Goal: Information Seeking & Learning: Learn about a topic

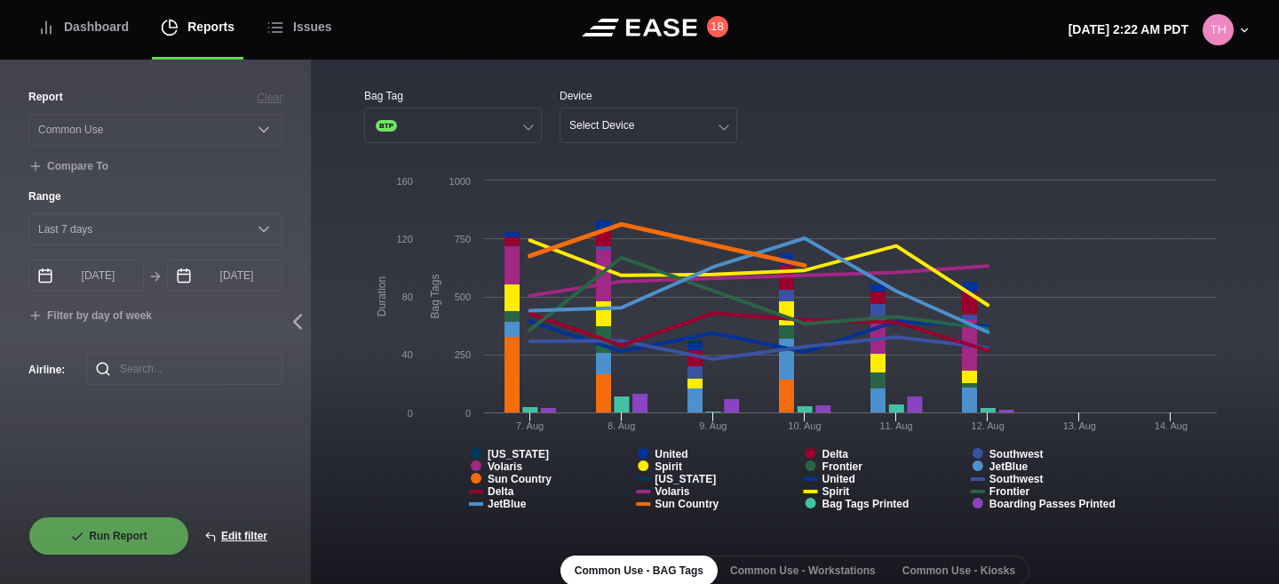
select select "Common Use"
select select "7"
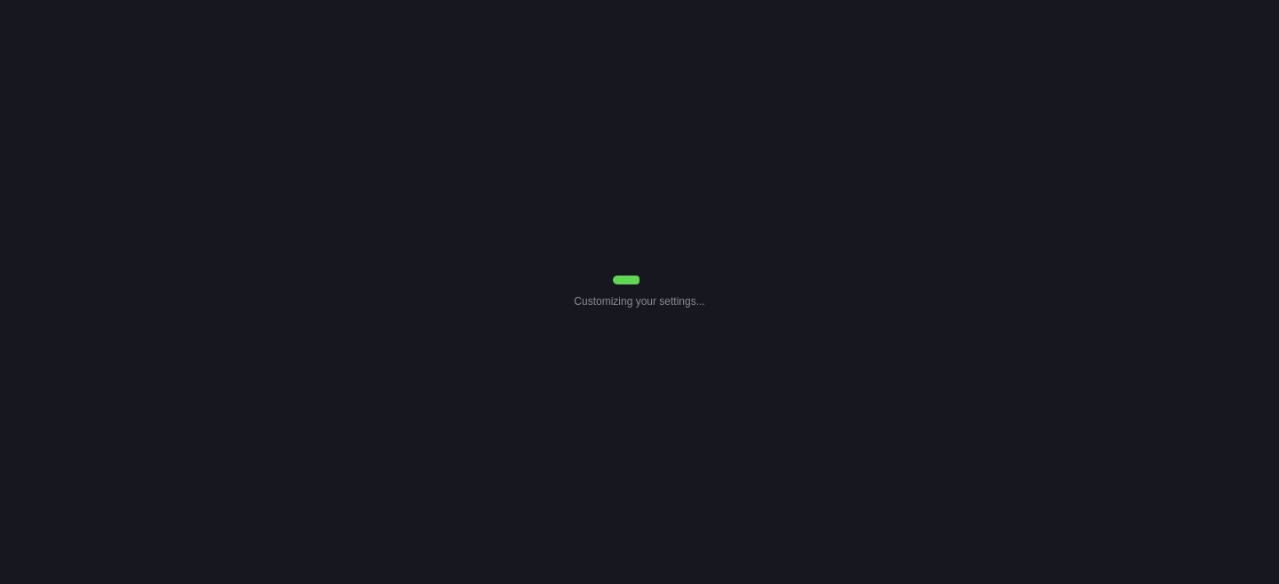
select select "Common Use"
select select "7"
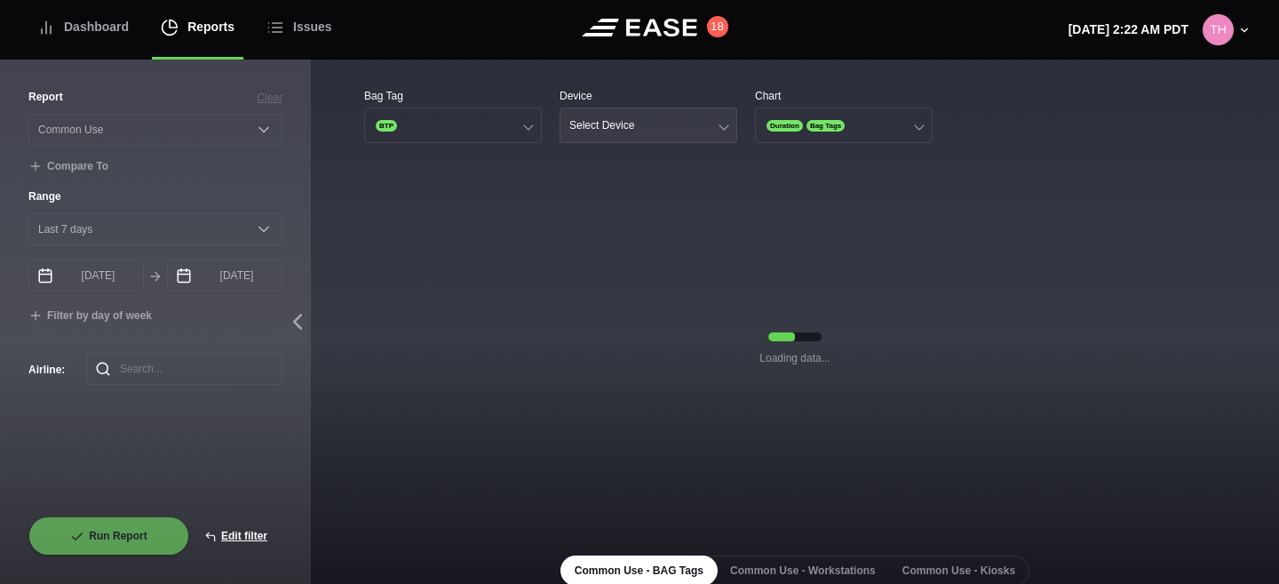
click at [664, 123] on button "Select Device" at bounding box center [649, 126] width 178 height 36
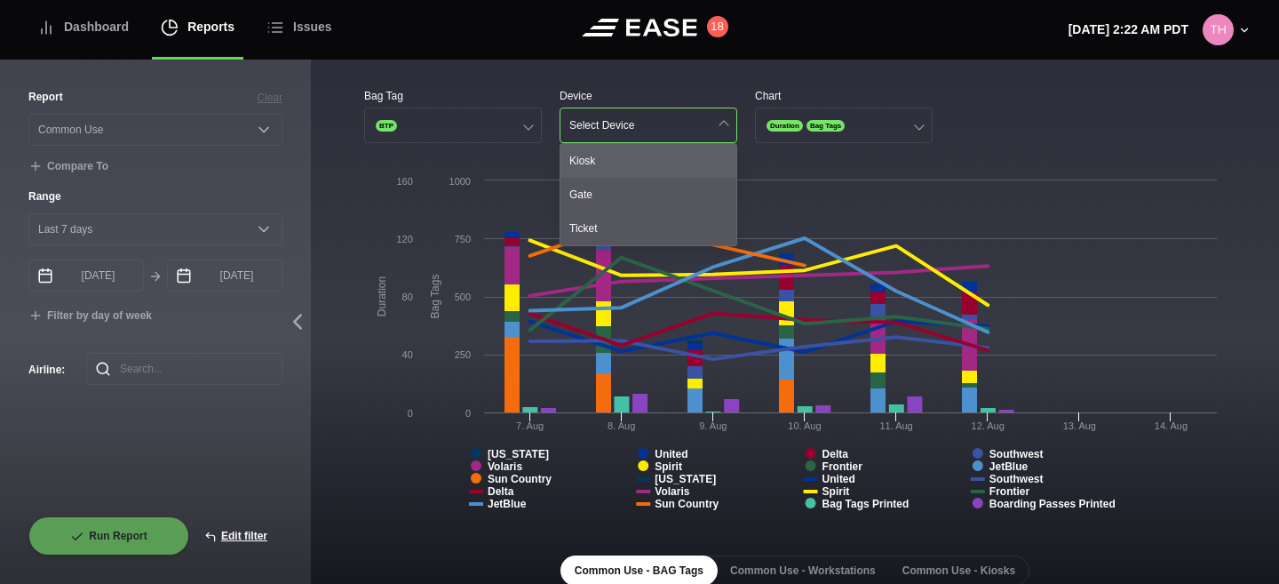
click at [642, 159] on div "Kiosk" at bounding box center [649, 161] width 176 height 34
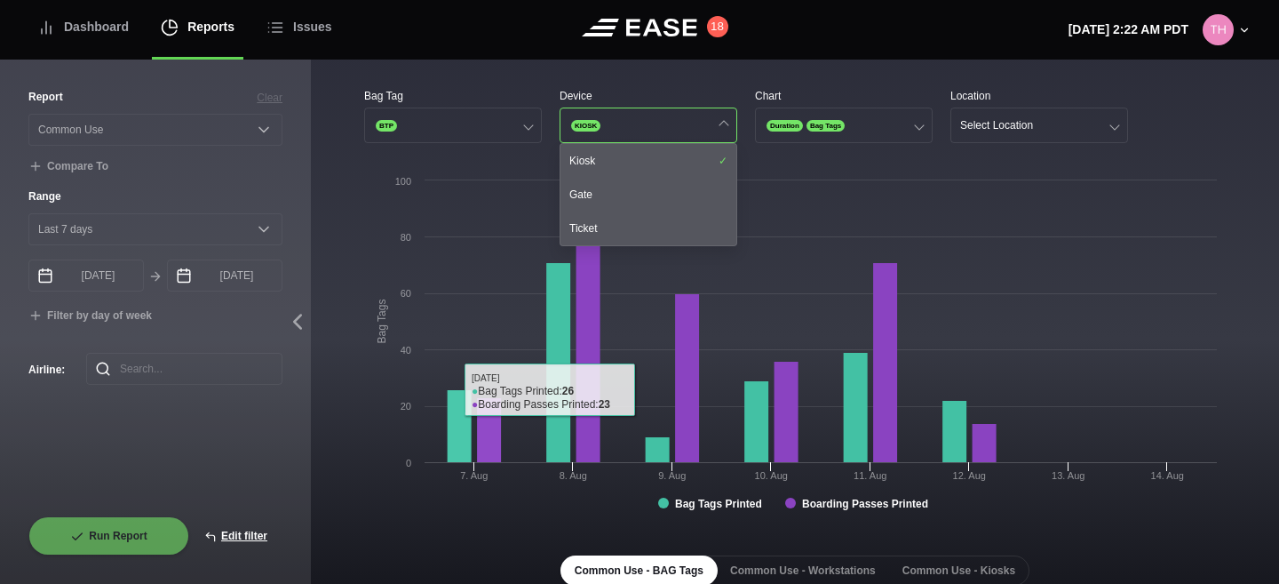
click at [363, 389] on div "Bag Tag BTP Device KIOSK Kiosk Gate Ticket Chart Duration Bag Tags Location Sel…" at bounding box center [795, 466] width 969 height 813
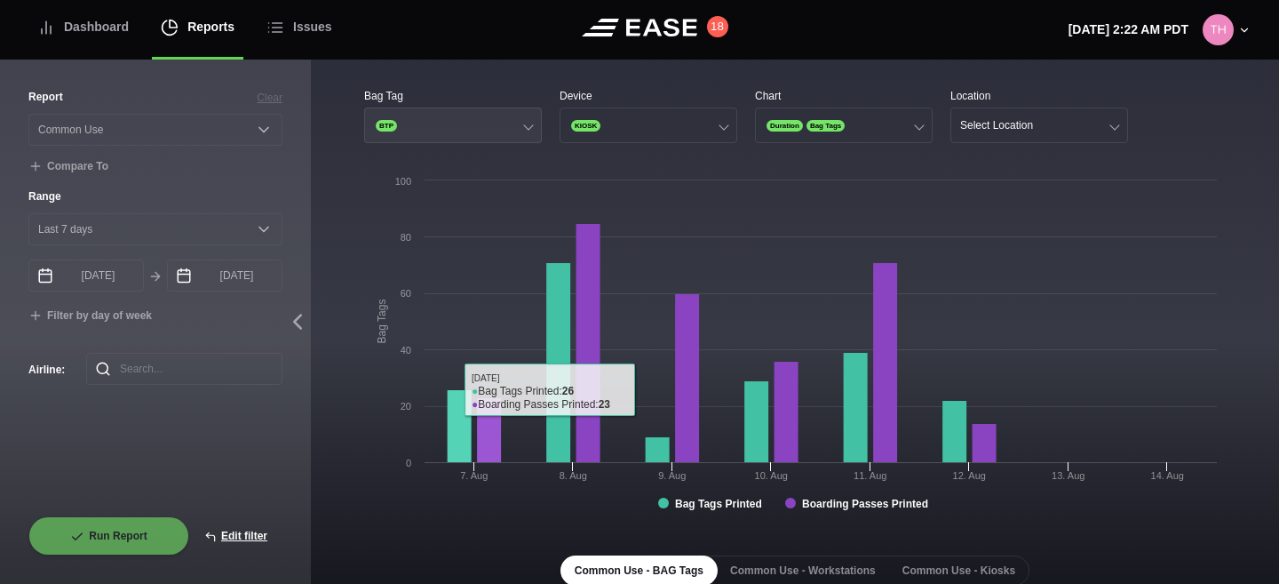
click at [469, 126] on button "BTP" at bounding box center [453, 126] width 178 height 36
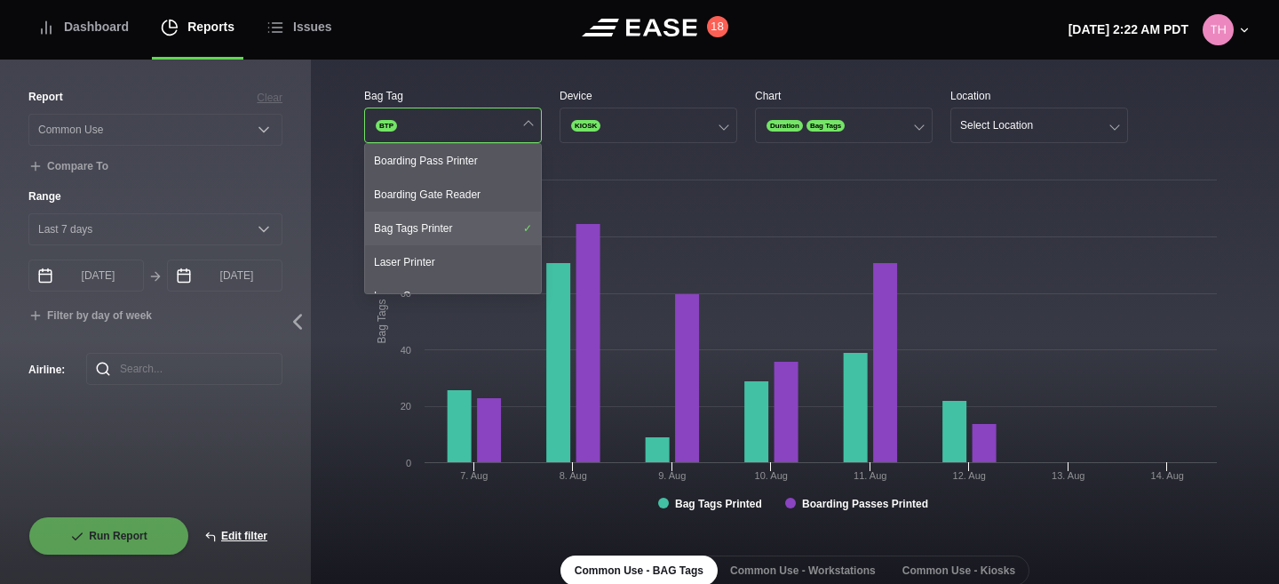
click at [432, 223] on div "Bag Tags Printer" at bounding box center [453, 228] width 176 height 34
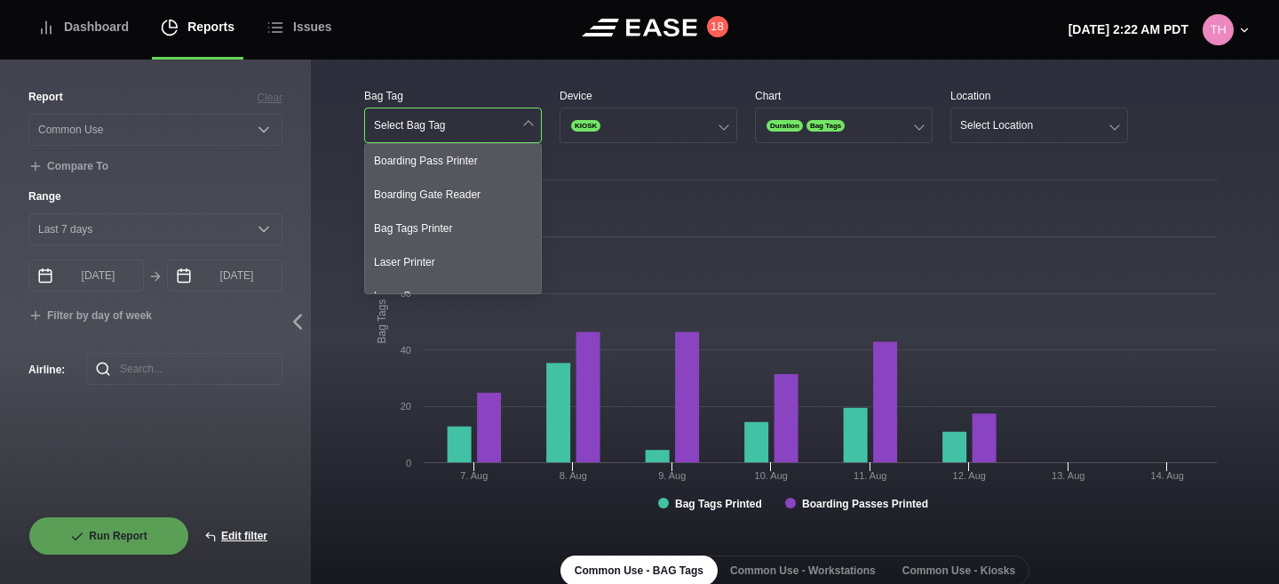
click at [348, 238] on div "Bag Tag Select Bag Tag Boarding Pass Printer Boarding Gate Reader Bag Tags Prin…" at bounding box center [795, 466] width 969 height 813
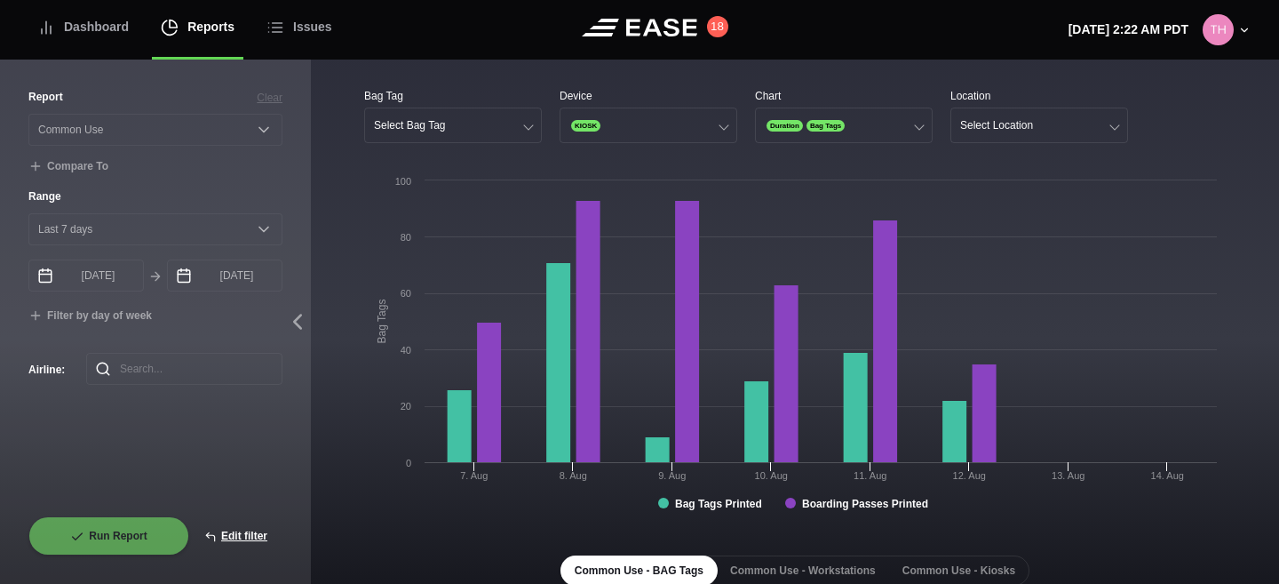
scroll to position [289, 0]
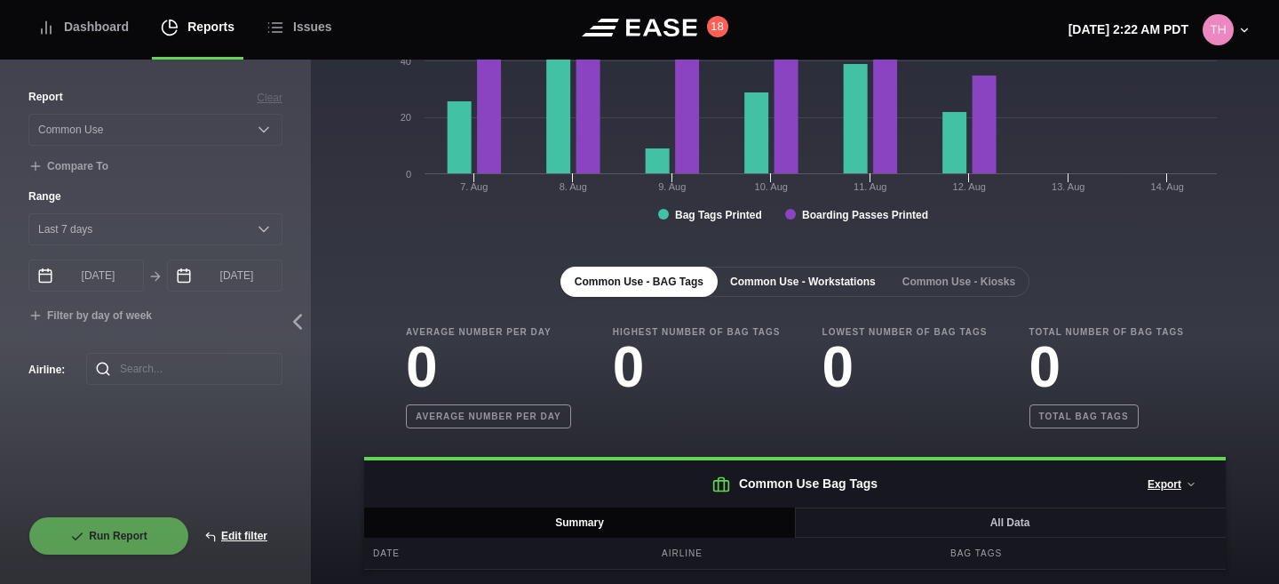
click at [817, 276] on button "Common Use - Workstations" at bounding box center [803, 282] width 174 height 30
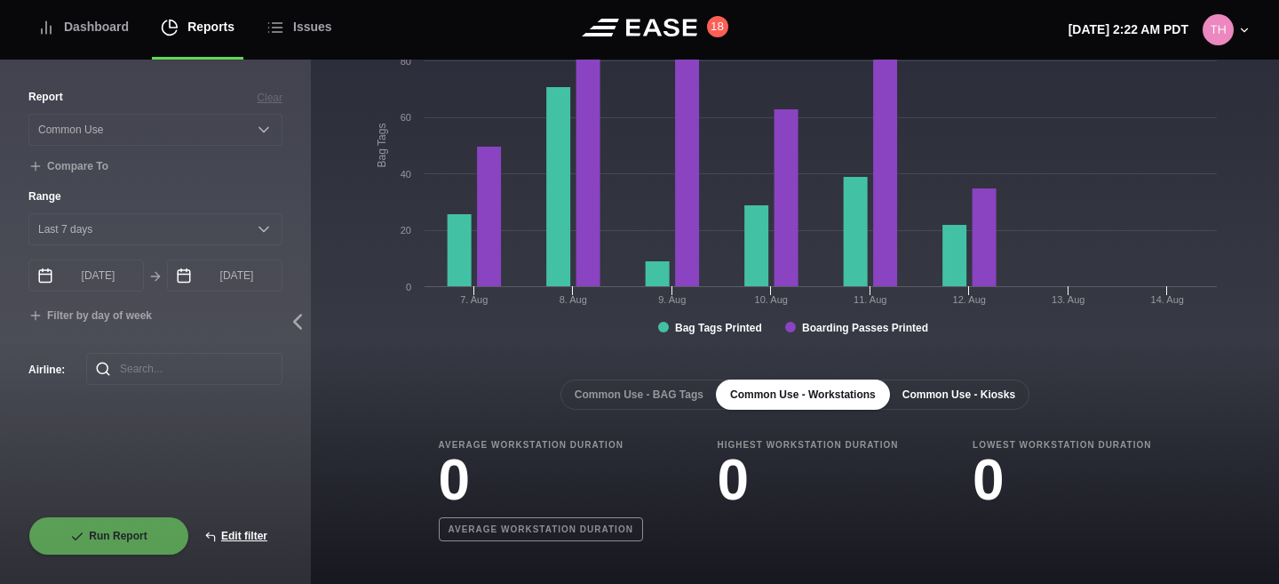
click at [936, 392] on button "Common Use - Kiosks" at bounding box center [959, 394] width 141 height 30
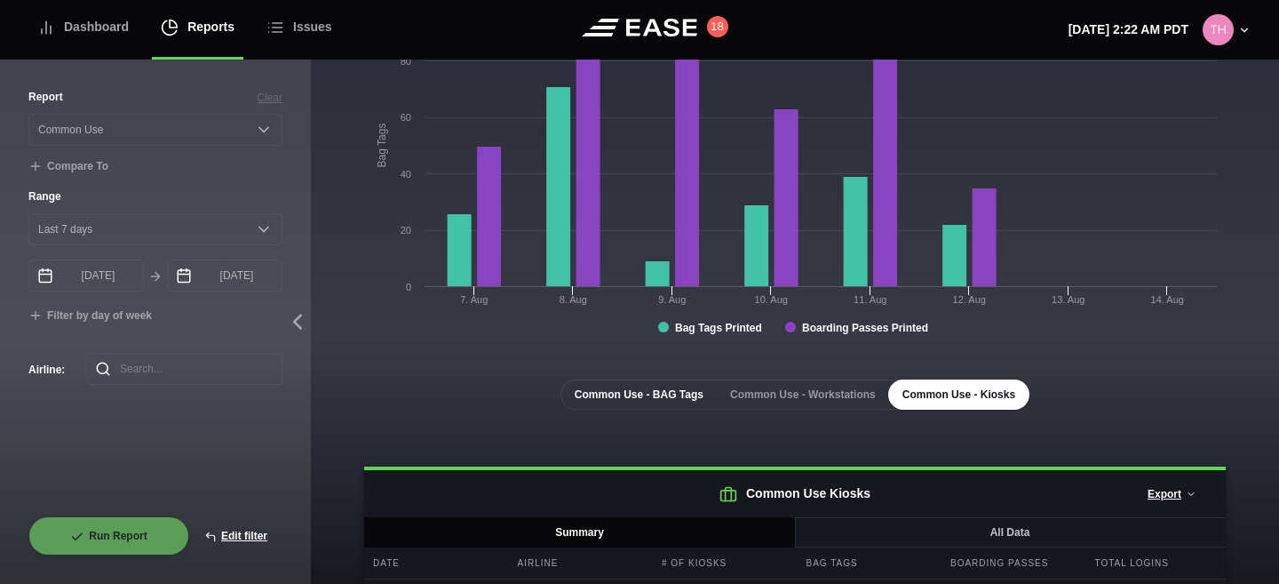
click at [676, 401] on button "Common Use - BAG Tags" at bounding box center [639, 394] width 157 height 30
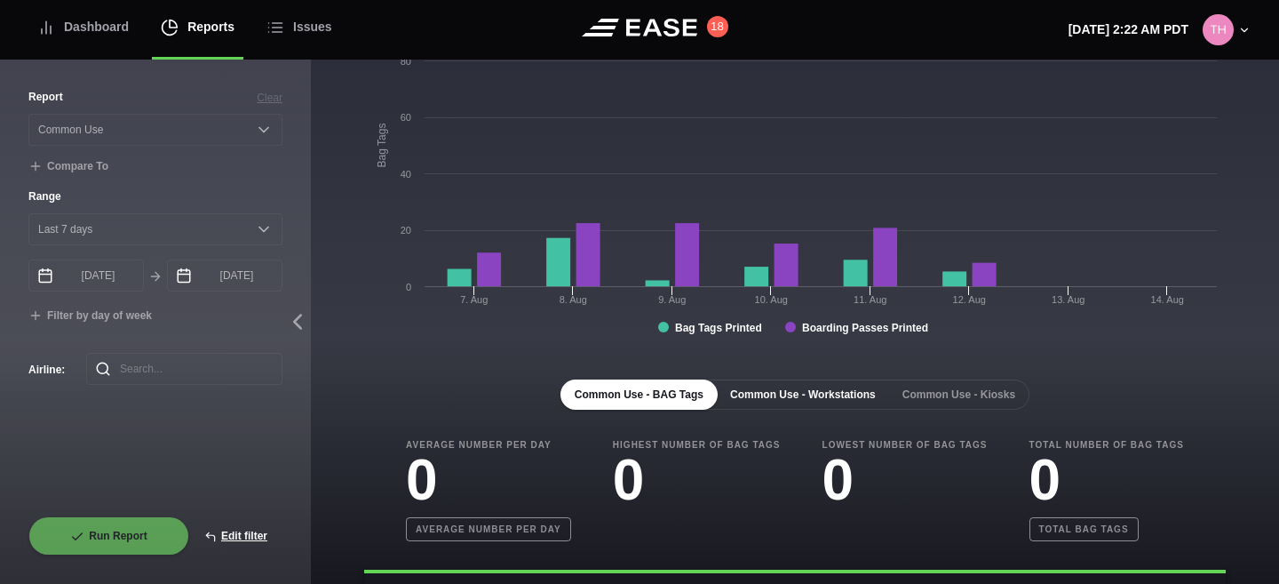
click at [767, 401] on button "Common Use - Workstations" at bounding box center [803, 394] width 174 height 30
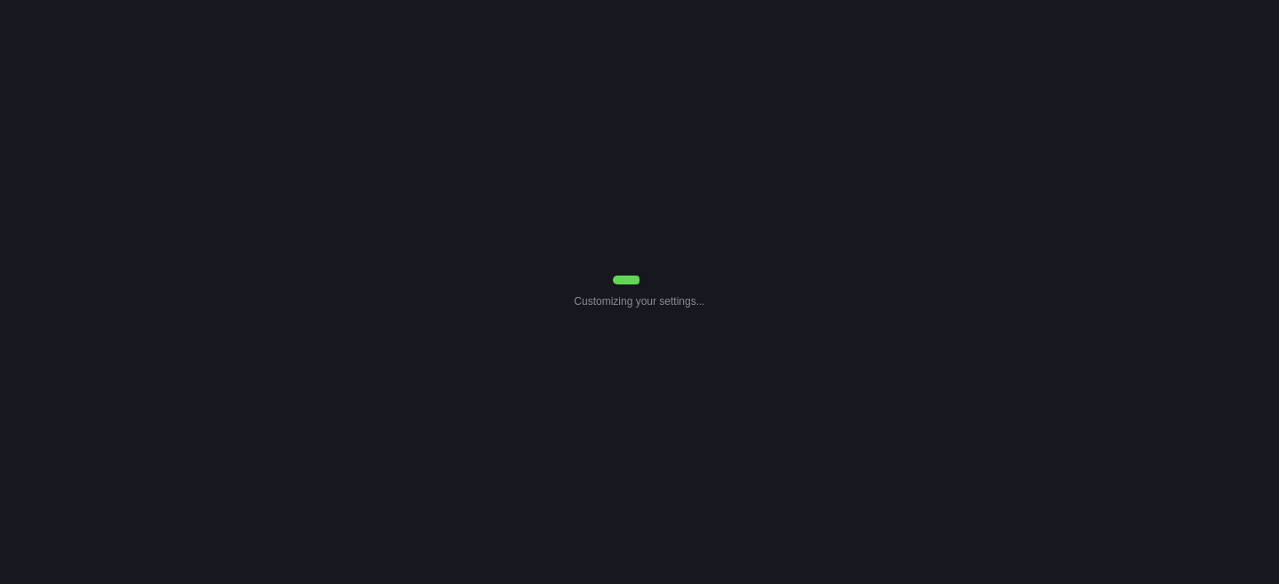
select select "Common Use"
select select "7"
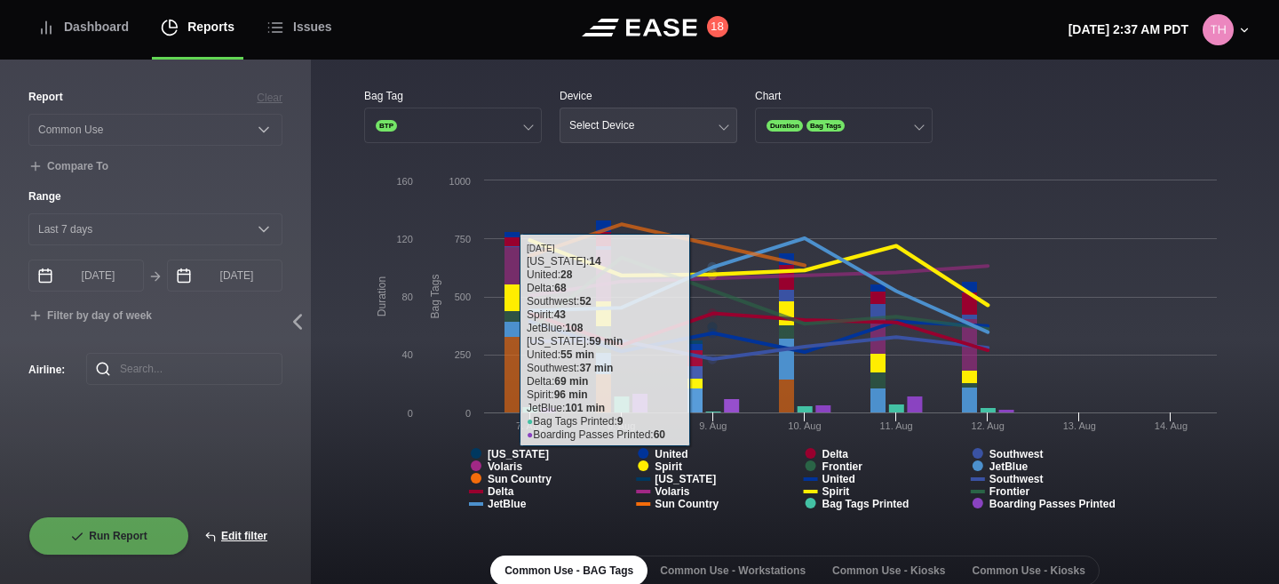
click at [659, 123] on button "Select Device" at bounding box center [649, 126] width 178 height 36
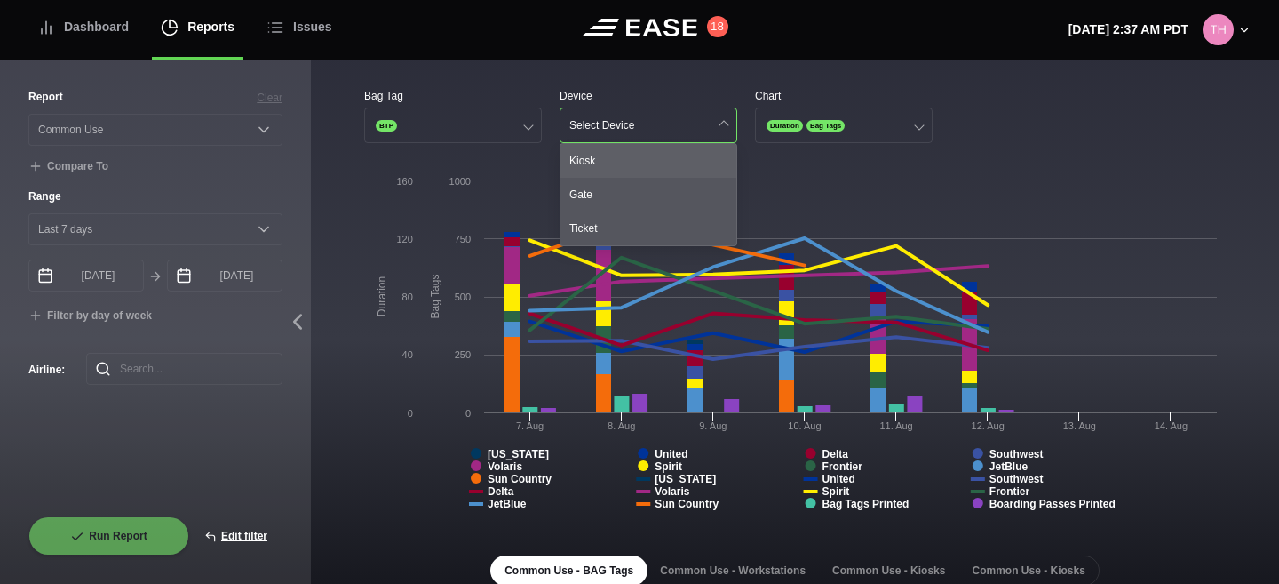
click at [639, 153] on div "Kiosk" at bounding box center [649, 161] width 176 height 34
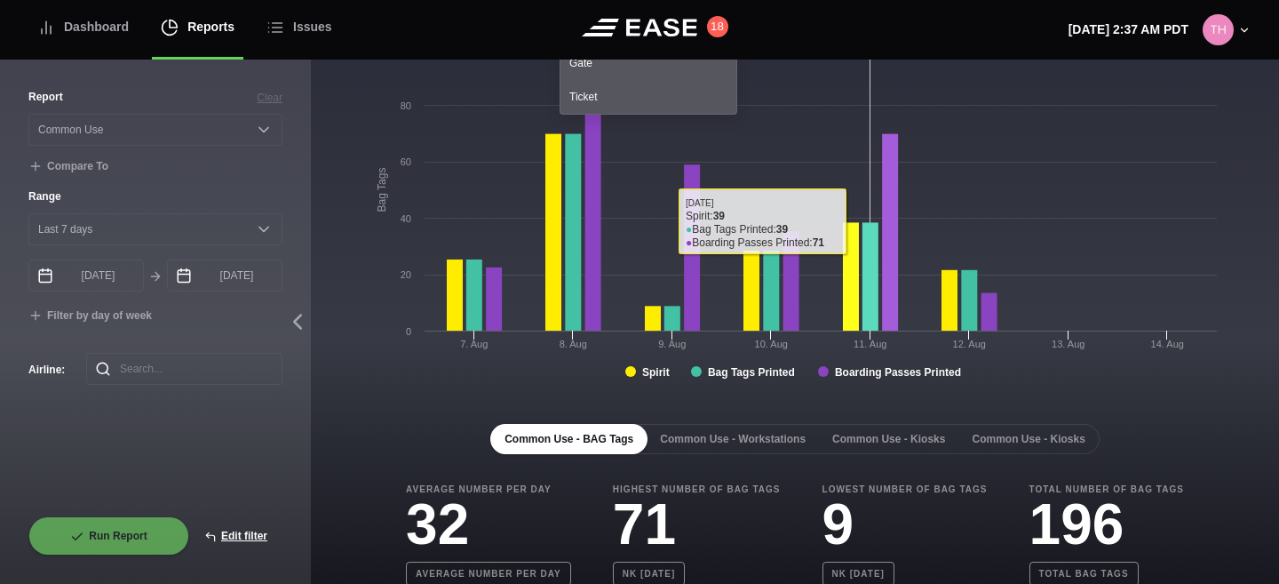
scroll to position [207, 0]
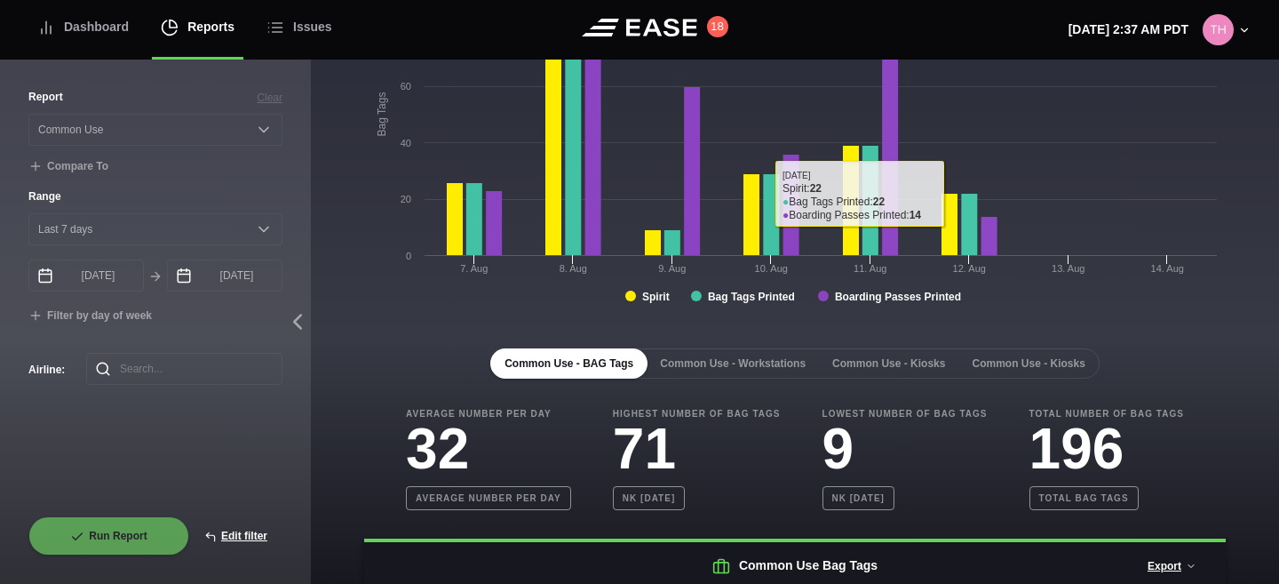
click at [1071, 319] on rect at bounding box center [795, 141] width 862 height 355
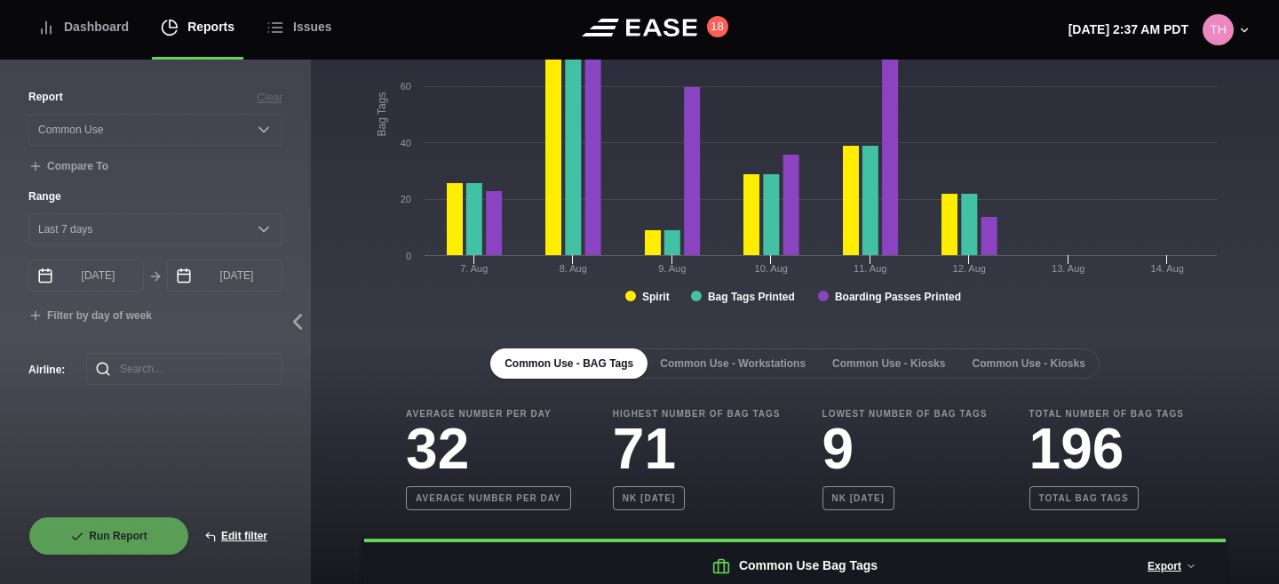
scroll to position [323, 0]
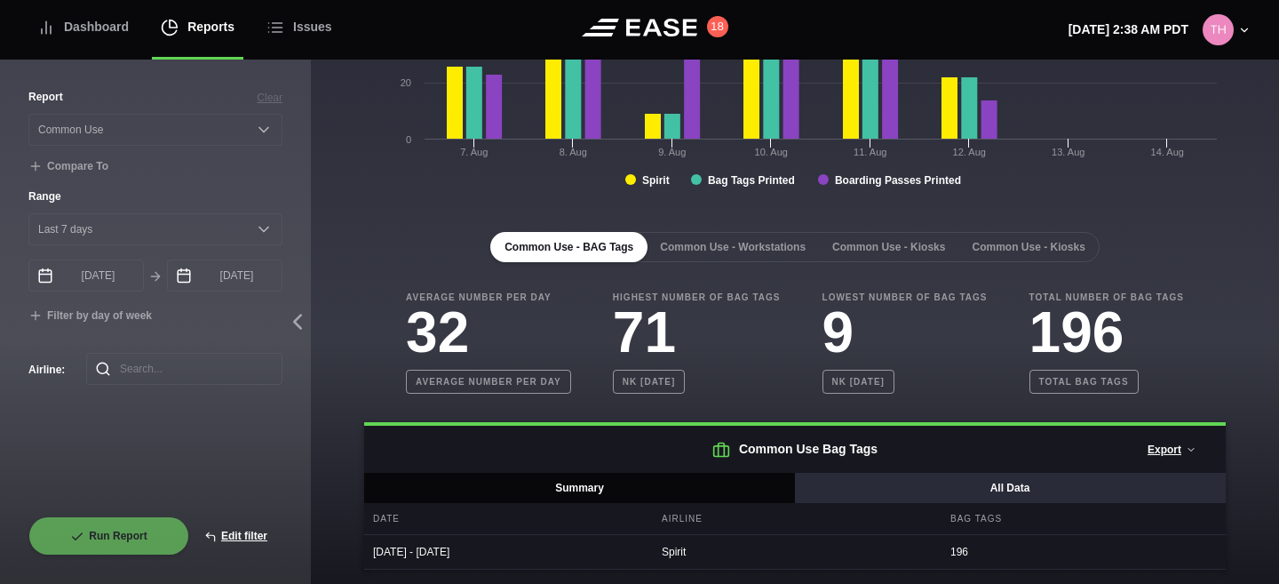
click at [921, 485] on button "All Data" at bounding box center [1010, 488] width 432 height 30
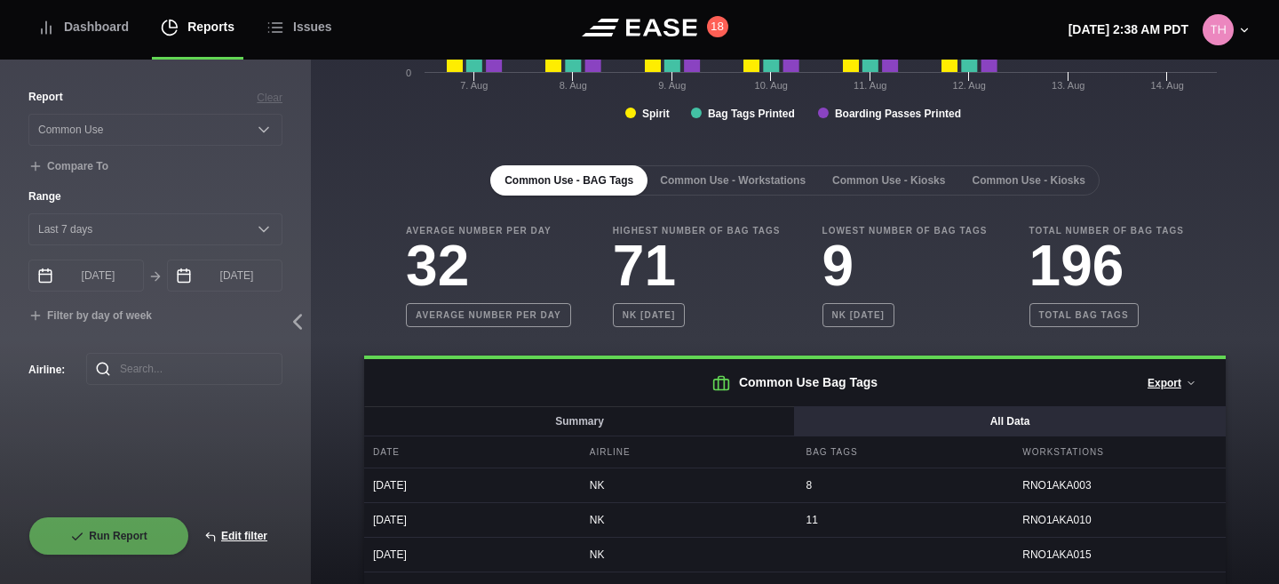
scroll to position [380, 0]
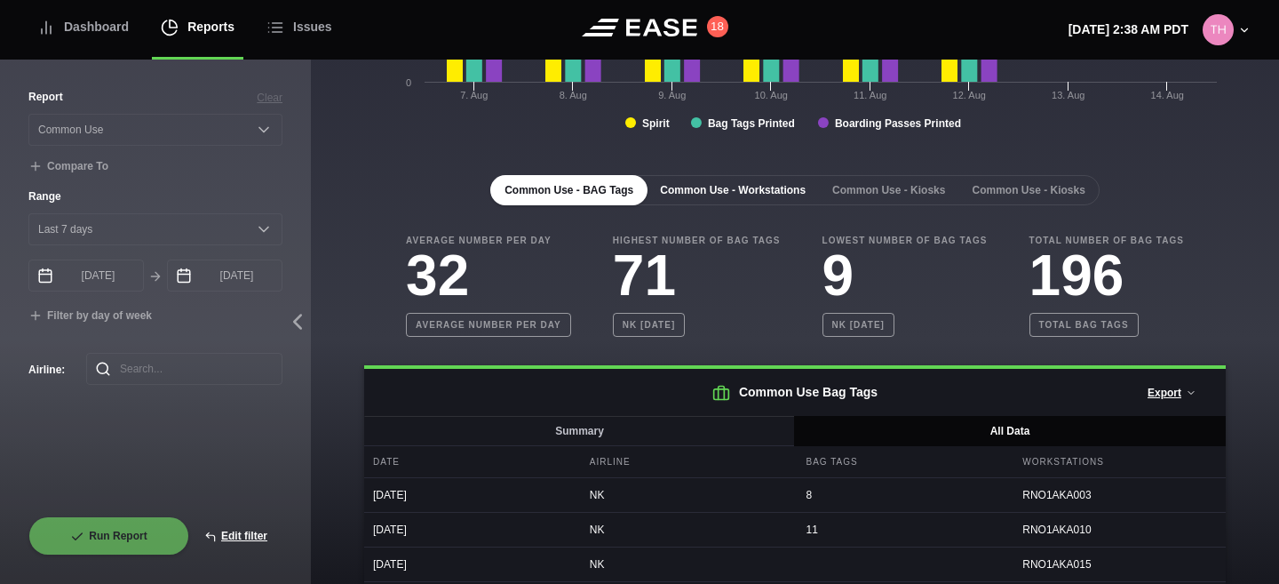
click at [785, 193] on button "Common Use - Workstations" at bounding box center [733, 190] width 174 height 30
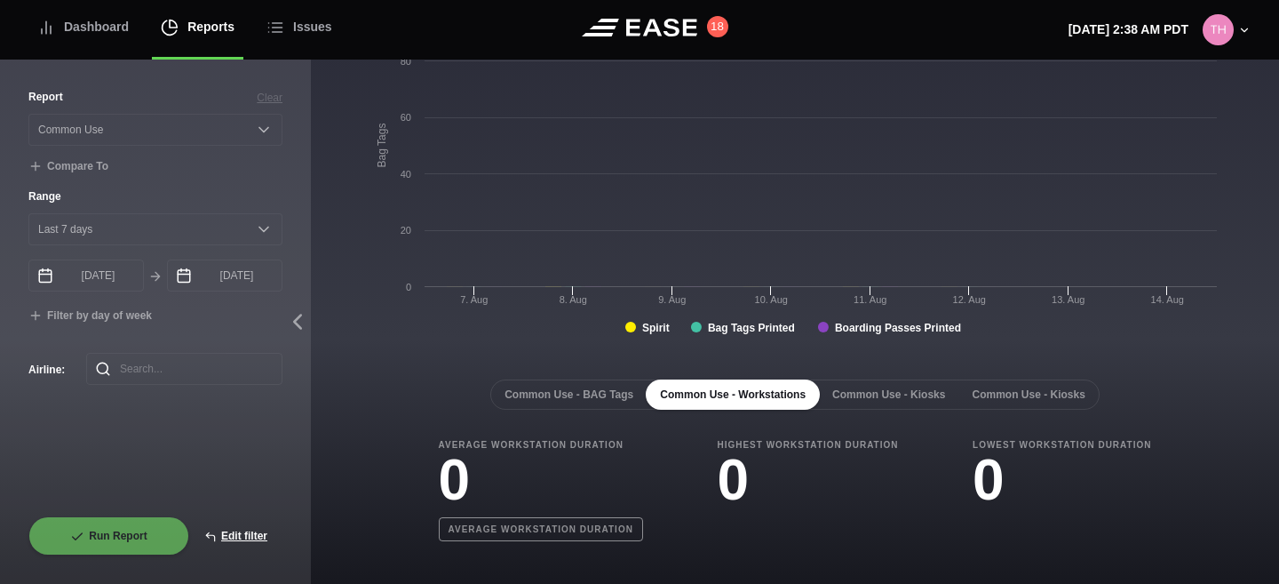
scroll to position [176, 0]
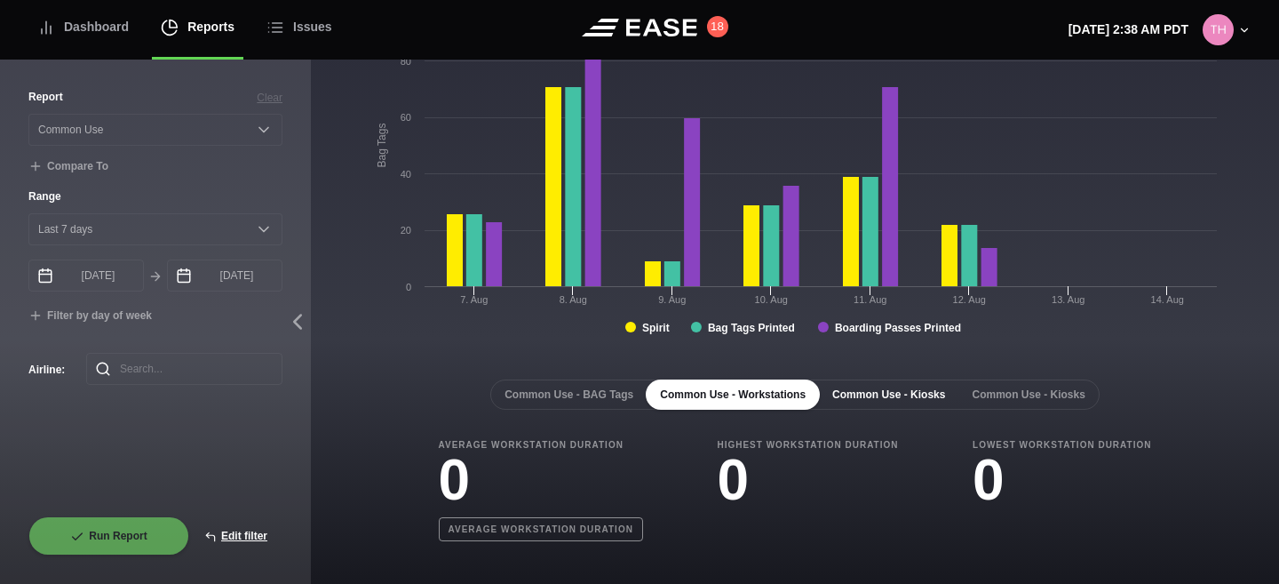
click at [878, 399] on button "Common Use - Kiosks" at bounding box center [888, 394] width 141 height 30
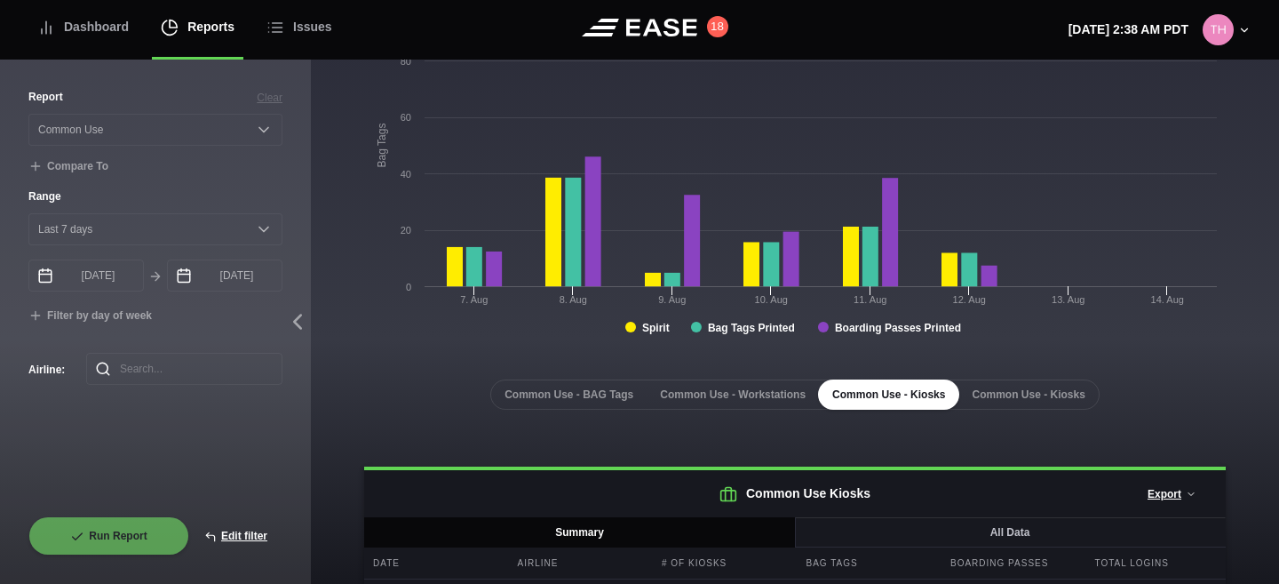
scroll to position [236, 0]
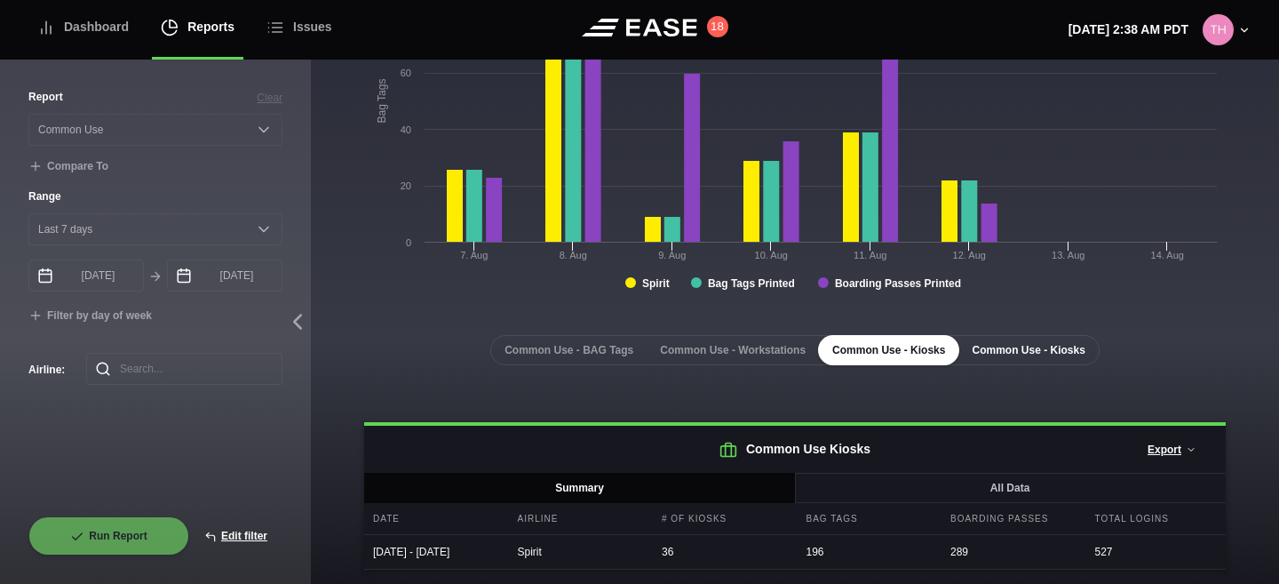
click at [986, 335] on button "Common Use - Kiosks" at bounding box center [1028, 350] width 141 height 30
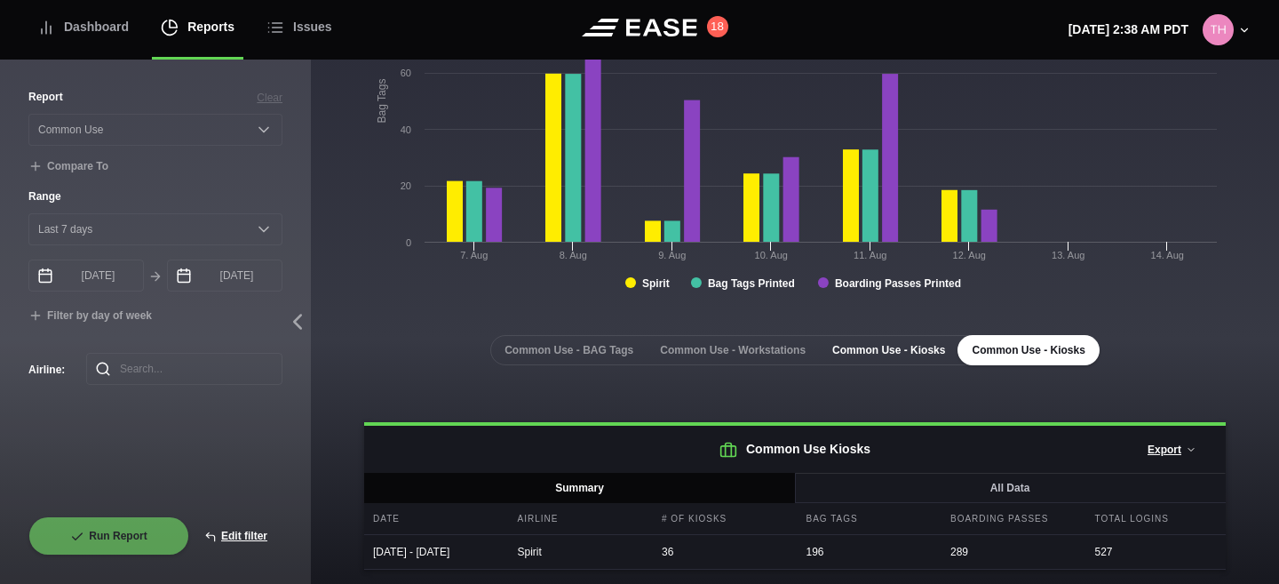
click at [905, 335] on button "Common Use - Kiosks" at bounding box center [888, 350] width 141 height 30
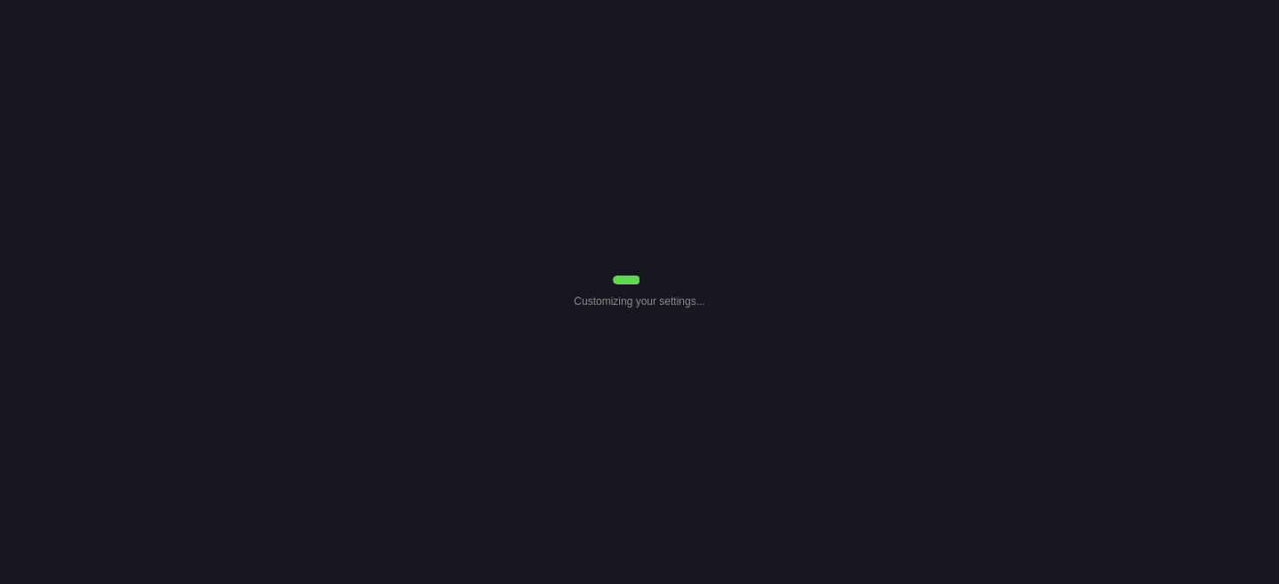
select select "Common Use"
select select "7"
select select "Common Use"
select select "7"
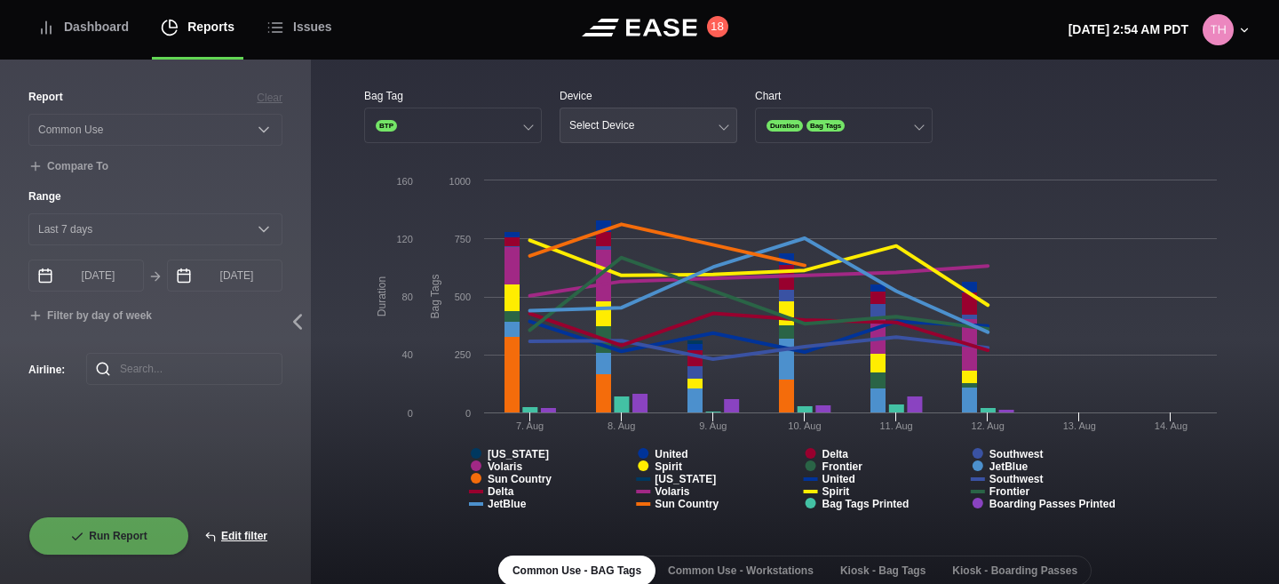
click at [619, 119] on div "Select Device" at bounding box center [602, 125] width 65 height 12
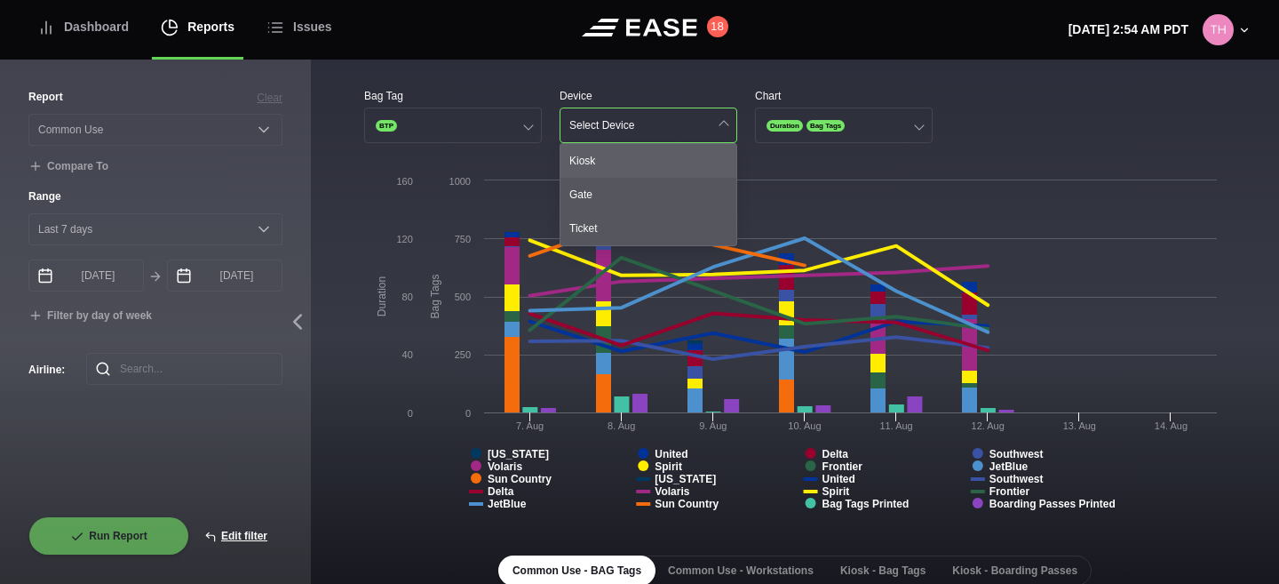
click at [608, 162] on div "Kiosk" at bounding box center [649, 161] width 176 height 34
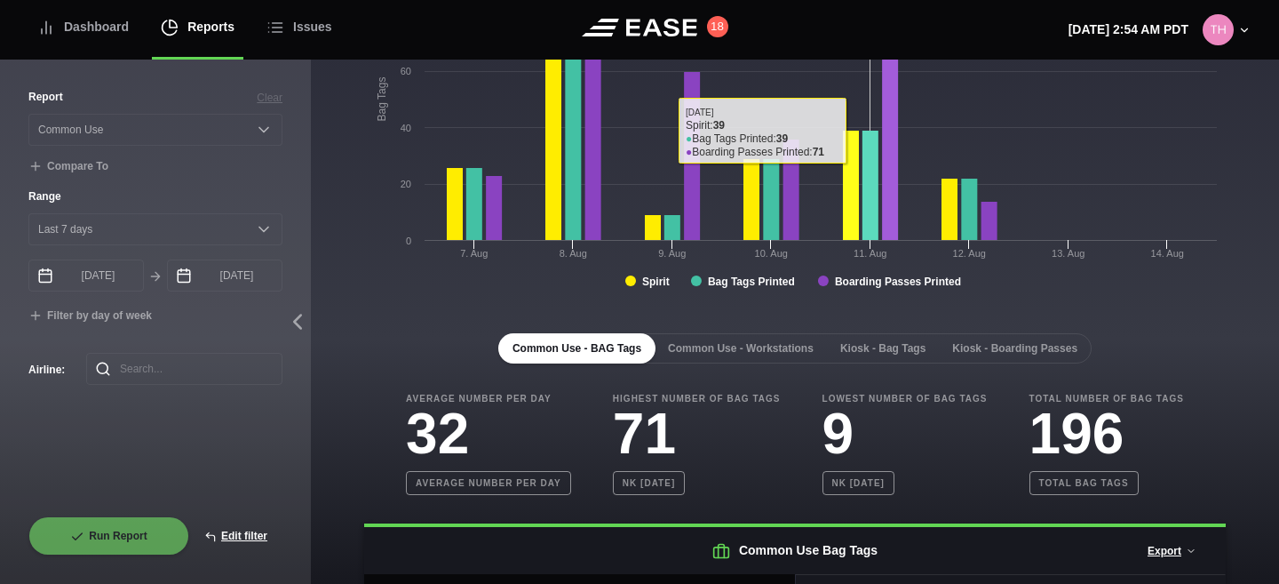
scroll to position [323, 0]
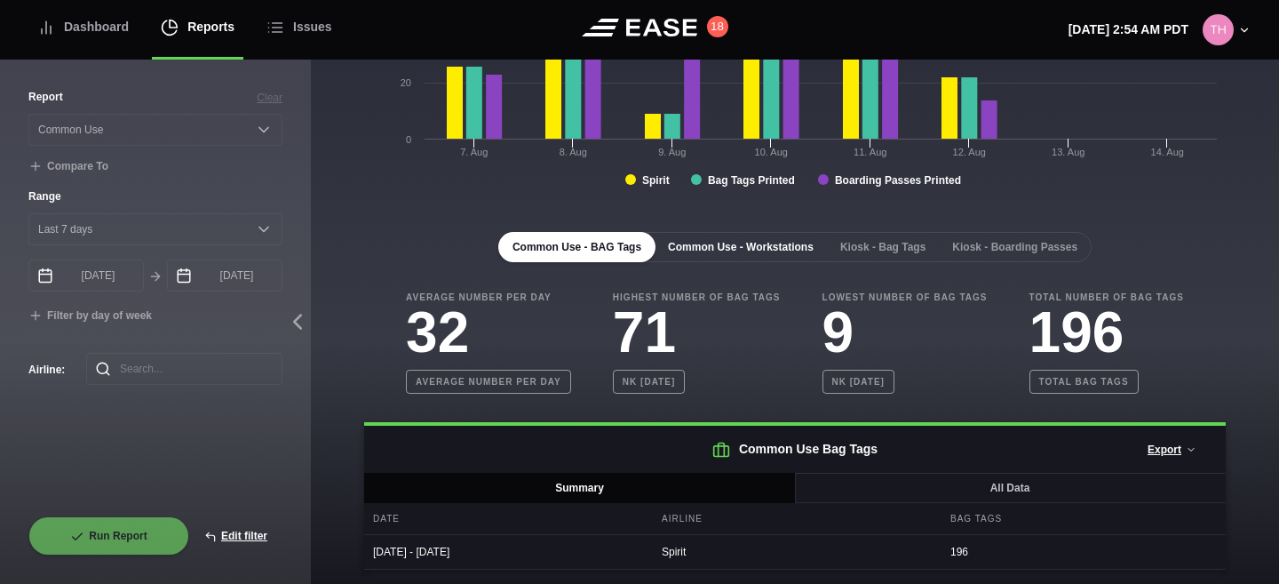
click at [795, 259] on button "Common Use - Workstations" at bounding box center [741, 247] width 174 height 30
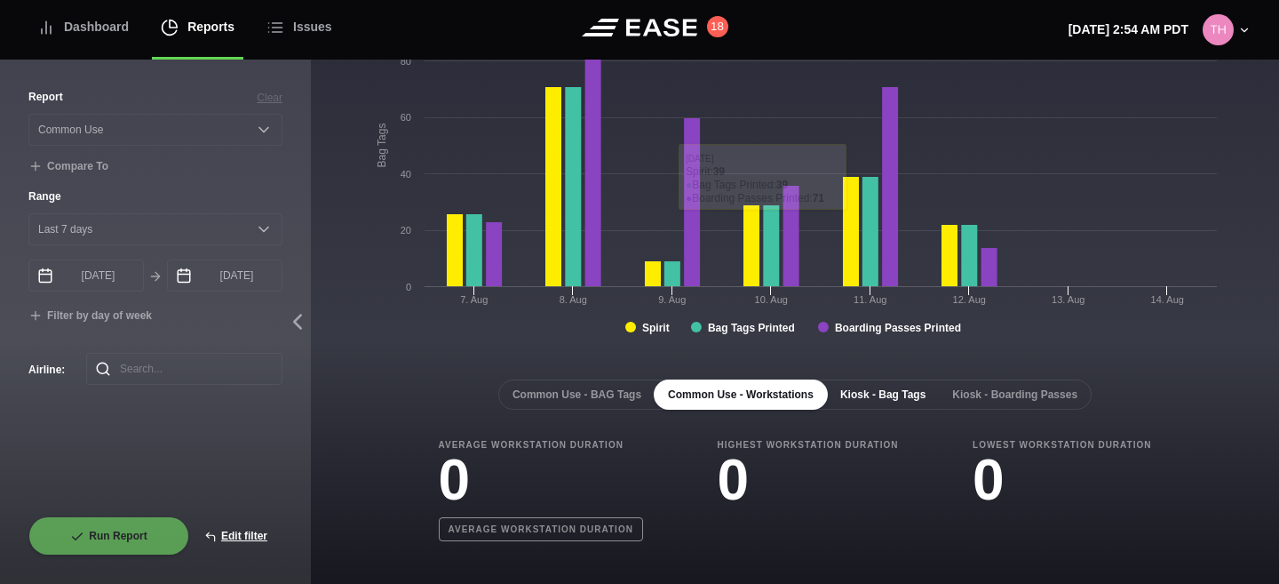
click at [899, 398] on button "Kiosk - Bag Tags" at bounding box center [883, 394] width 114 height 30
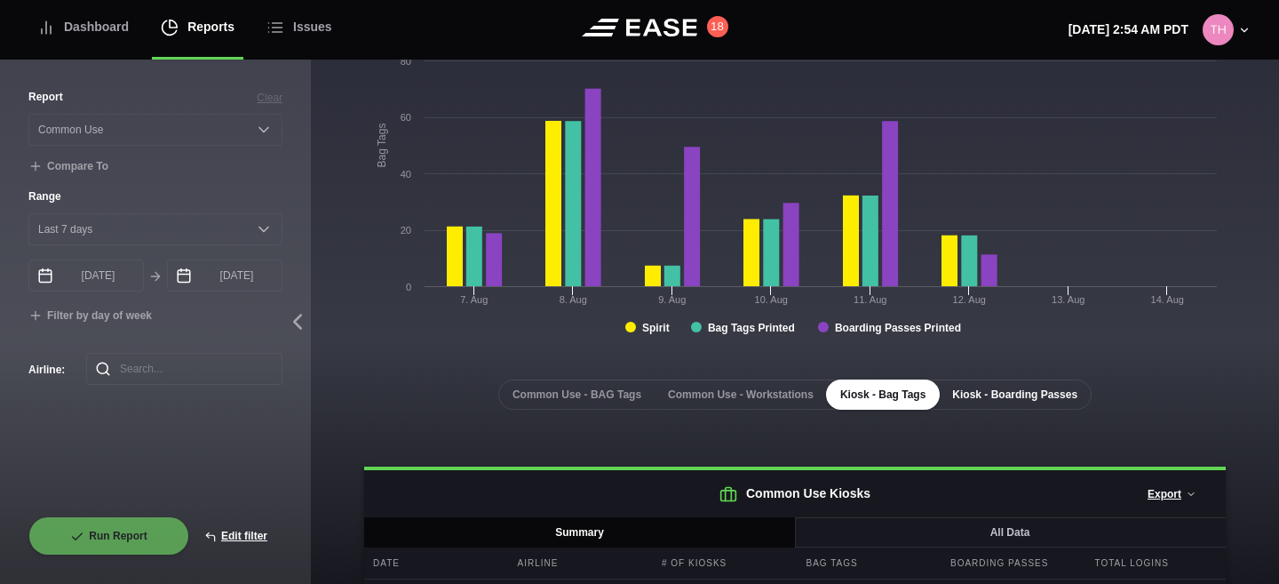
click at [1004, 400] on button "Kiosk - Boarding Passes" at bounding box center [1015, 394] width 154 height 30
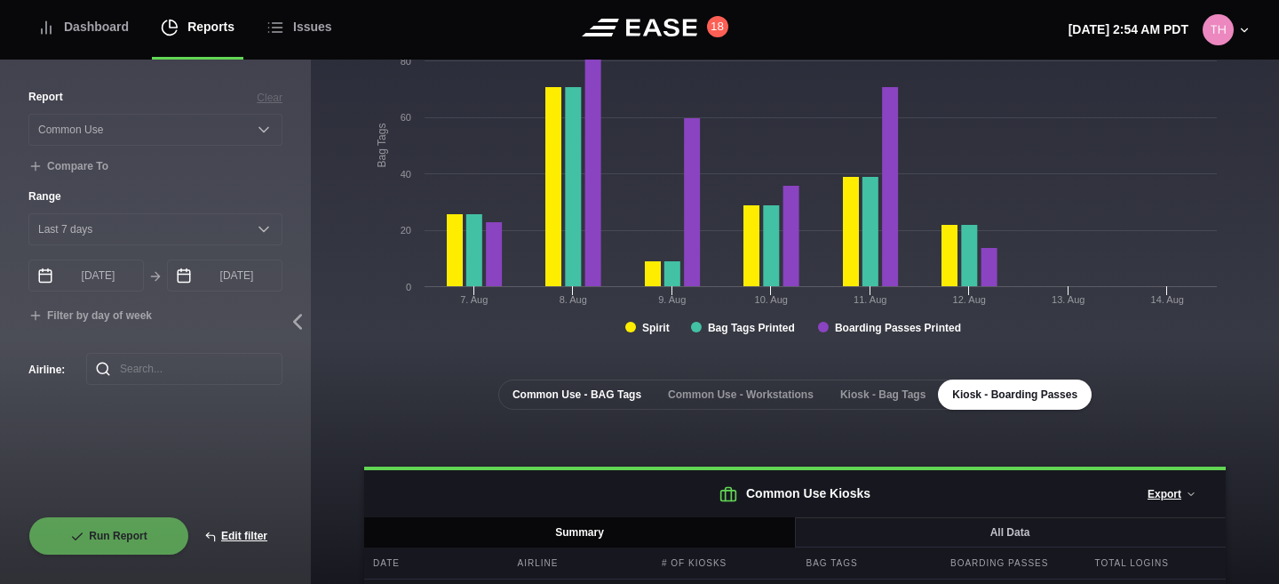
click at [532, 402] on button "Common Use - BAG Tags" at bounding box center [576, 394] width 157 height 30
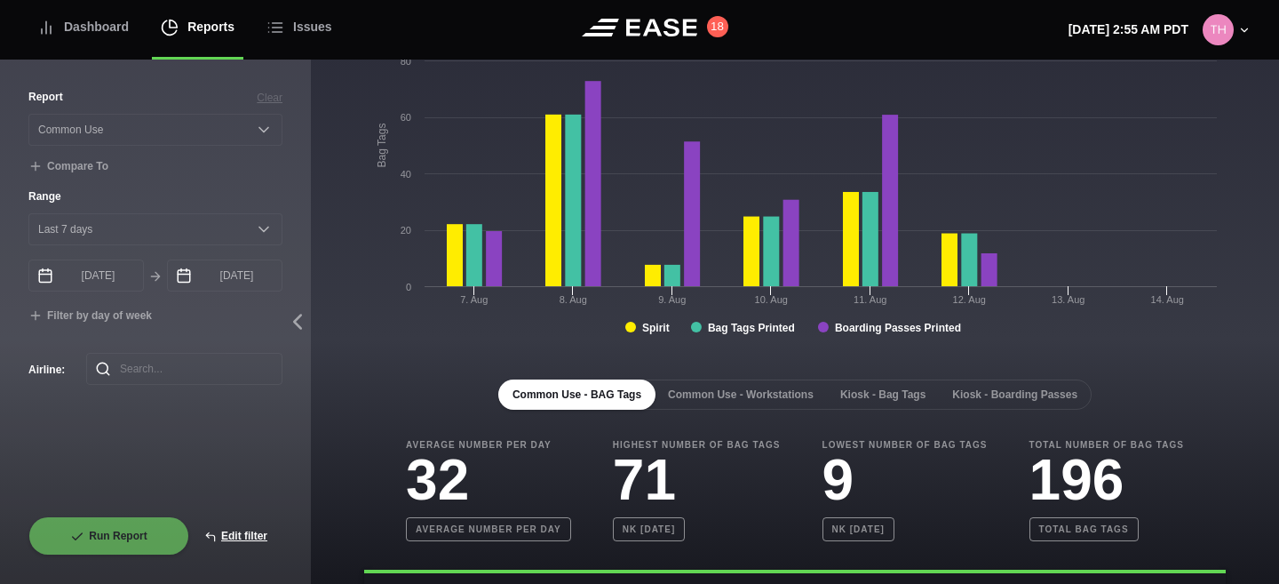
scroll to position [0, 0]
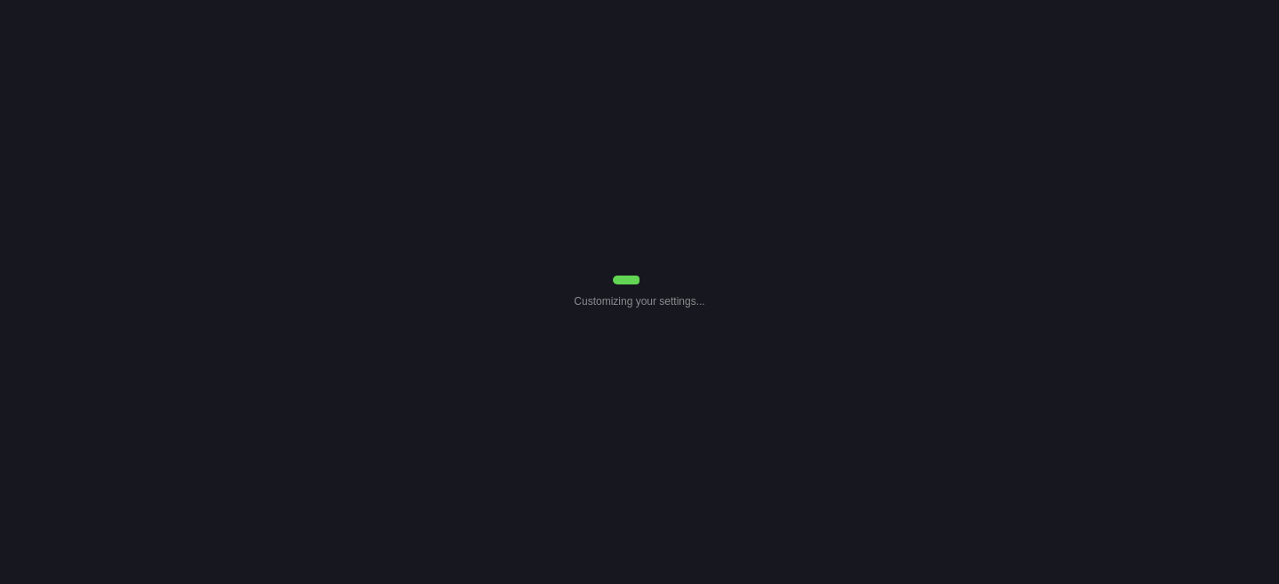
select select "Common Use"
select select "7"
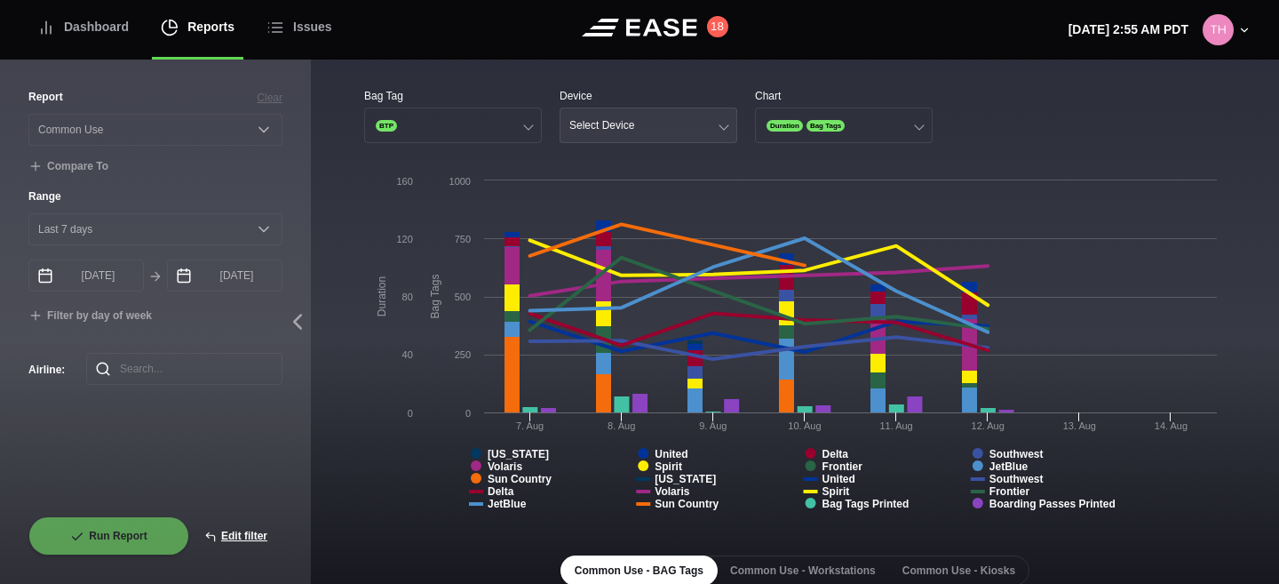
click at [684, 125] on button "Select Device" at bounding box center [649, 126] width 178 height 36
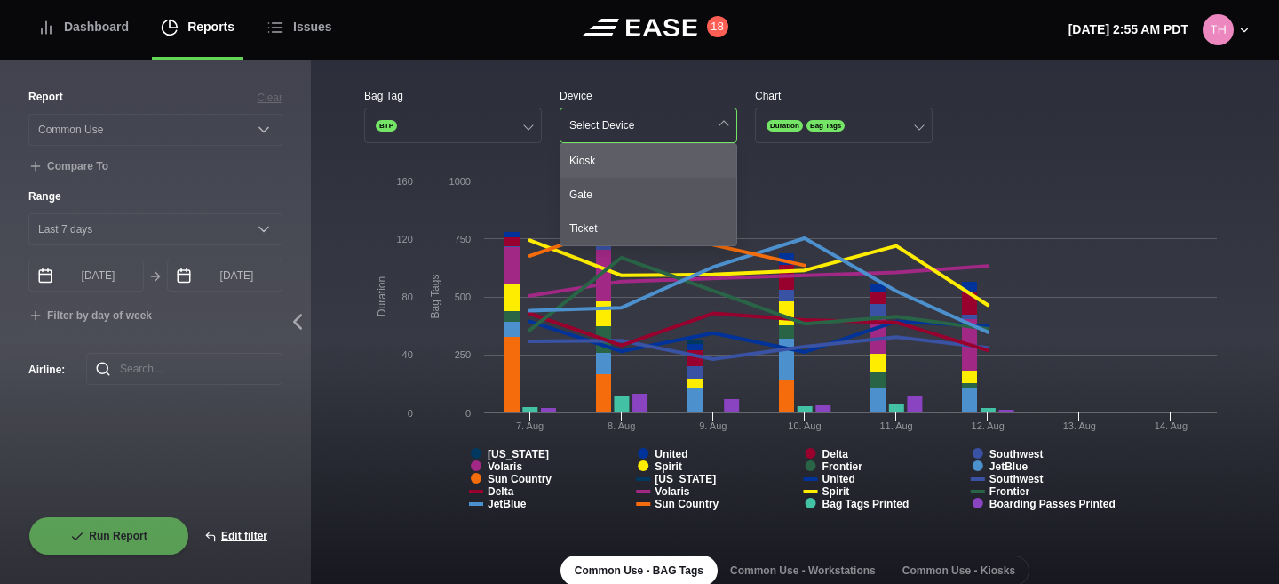
click at [642, 168] on div "Kiosk" at bounding box center [649, 161] width 176 height 34
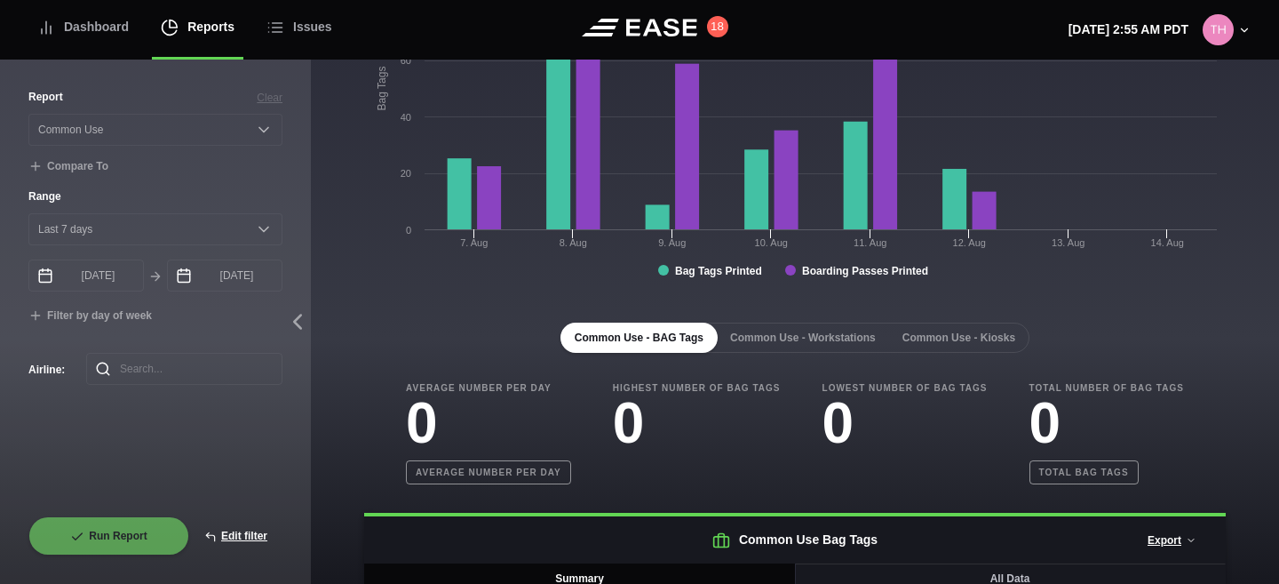
scroll to position [289, 0]
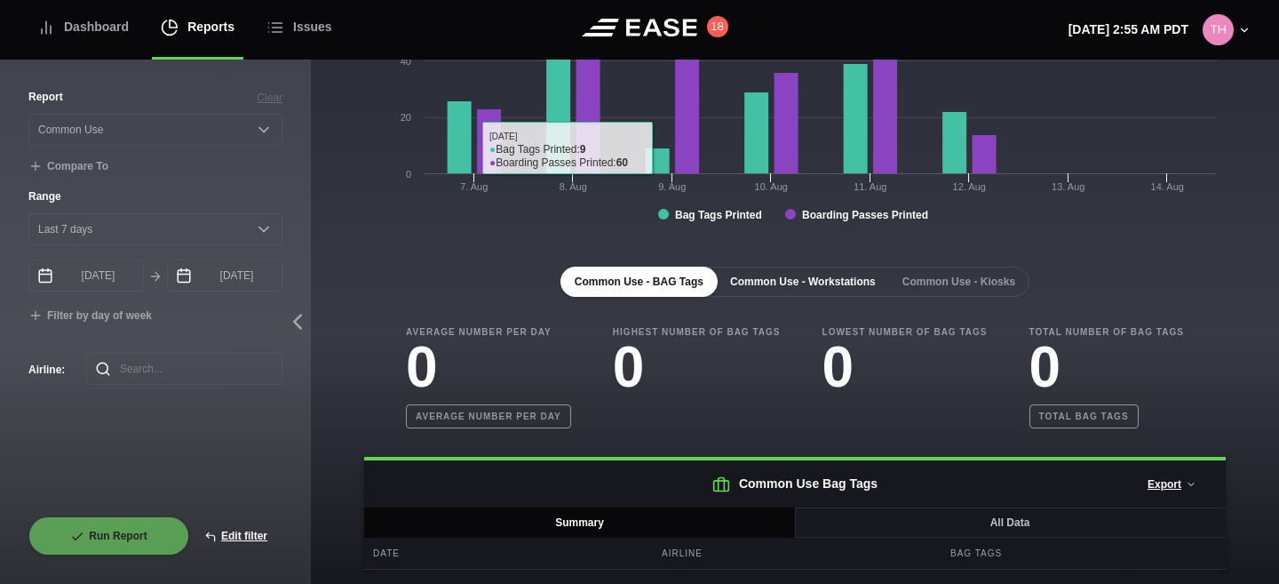
click at [795, 275] on button "Common Use - Workstations" at bounding box center [803, 282] width 174 height 30
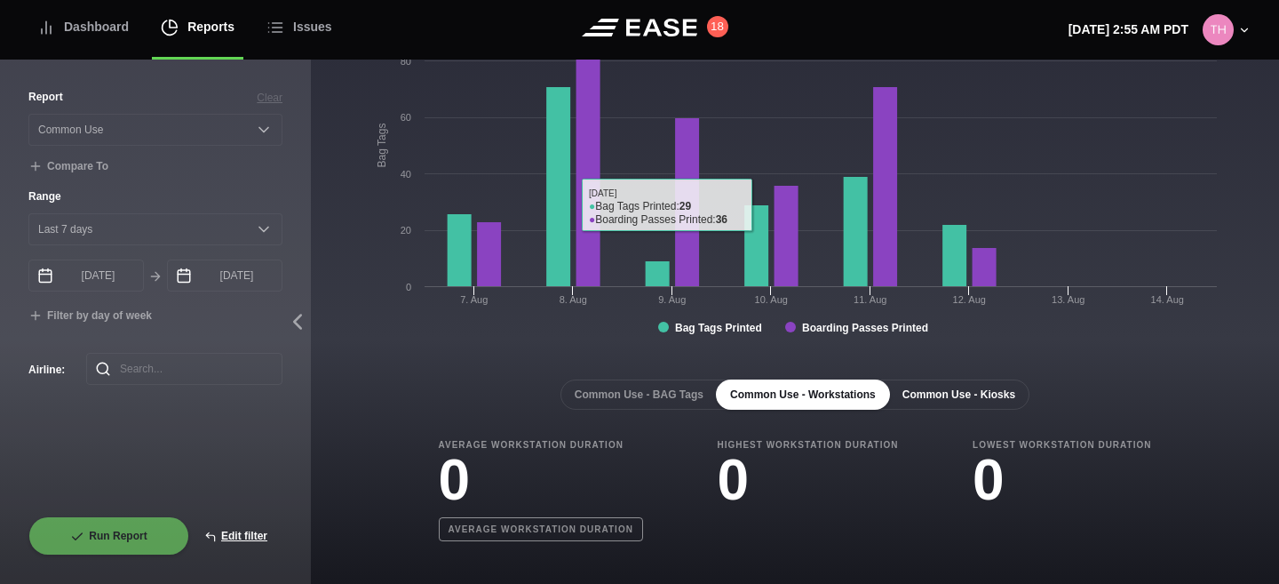
click at [946, 387] on button "Common Use - Kiosks" at bounding box center [959, 394] width 141 height 30
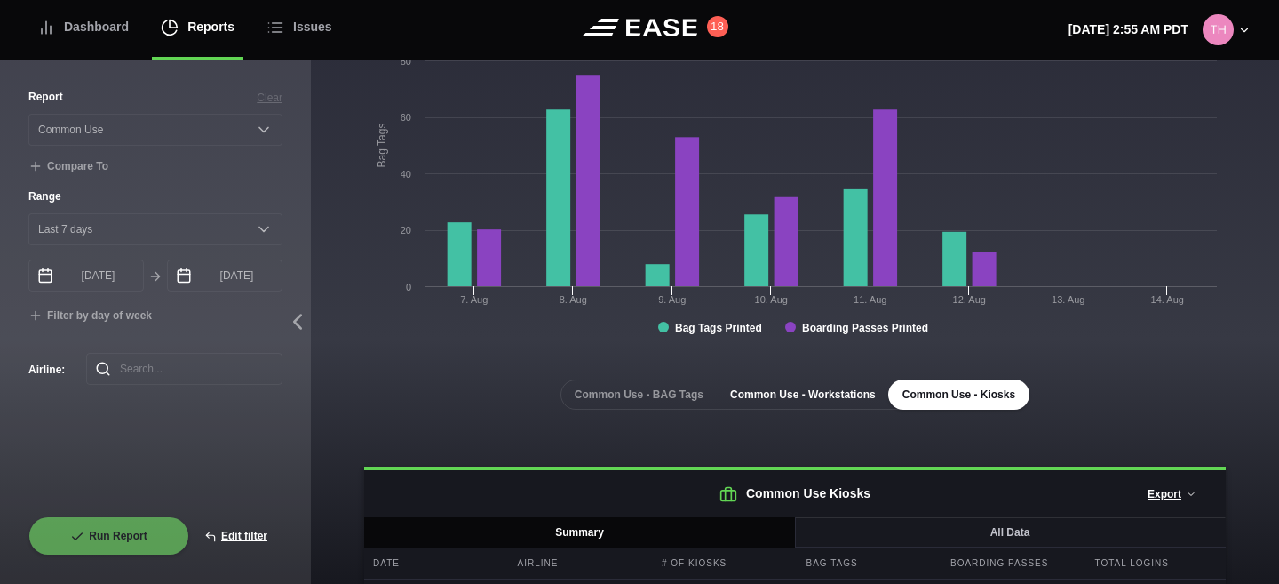
click at [808, 392] on button "Common Use - Workstations" at bounding box center [803, 394] width 174 height 30
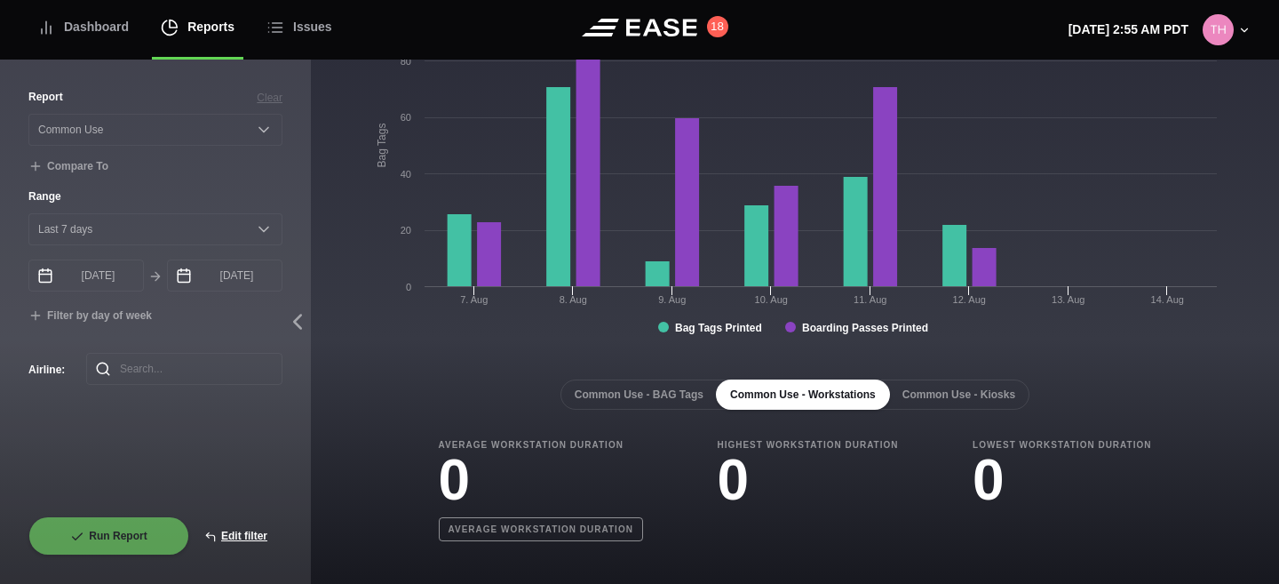
scroll to position [166, 0]
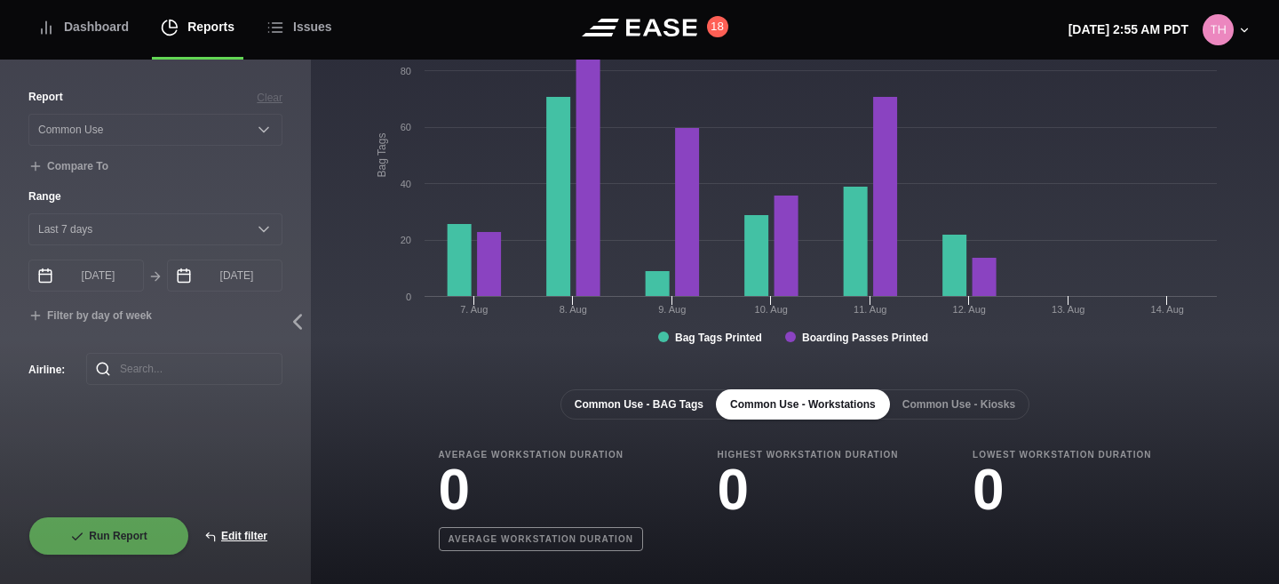
click at [656, 396] on button "Common Use - BAG Tags" at bounding box center [639, 404] width 157 height 30
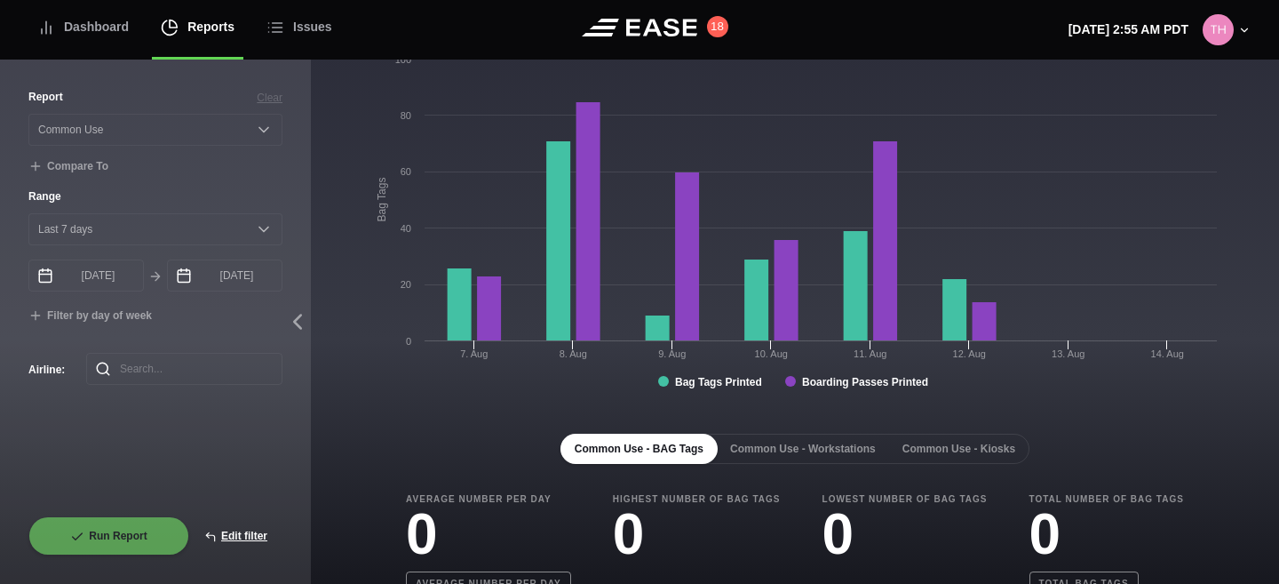
scroll to position [79, 0]
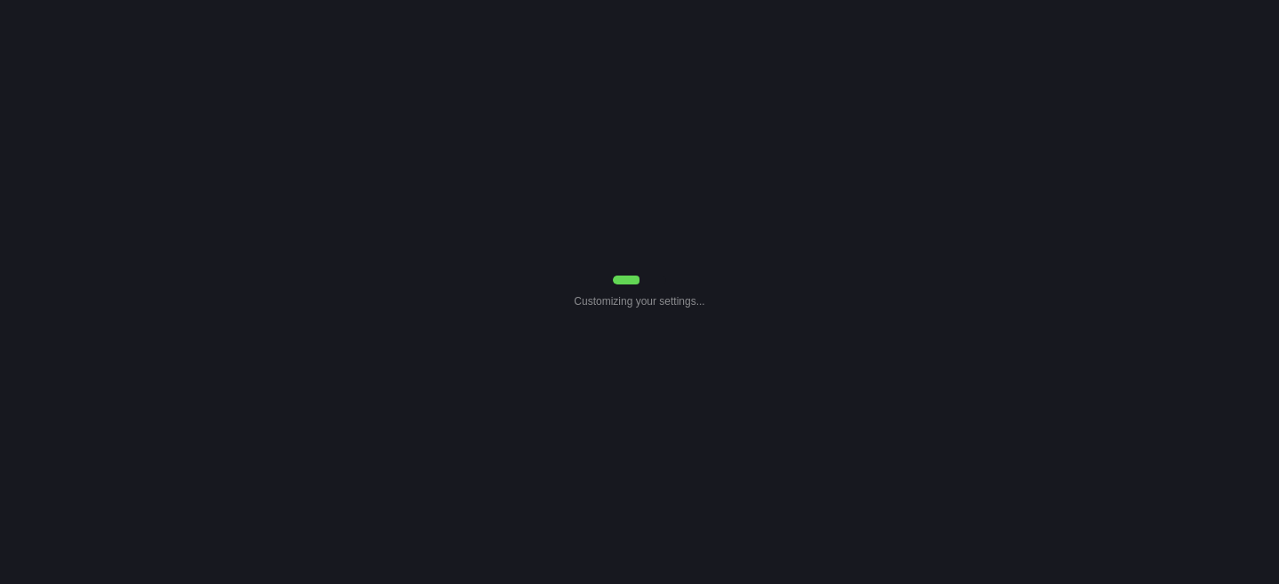
select select "Common Use"
select select "7"
select select "Common Use"
select select "7"
select select "Common Use"
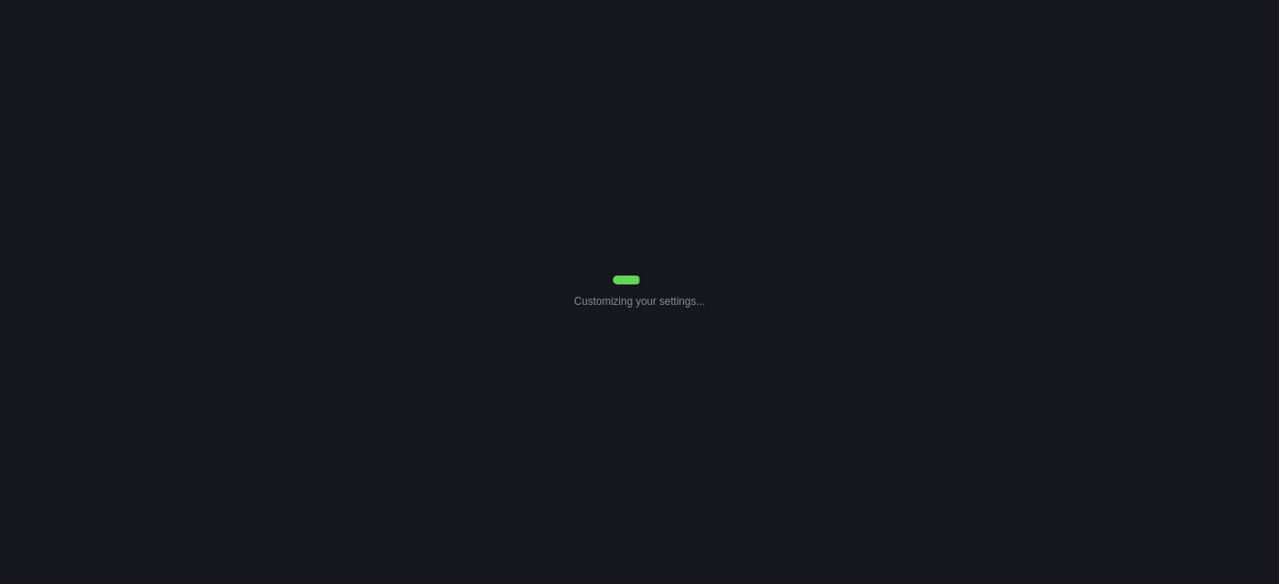
select select "7"
select select "Common Use"
select select "7"
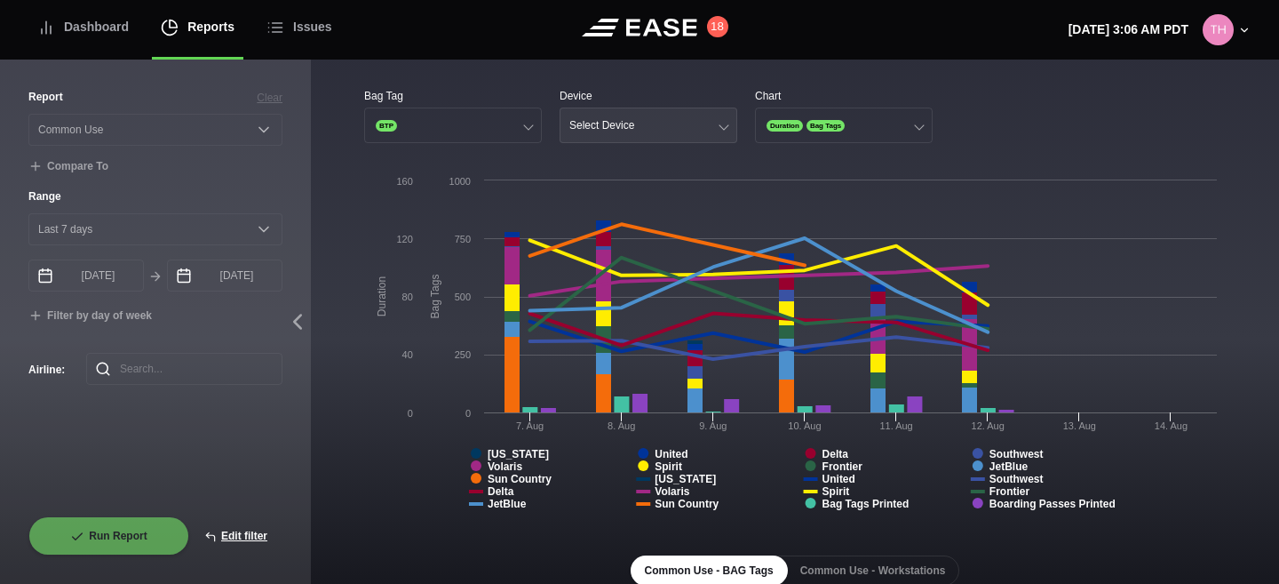
click at [681, 117] on button "Select Device" at bounding box center [649, 126] width 178 height 36
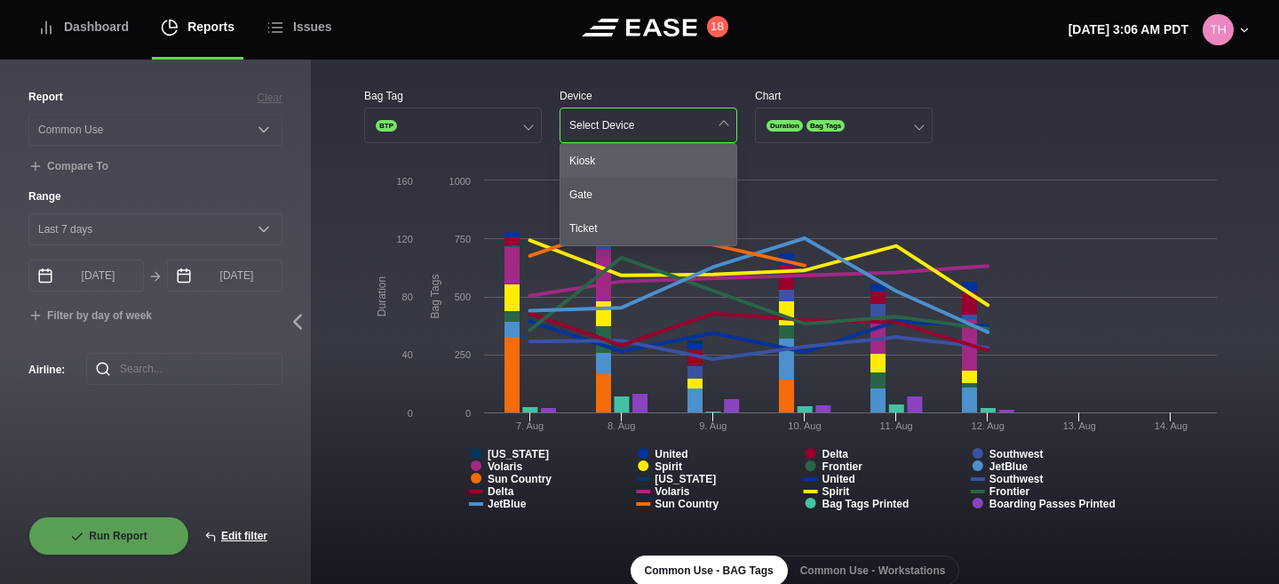
click at [660, 147] on div "Kiosk" at bounding box center [649, 161] width 176 height 34
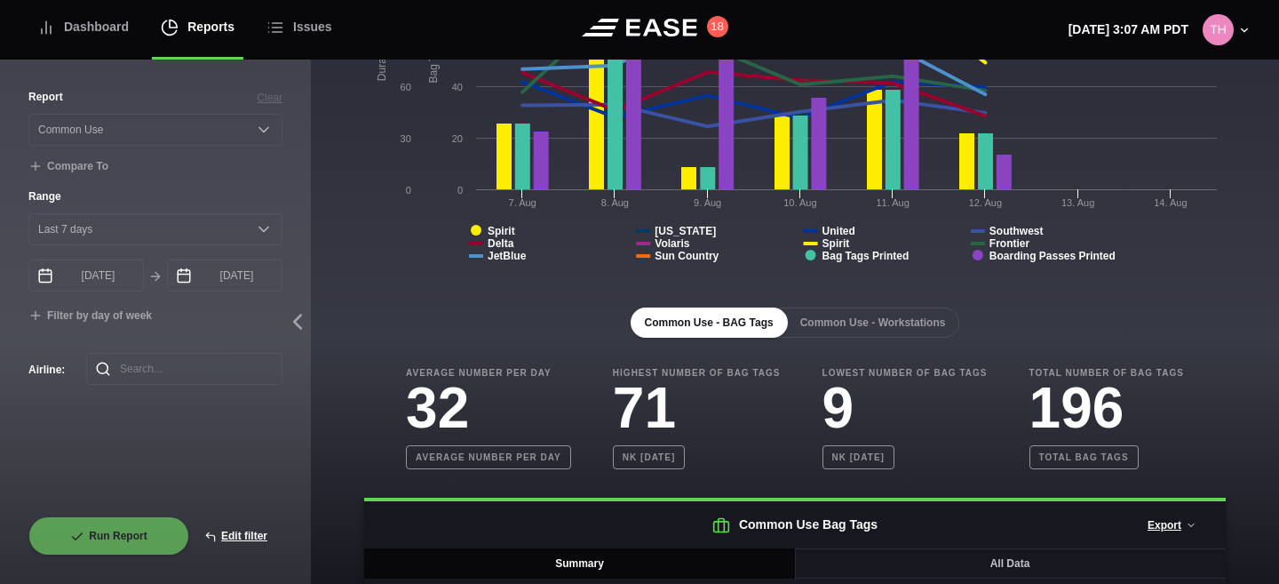
scroll to position [187, 0]
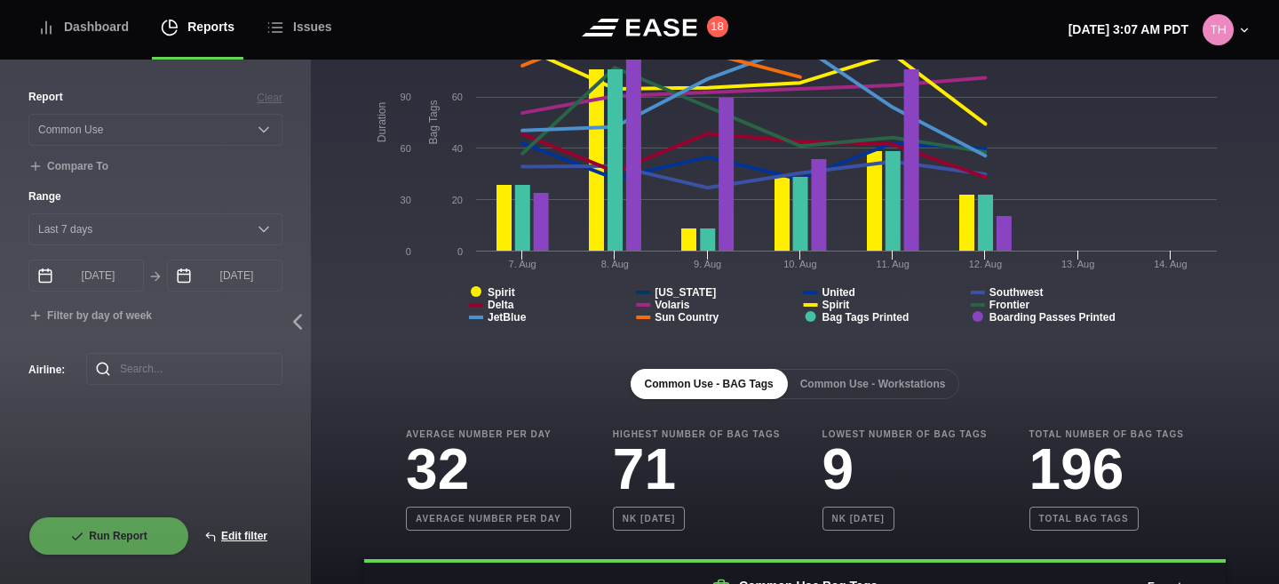
click at [873, 403] on div "Common Use - BAG Tags Common Use - Workstations Average Number Per Day 32 Avera…" at bounding box center [795, 523] width 862 height 366
click at [881, 389] on button "Common Use - Workstations" at bounding box center [873, 384] width 174 height 30
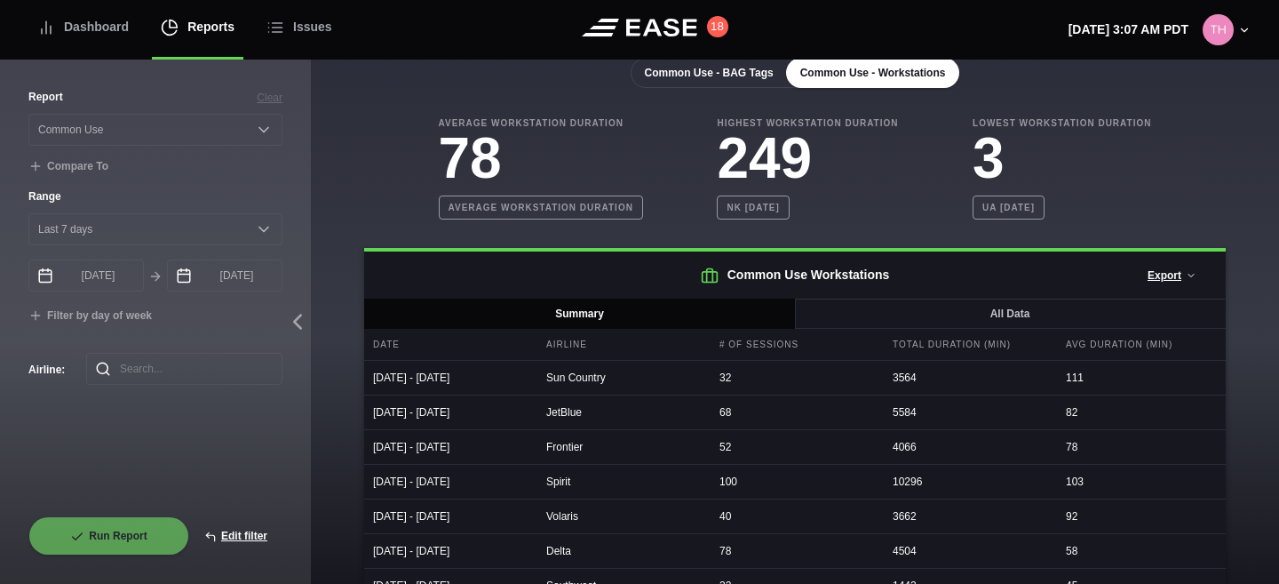
scroll to position [242, 0]
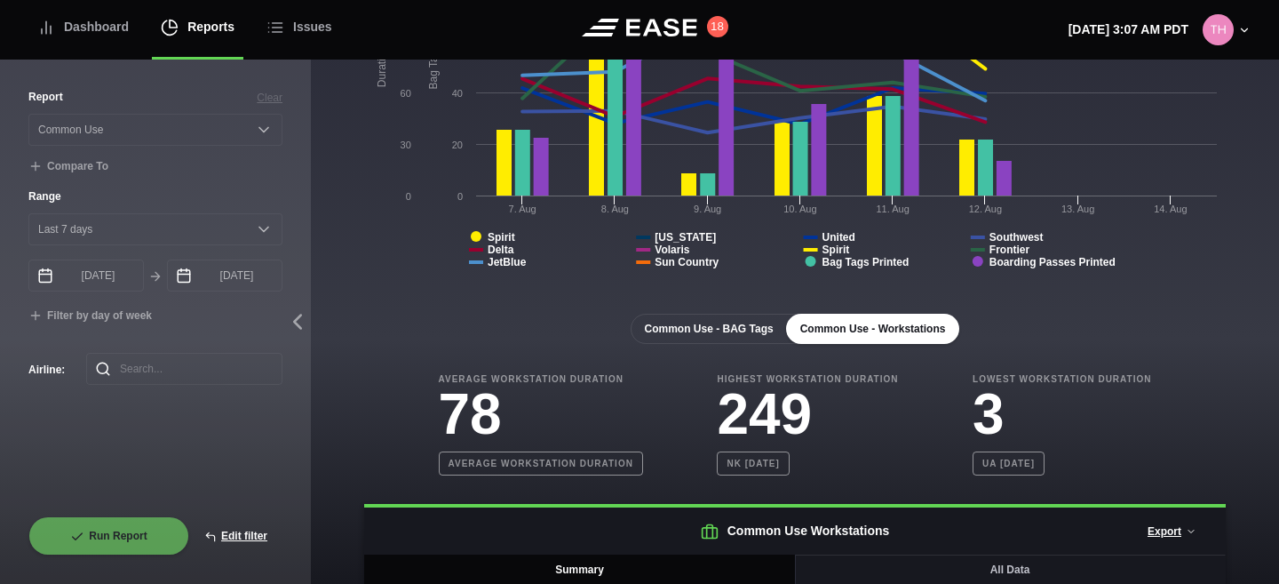
click at [732, 334] on button "Common Use - BAG Tags" at bounding box center [709, 329] width 157 height 30
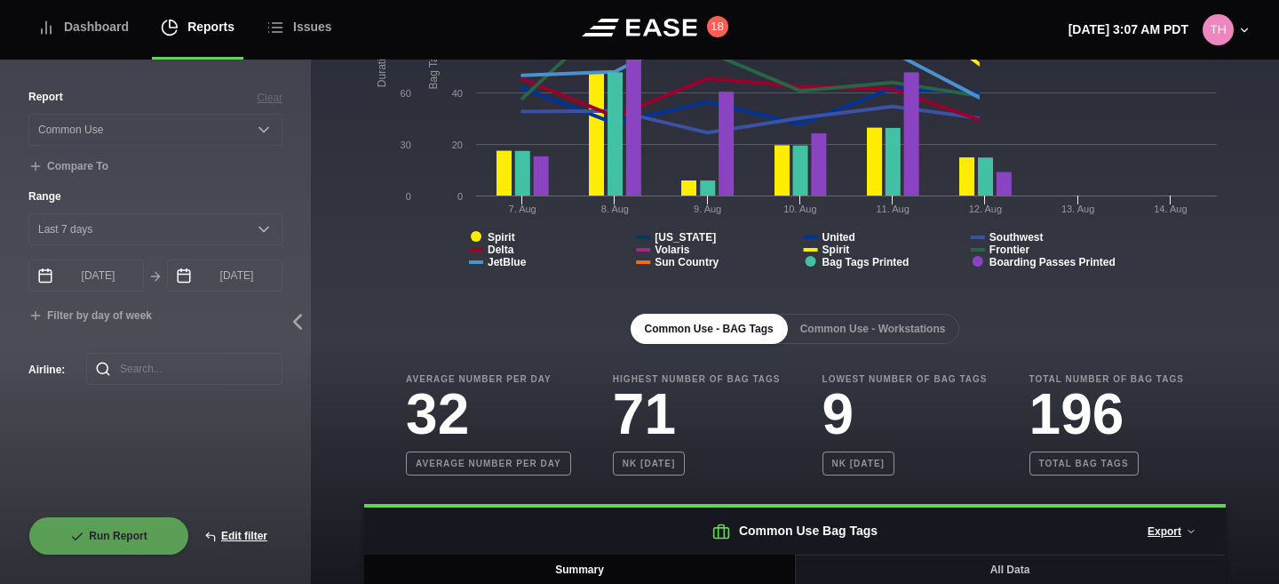
scroll to position [0, 0]
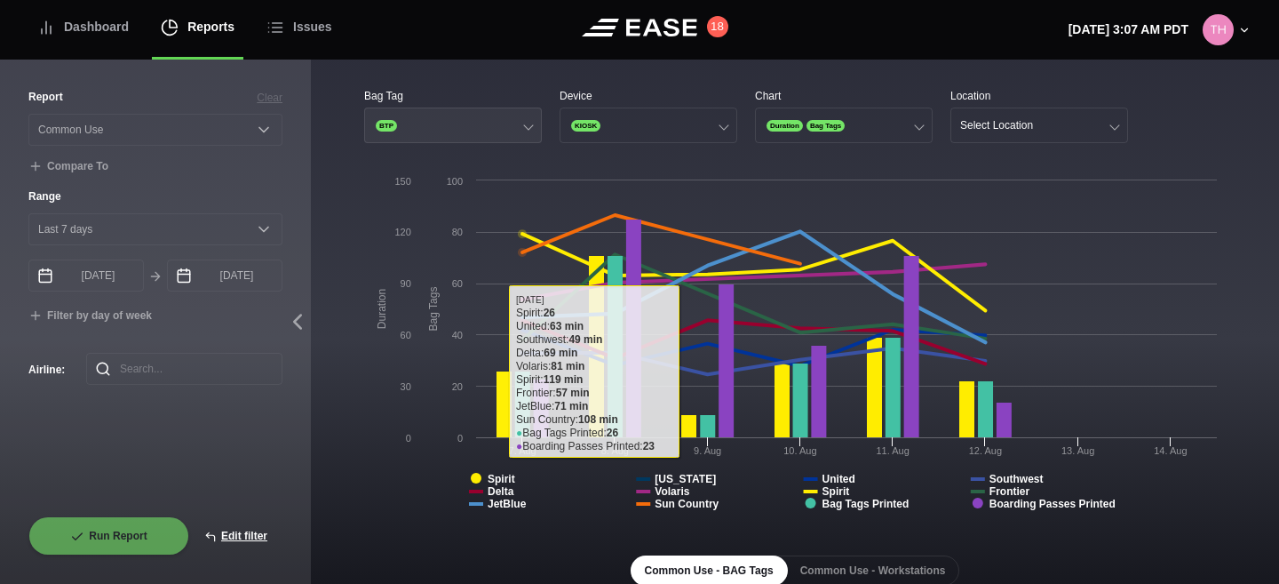
click at [426, 118] on button "BTP" at bounding box center [453, 126] width 178 height 36
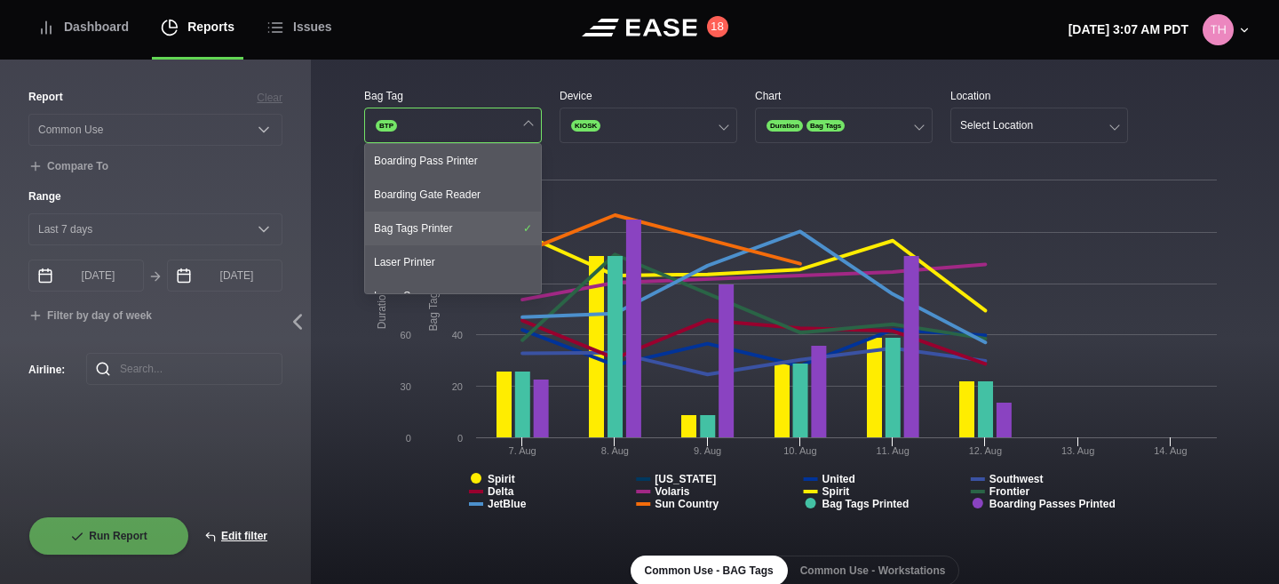
click at [431, 223] on div "Bag Tags Printer" at bounding box center [453, 228] width 176 height 34
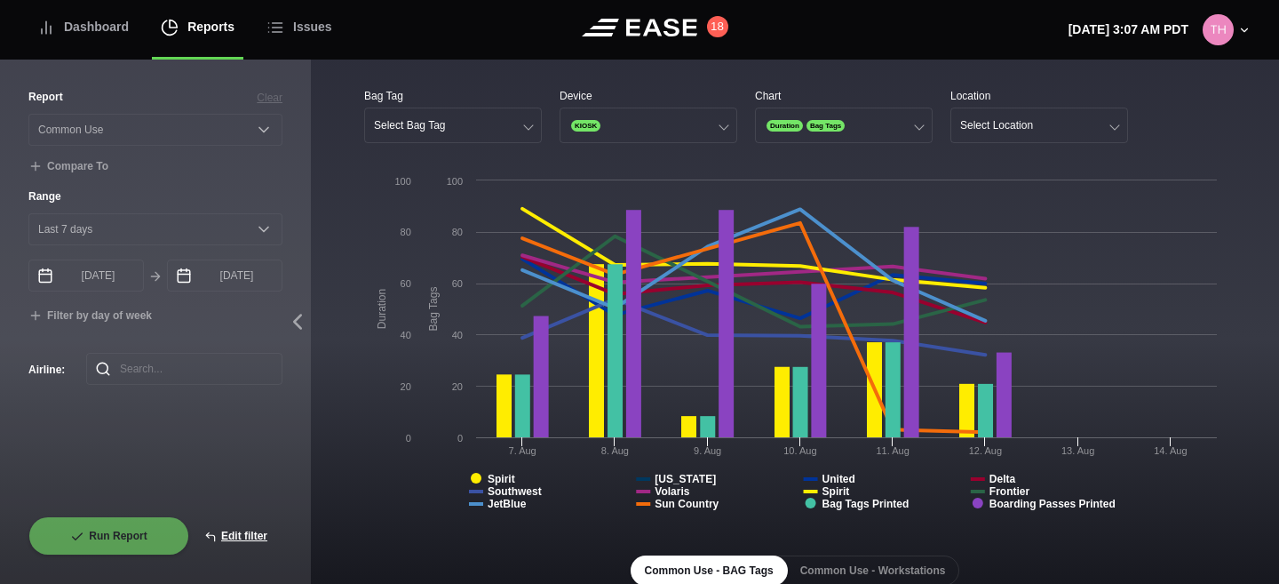
click at [390, 368] on rect at bounding box center [795, 348] width 862 height 355
click at [466, 119] on button "Select Bag Tag" at bounding box center [453, 126] width 178 height 36
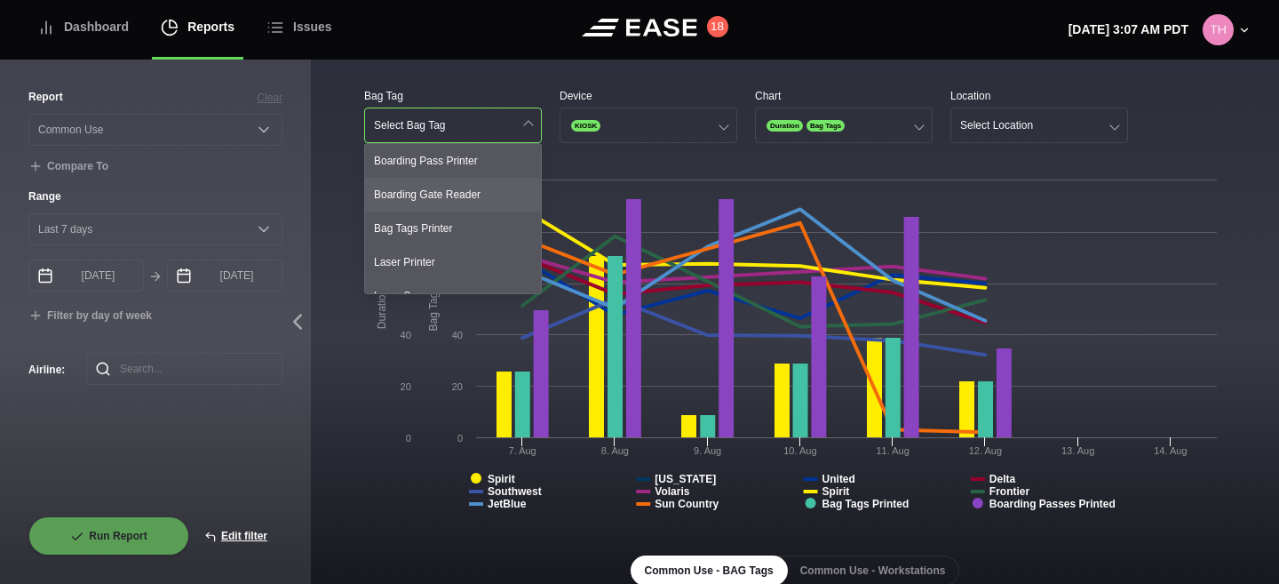
click at [444, 193] on div "Boarding Gate Reader" at bounding box center [453, 195] width 176 height 34
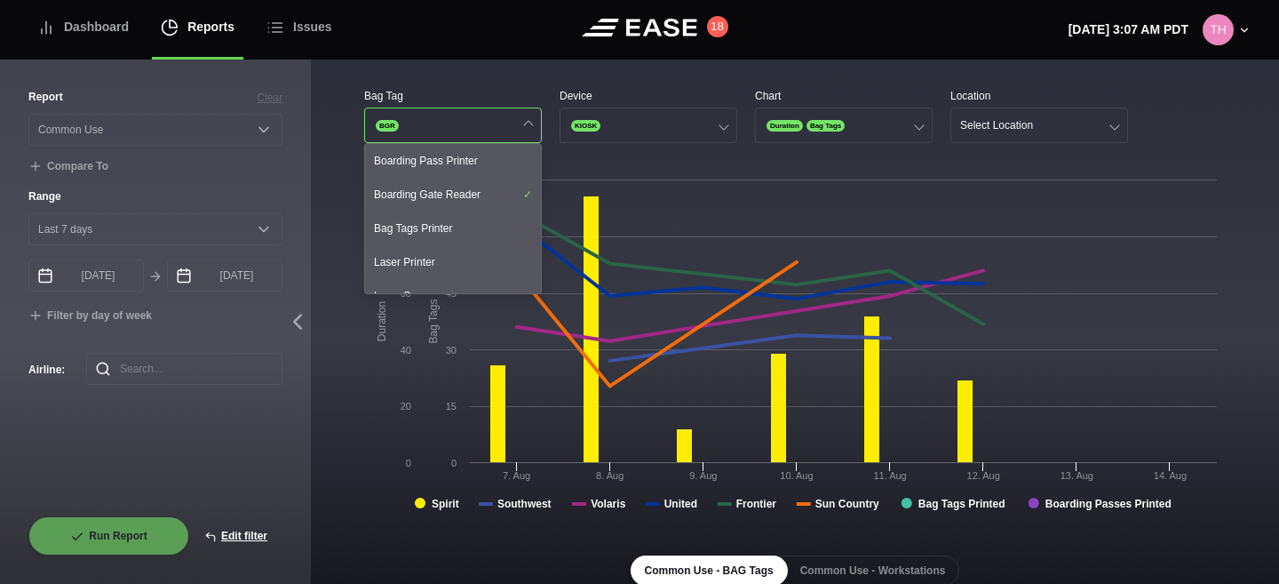
click at [389, 377] on rect at bounding box center [795, 348] width 862 height 355
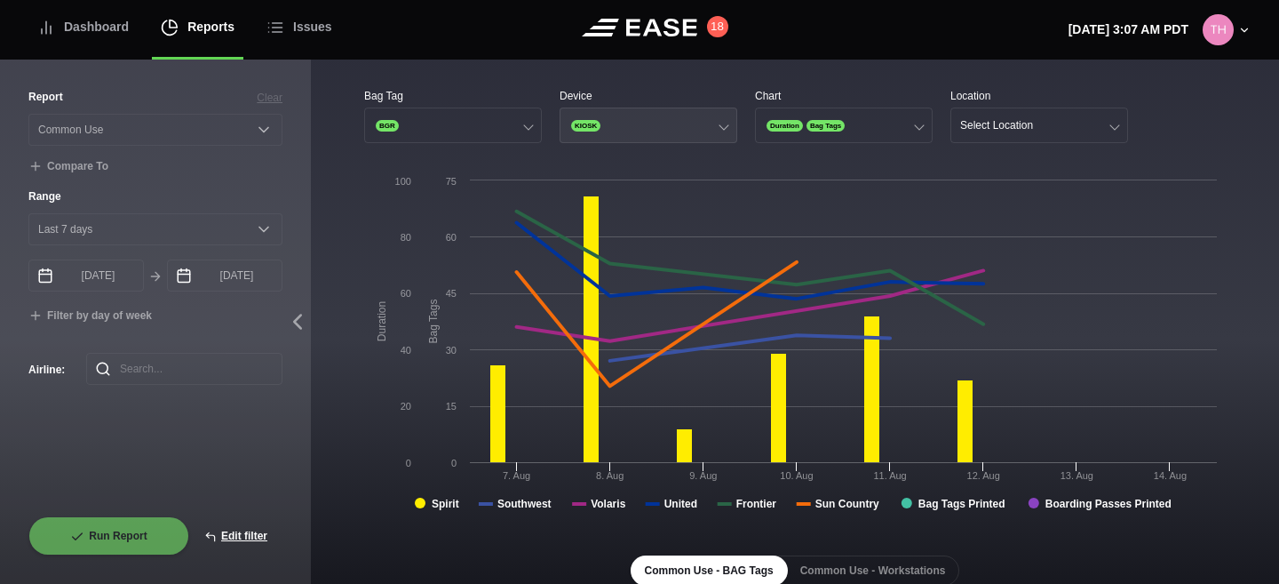
click at [618, 134] on button "KIOSK" at bounding box center [649, 126] width 178 height 36
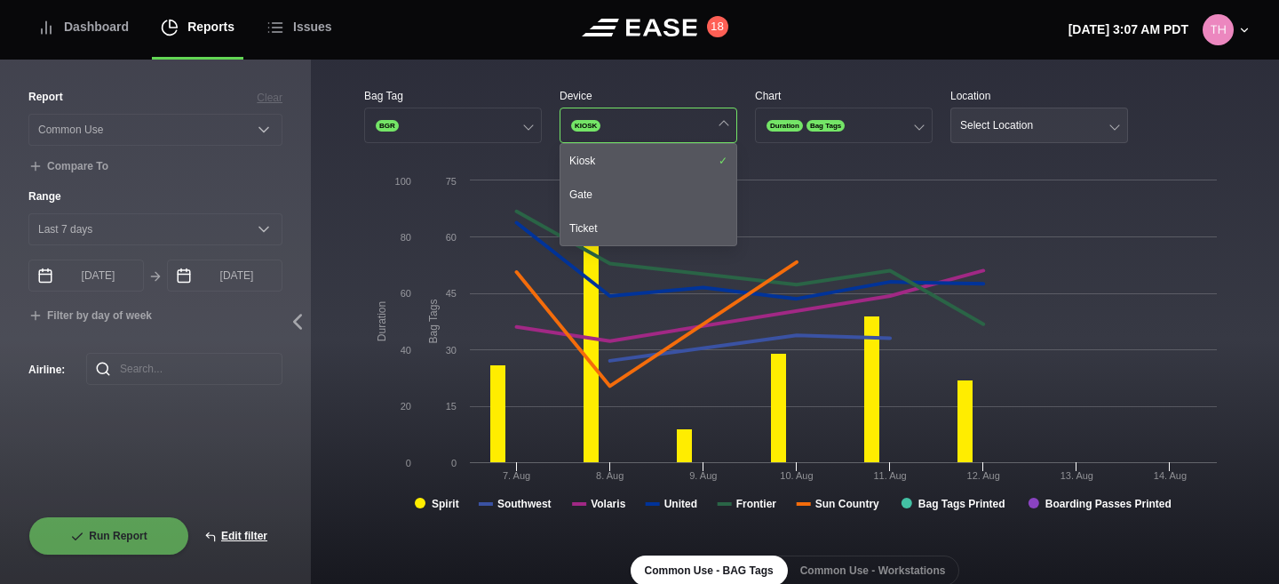
click at [1005, 126] on div "Select Location" at bounding box center [997, 125] width 73 height 12
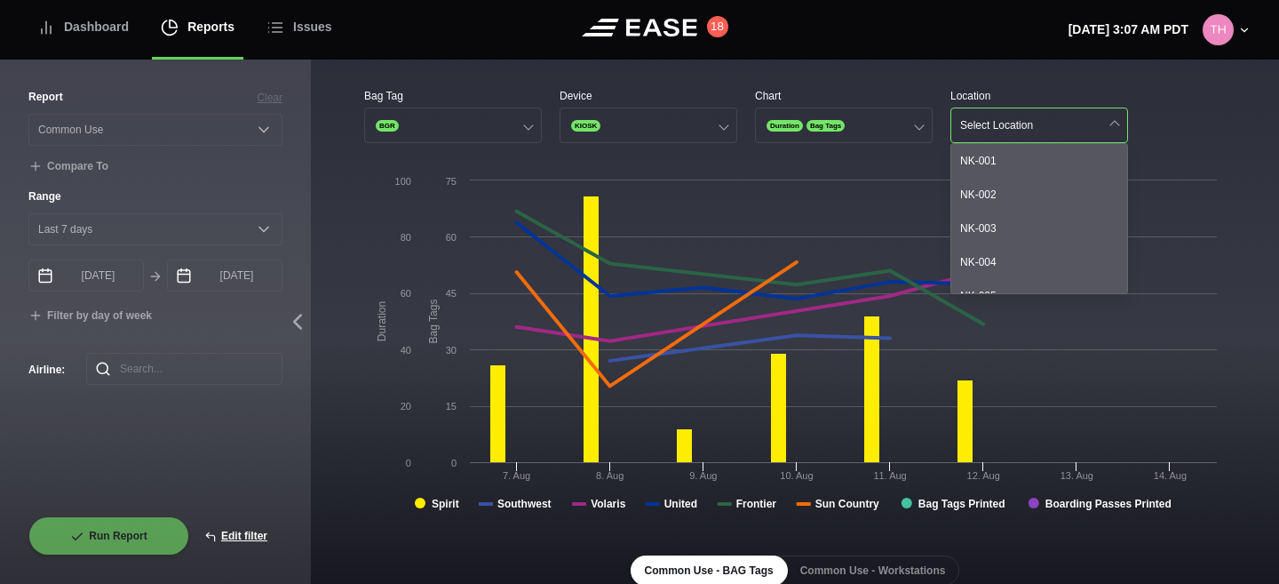
click at [1172, 131] on div "Bag Tag BGR Device KIOSK Chart Duration Bag Tags Location Select Location NK-00…" at bounding box center [795, 115] width 862 height 55
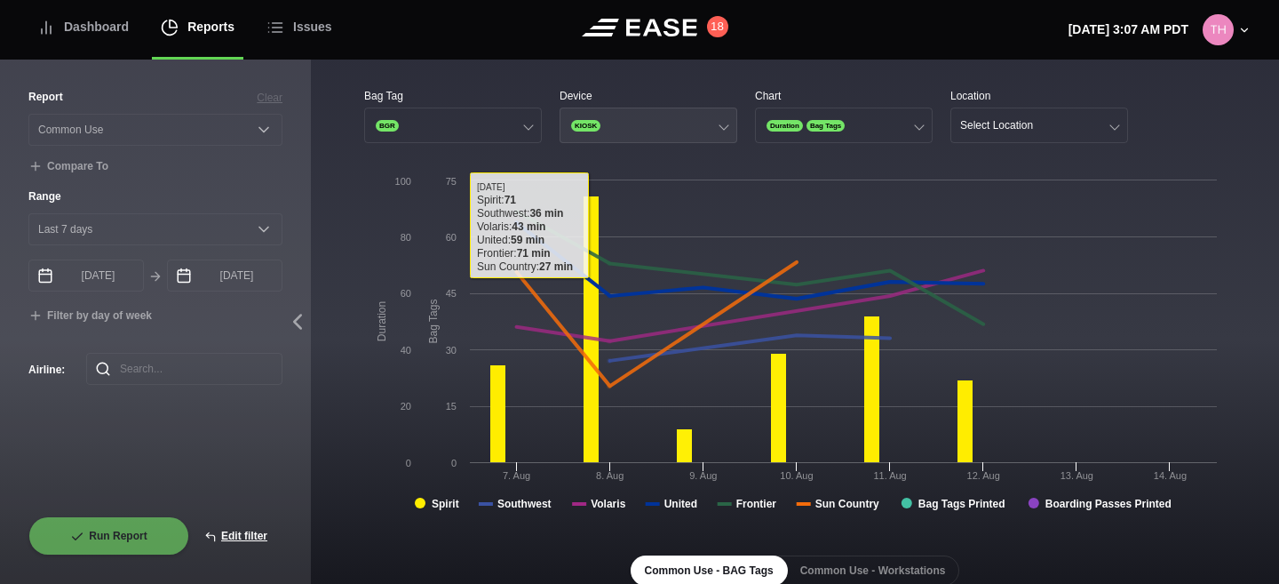
click at [643, 131] on button "KIOSK" at bounding box center [649, 126] width 178 height 36
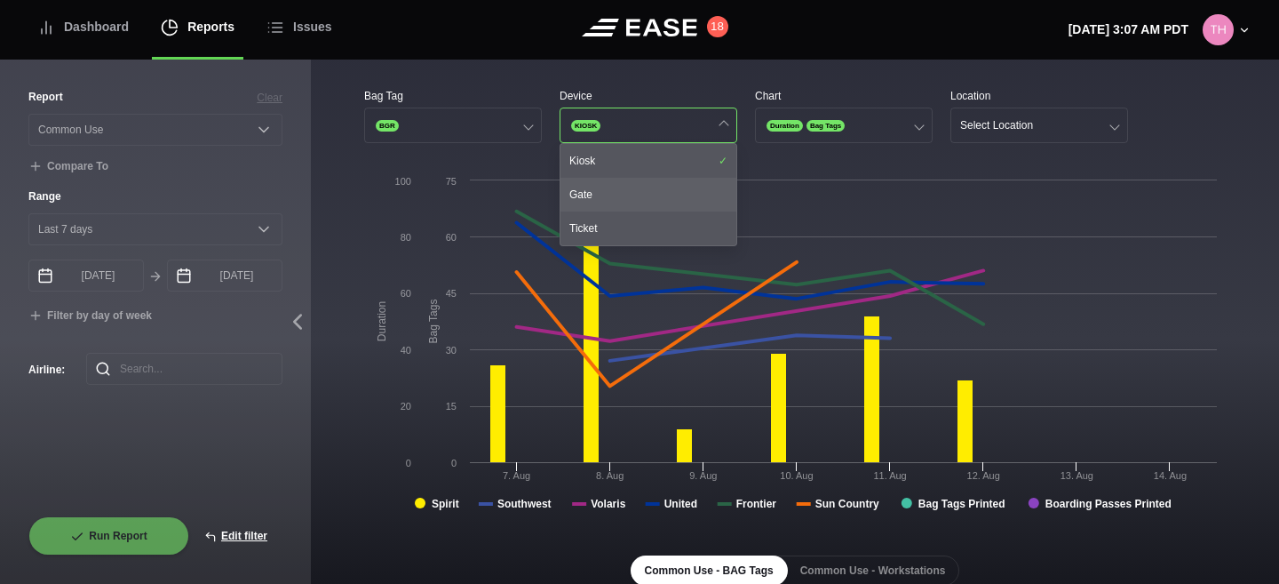
click at [633, 207] on div "Gate" at bounding box center [649, 195] width 176 height 34
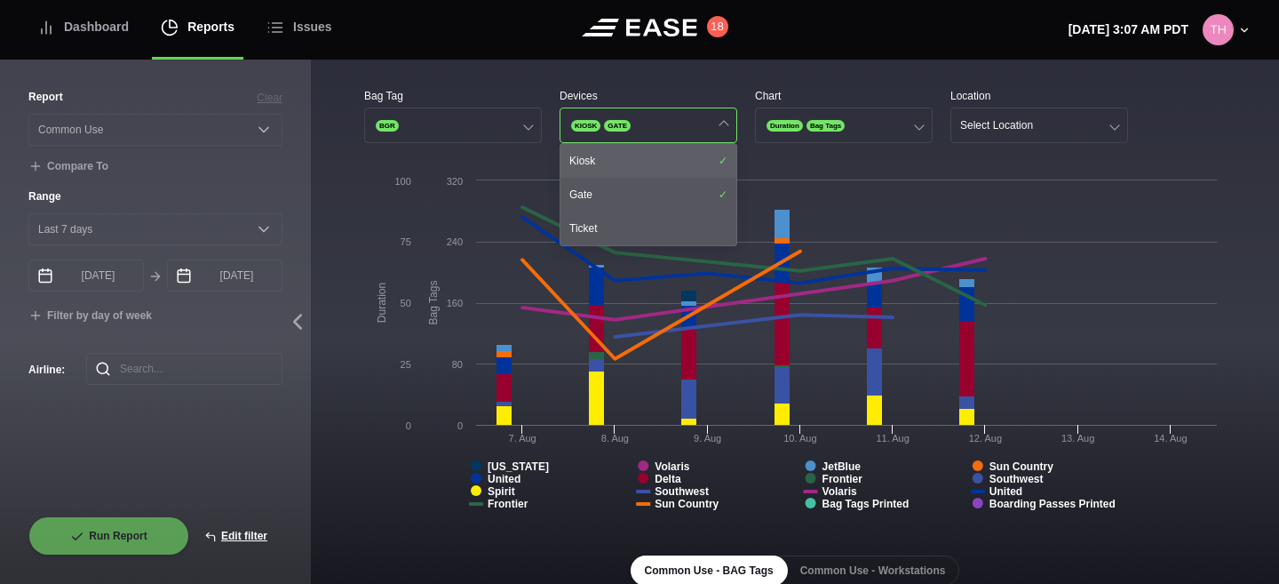
click at [658, 157] on div "Kiosk" at bounding box center [649, 161] width 176 height 34
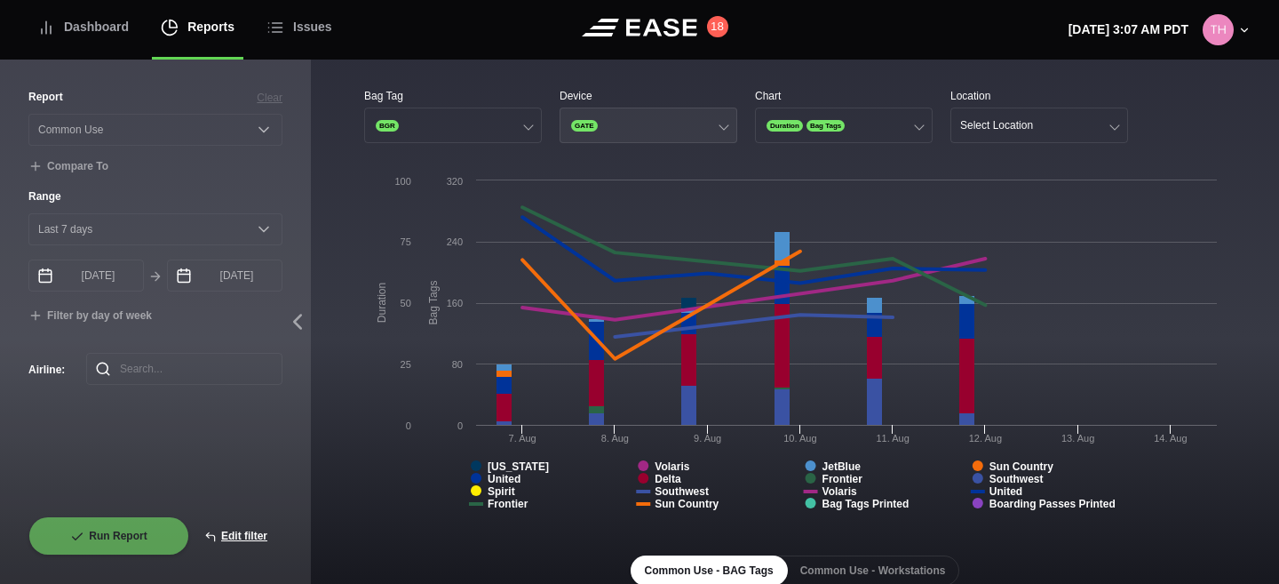
click at [680, 128] on button "GATE" at bounding box center [649, 126] width 178 height 36
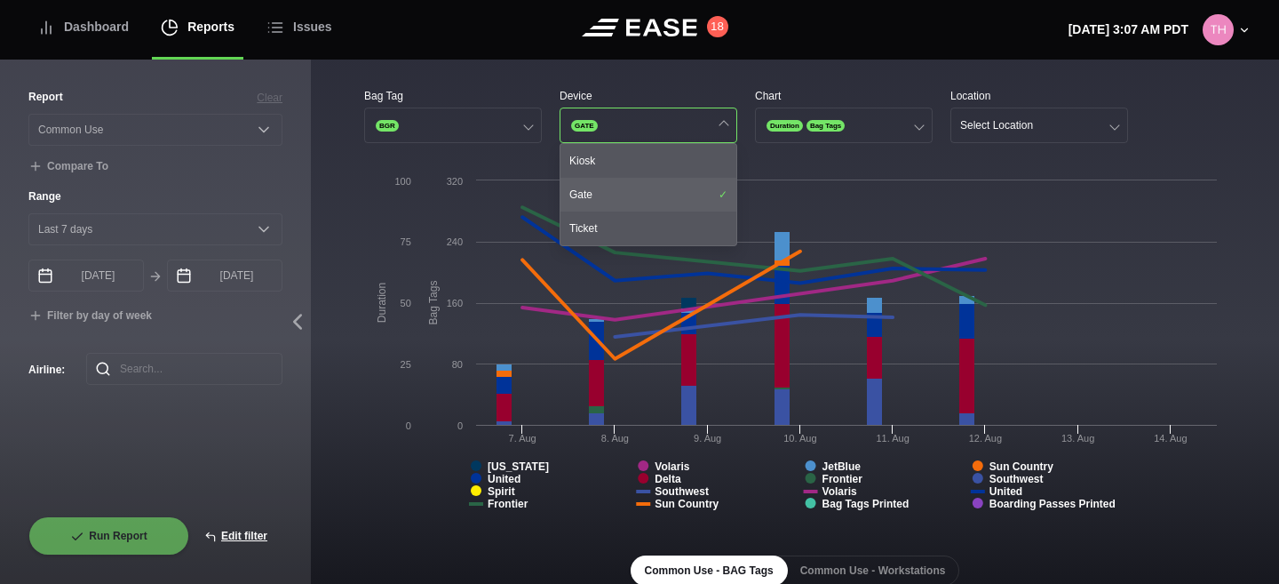
click at [627, 202] on div "Gate" at bounding box center [649, 195] width 176 height 34
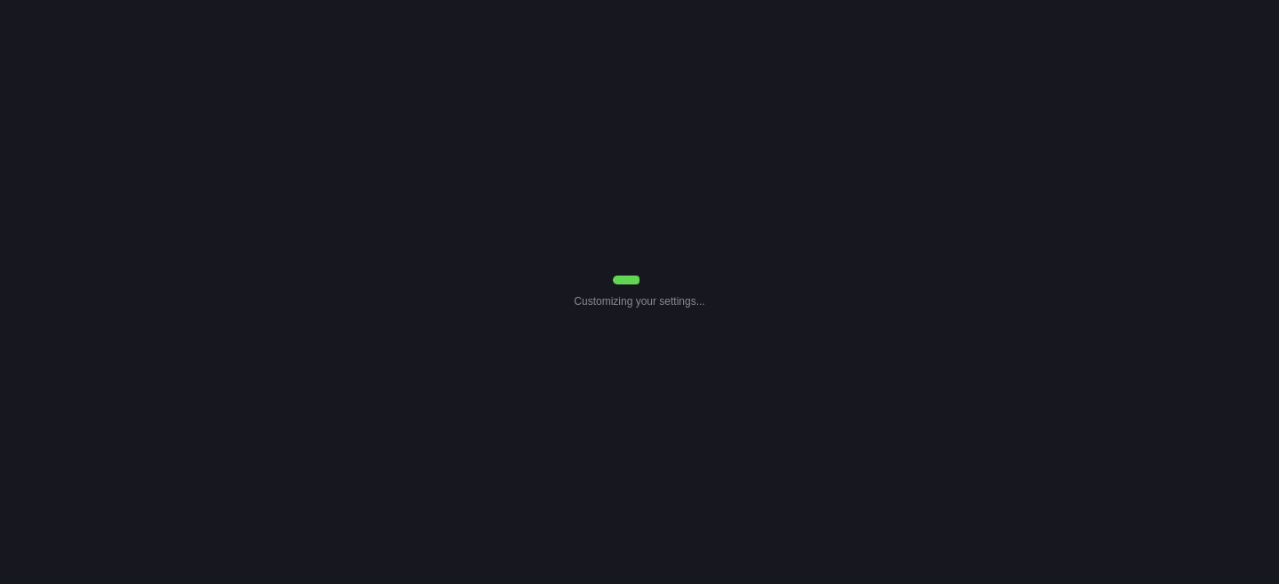
select select "Common Use"
select select "7"
select select "Common Use"
select select "7"
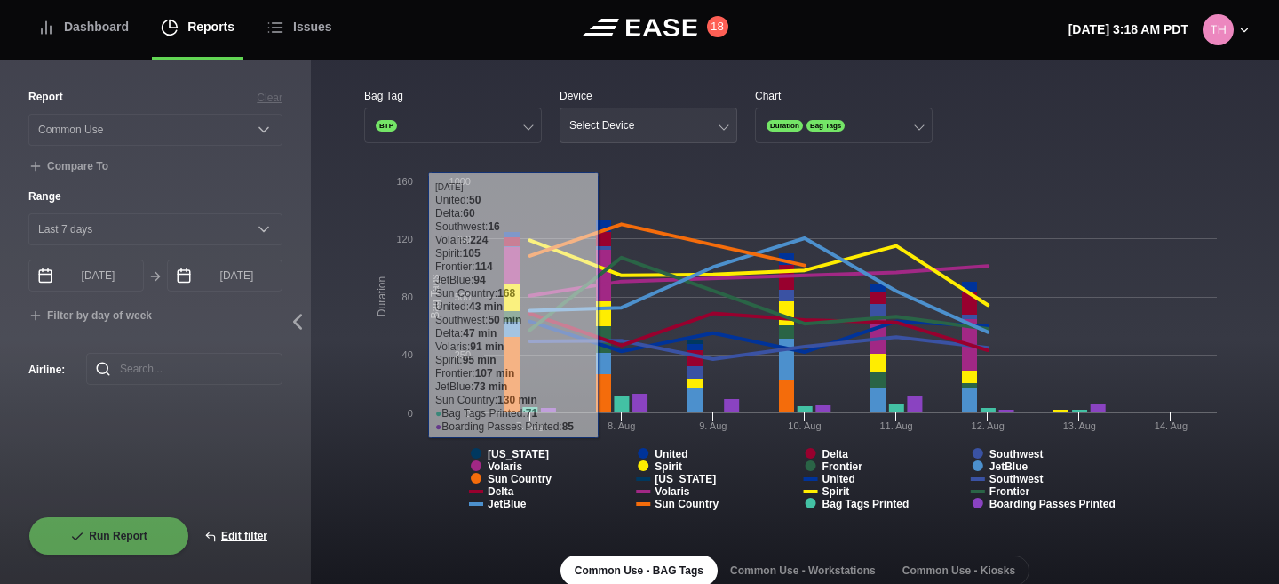
click at [601, 122] on div "Select Device" at bounding box center [602, 125] width 65 height 12
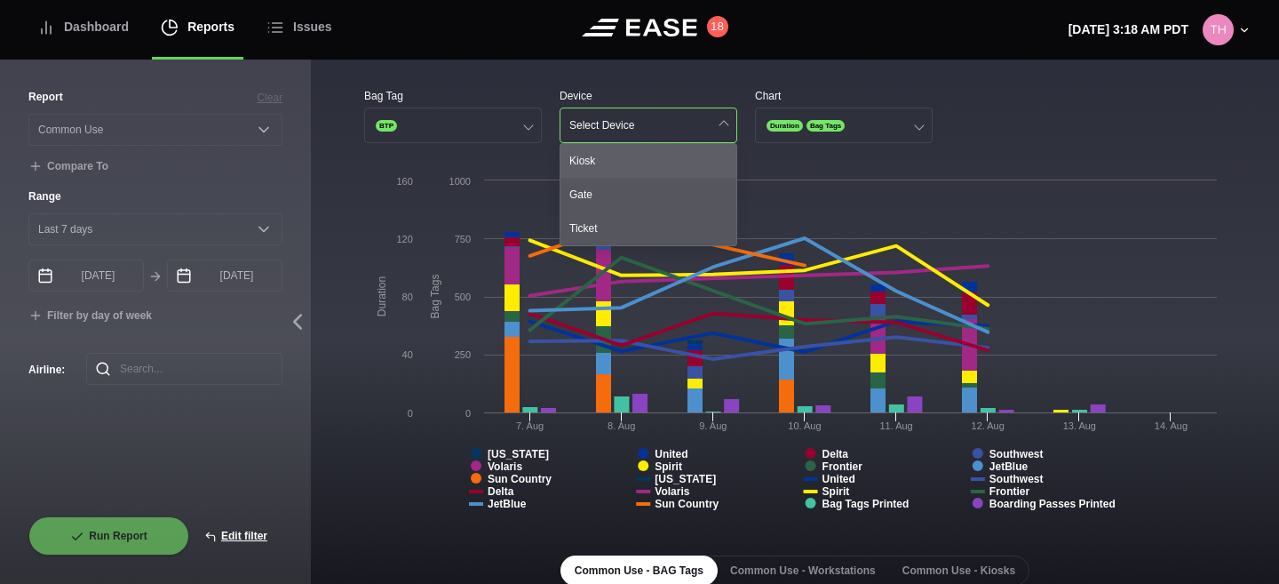
click at [609, 163] on div "Kiosk" at bounding box center [649, 161] width 176 height 34
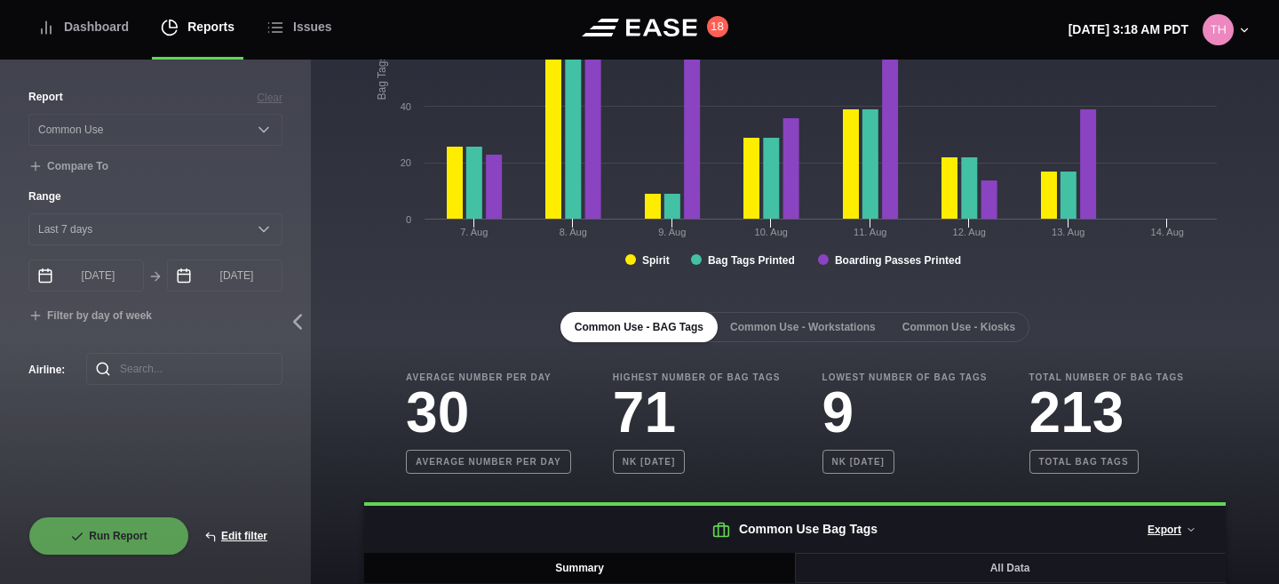
scroll to position [323, 0]
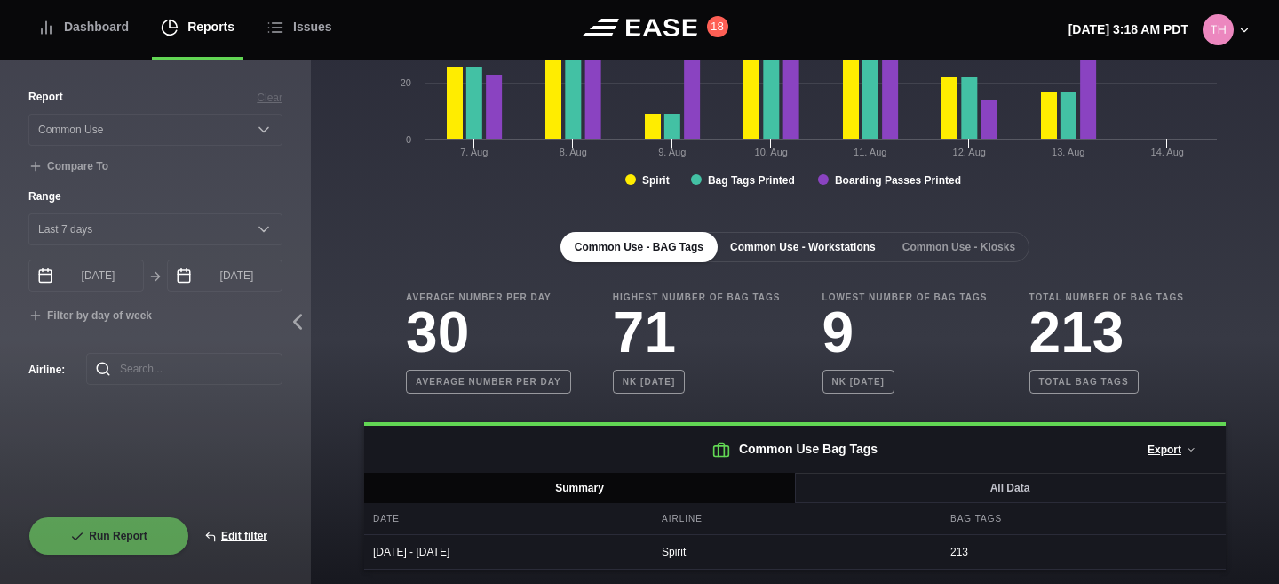
click at [781, 255] on button "Common Use - Workstations" at bounding box center [803, 247] width 174 height 30
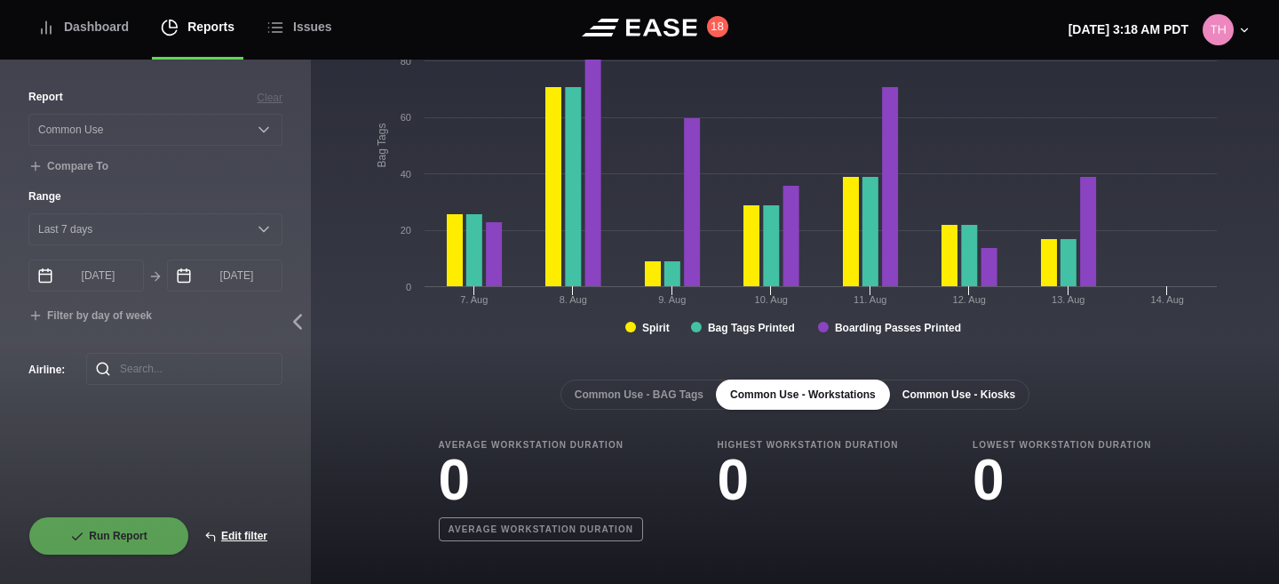
click at [953, 392] on button "Common Use - Kiosks" at bounding box center [959, 394] width 141 height 30
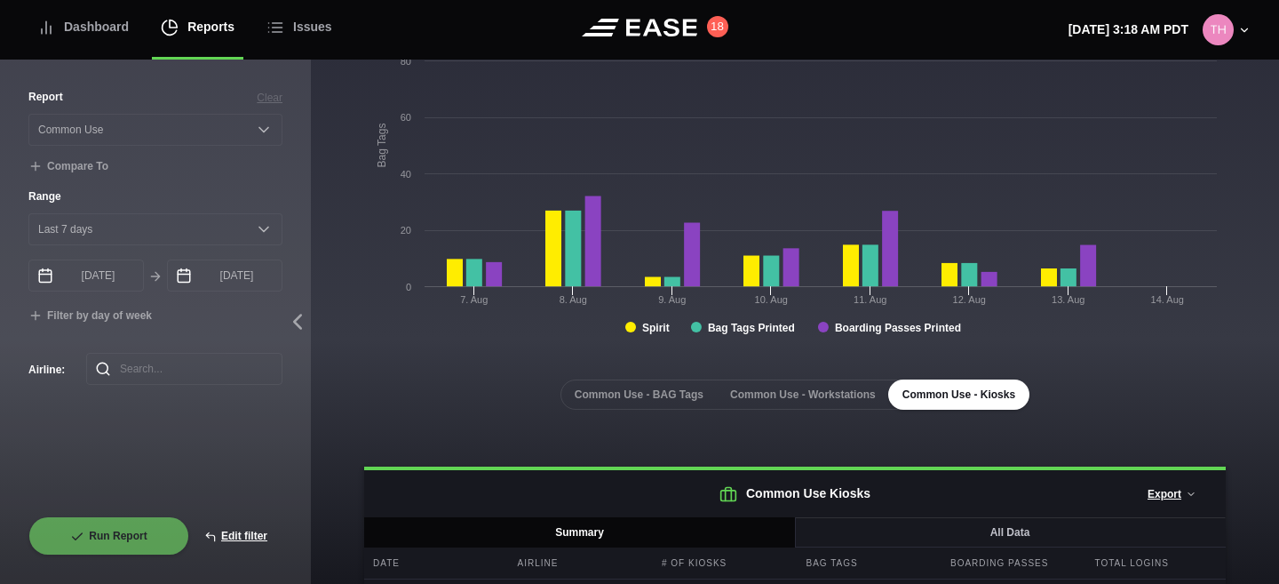
scroll to position [236, 0]
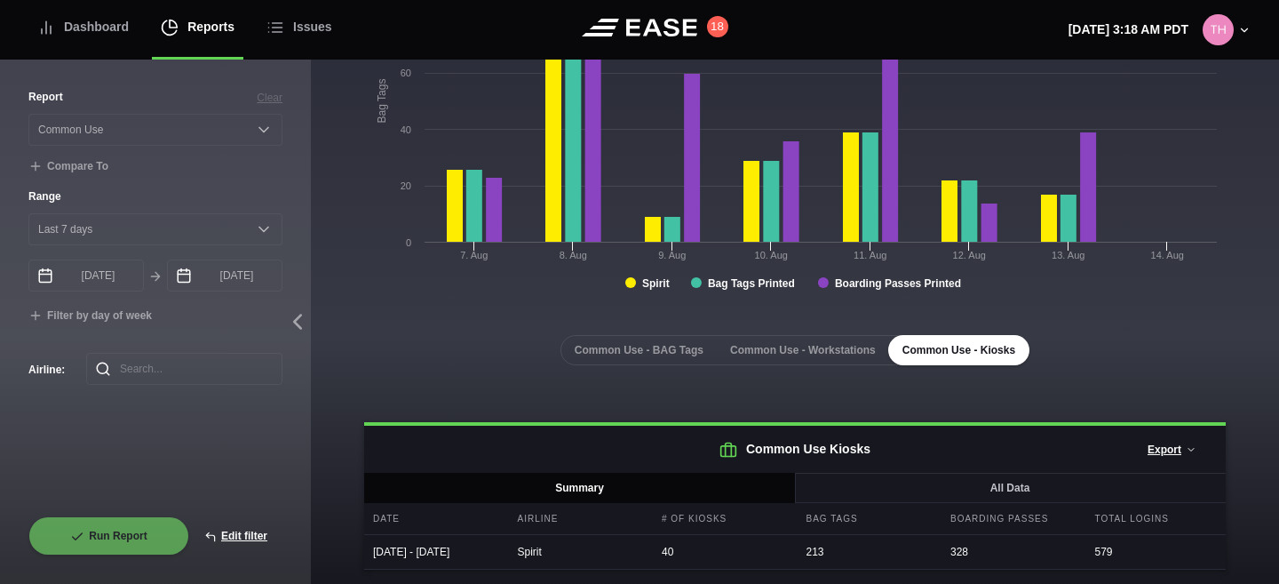
click at [816, 349] on div "Common Use - BAG Tags Common Use - Workstations Common Use - Kiosks Common Use …" at bounding box center [795, 438] width 862 height 263
click at [795, 335] on button "Common Use - Workstations" at bounding box center [803, 350] width 174 height 30
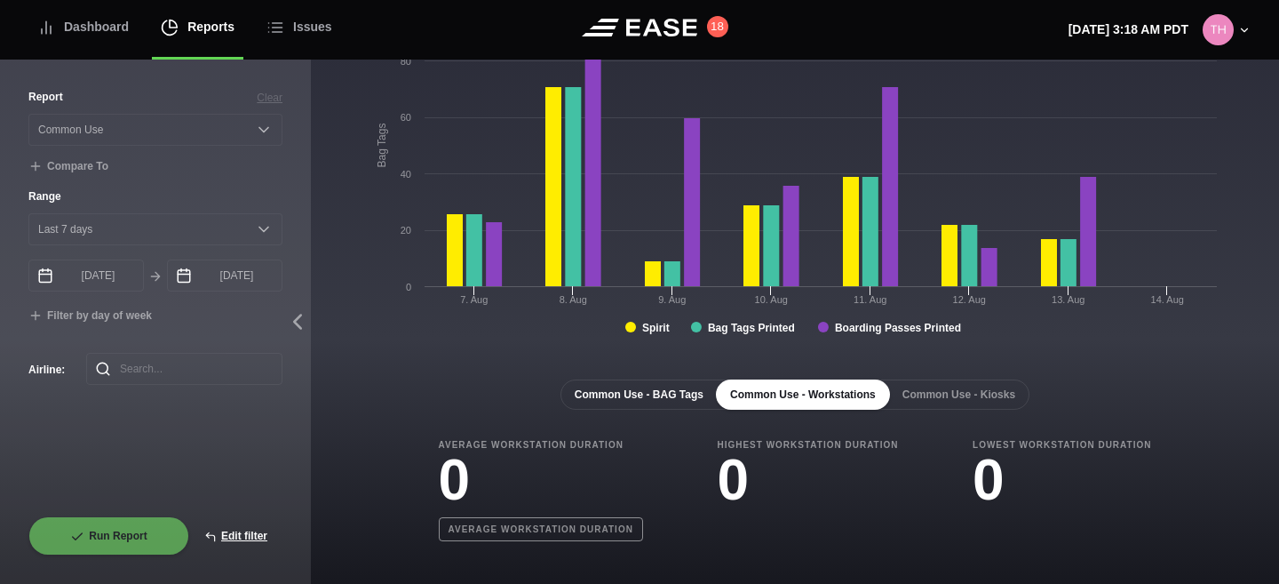
click at [641, 394] on button "Common Use - BAG Tags" at bounding box center [639, 394] width 157 height 30
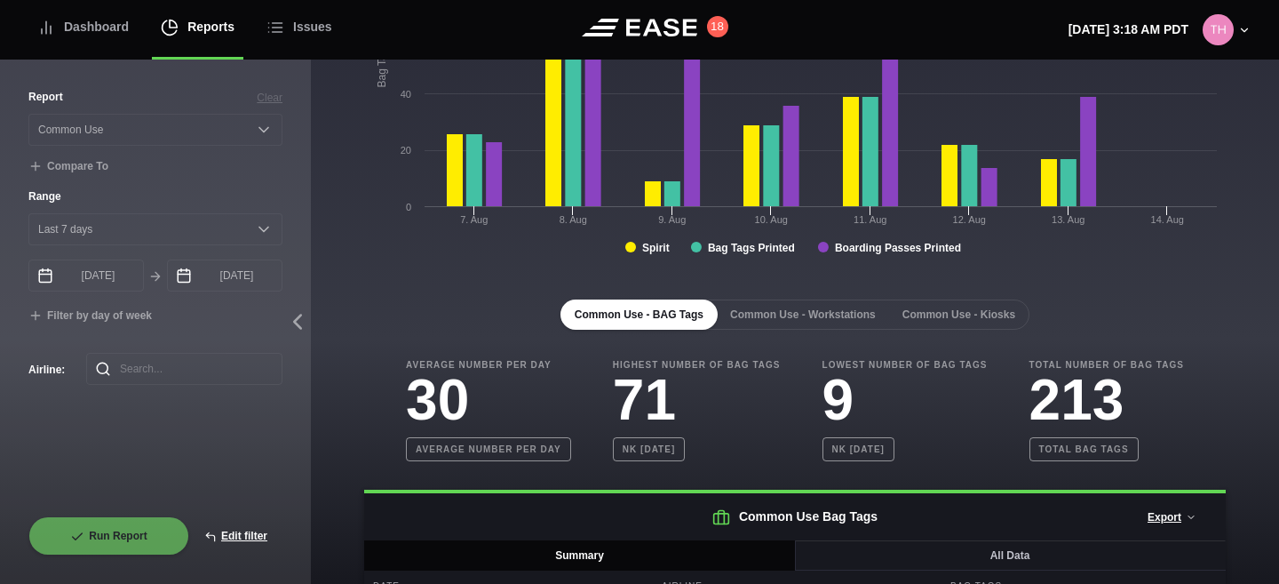
scroll to position [323, 0]
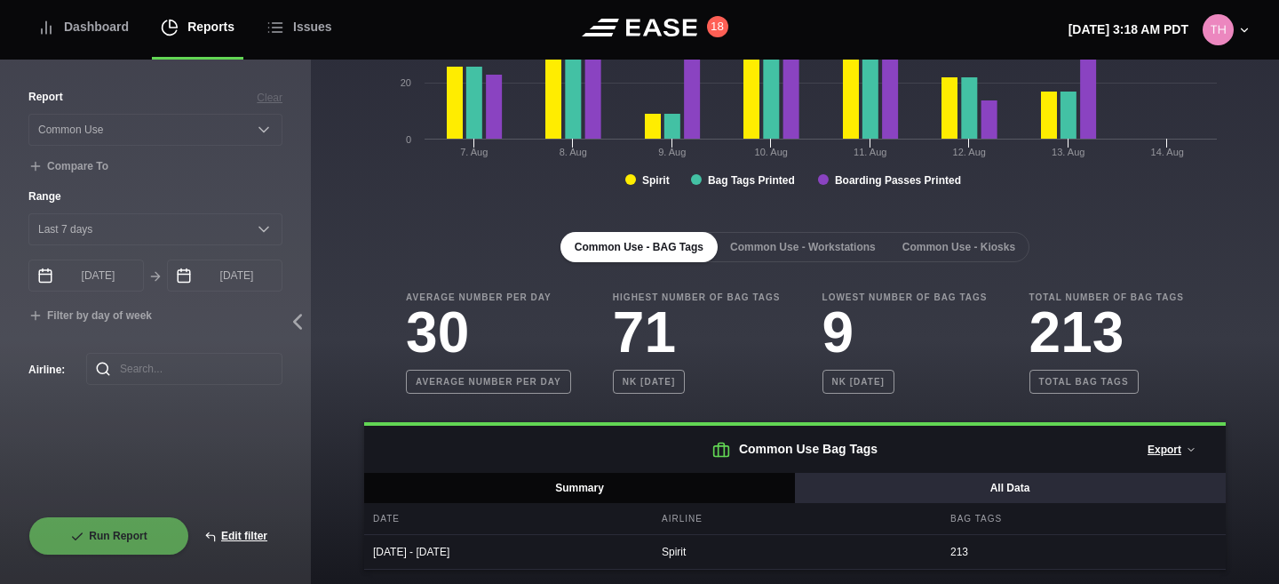
click at [963, 496] on button "All Data" at bounding box center [1010, 488] width 432 height 30
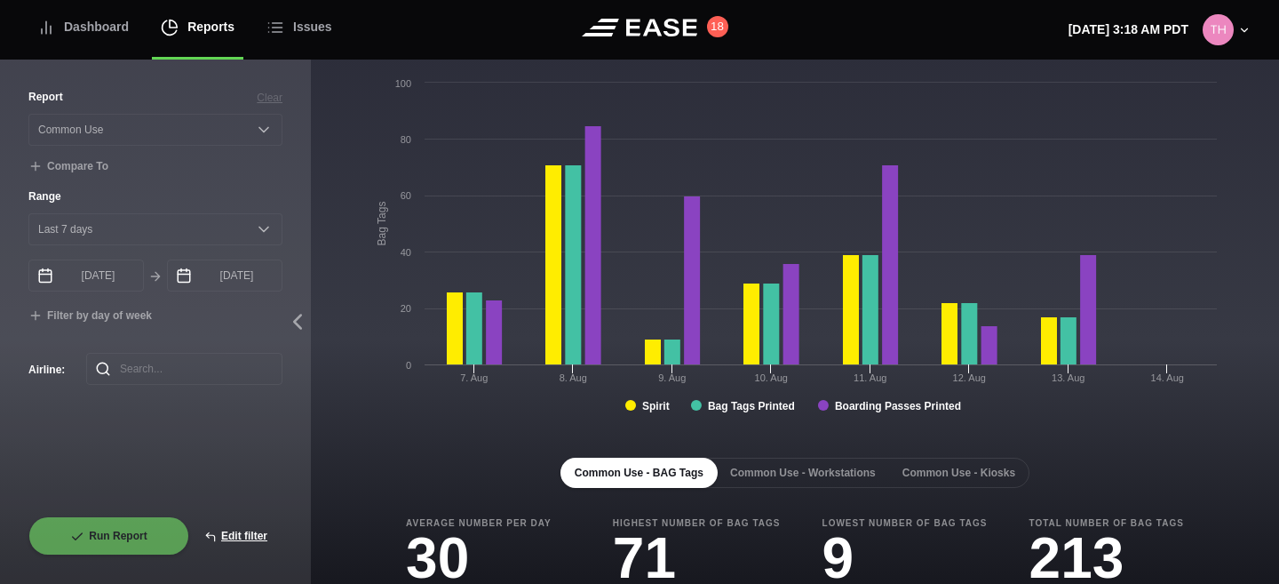
scroll to position [0, 0]
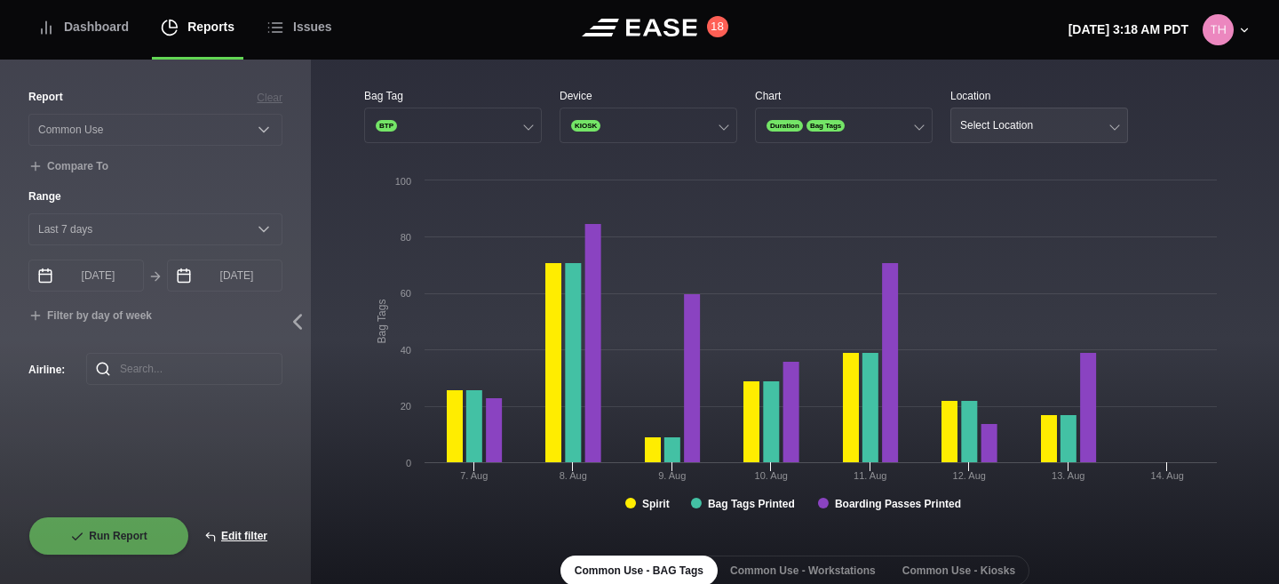
click at [1028, 131] on div "Select Location" at bounding box center [997, 125] width 73 height 12
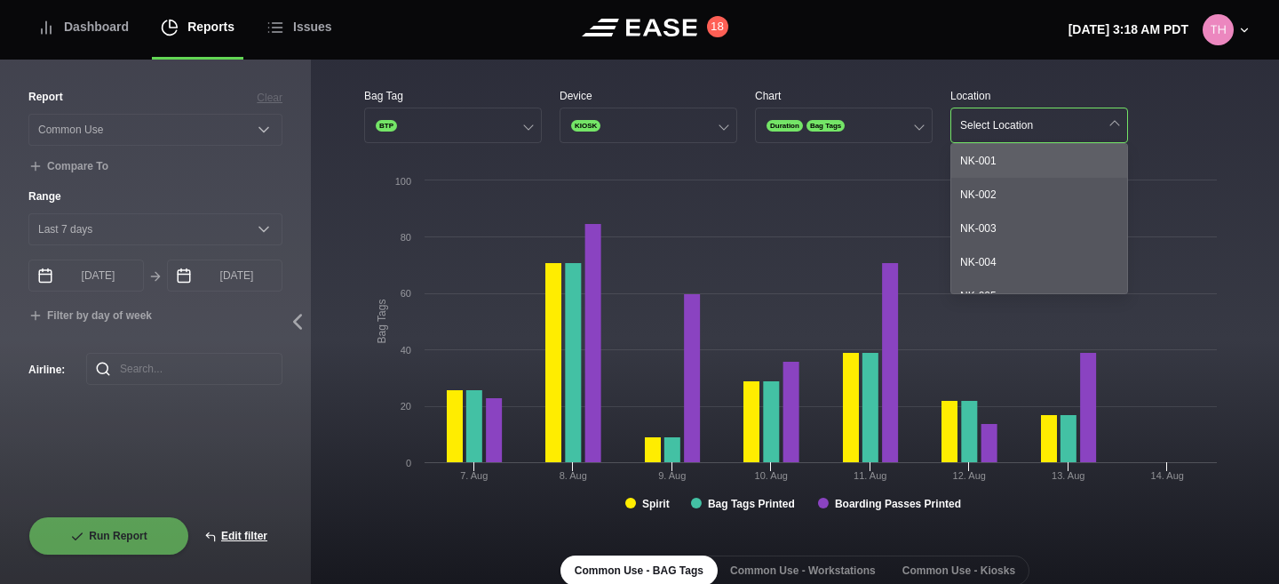
click at [1031, 158] on div "NK-001" at bounding box center [1040, 161] width 176 height 34
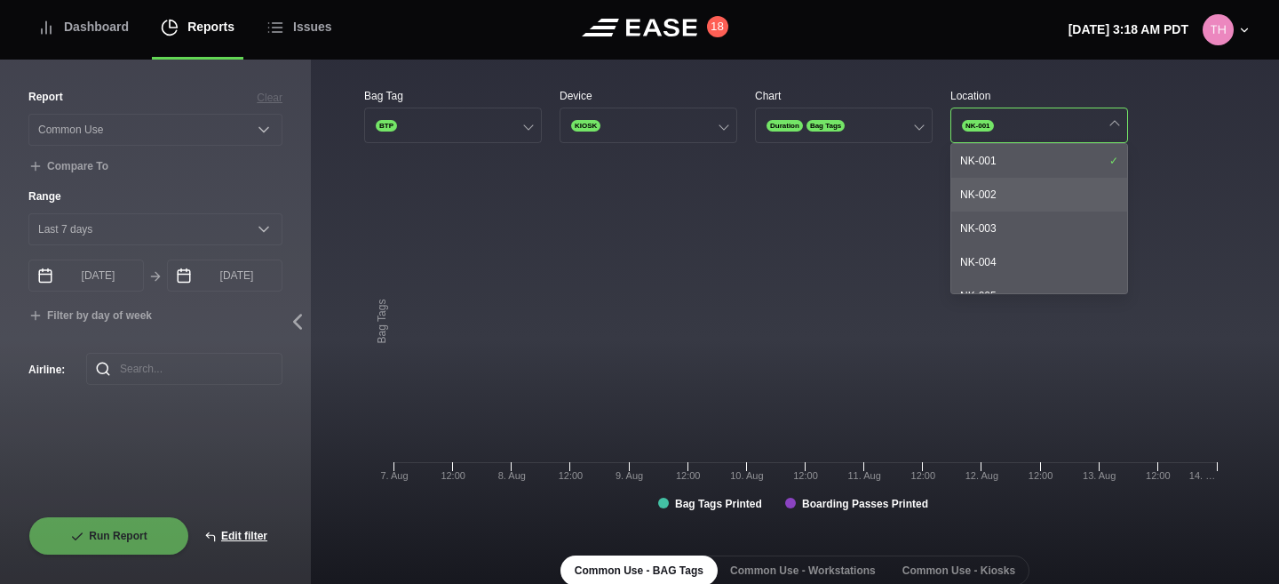
click at [1036, 195] on div "NK-002" at bounding box center [1040, 195] width 176 height 34
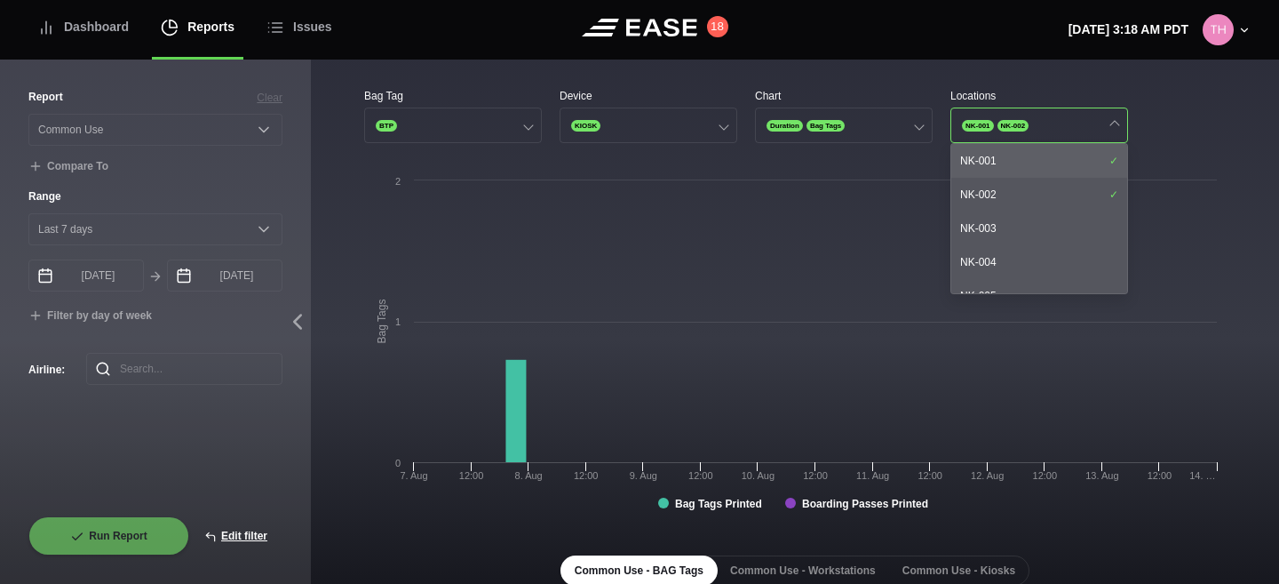
click at [1028, 167] on div "NK-001" at bounding box center [1040, 161] width 176 height 34
click at [1032, 204] on div "NK-002" at bounding box center [1040, 195] width 176 height 34
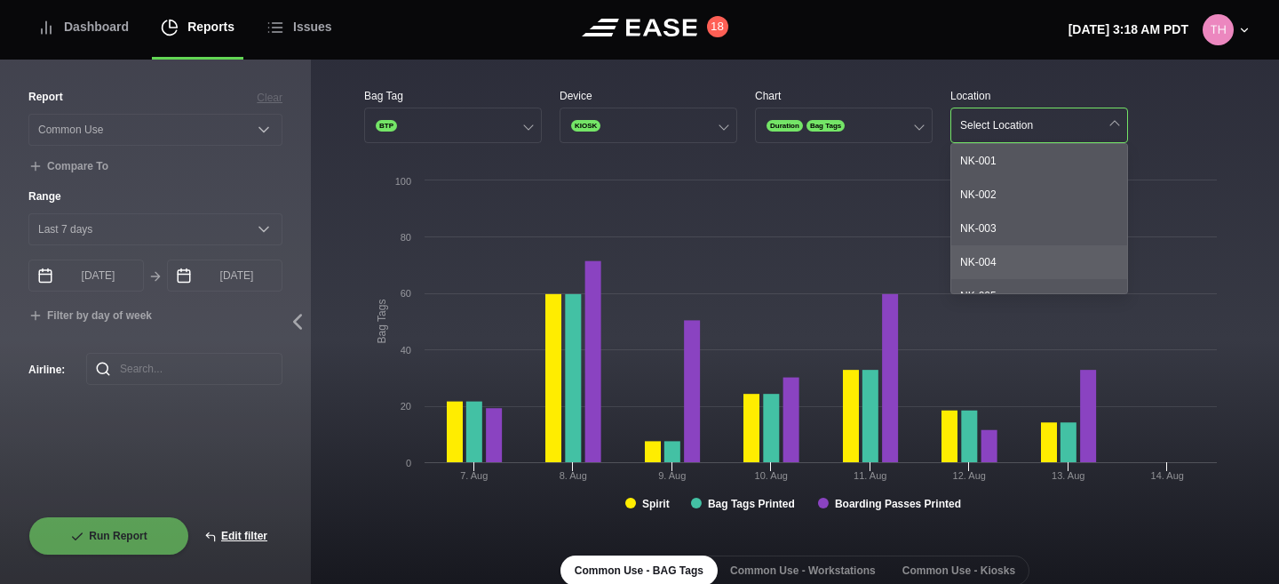
click at [1037, 267] on div "NK-004" at bounding box center [1040, 262] width 176 height 34
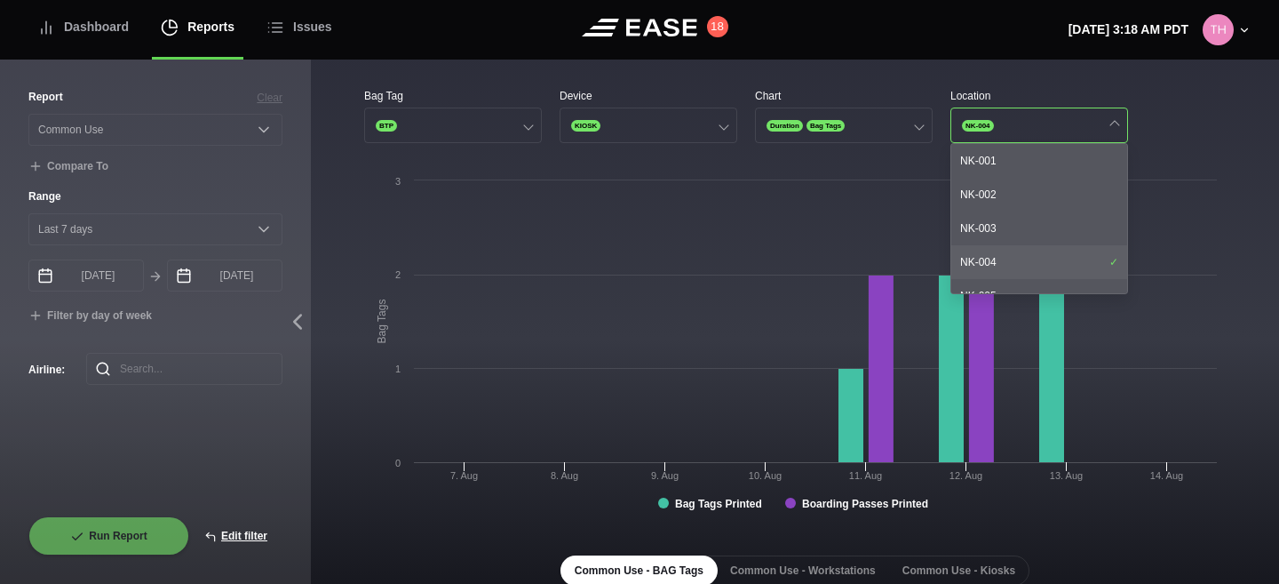
click at [1037, 267] on div "NK-004" at bounding box center [1040, 262] width 176 height 34
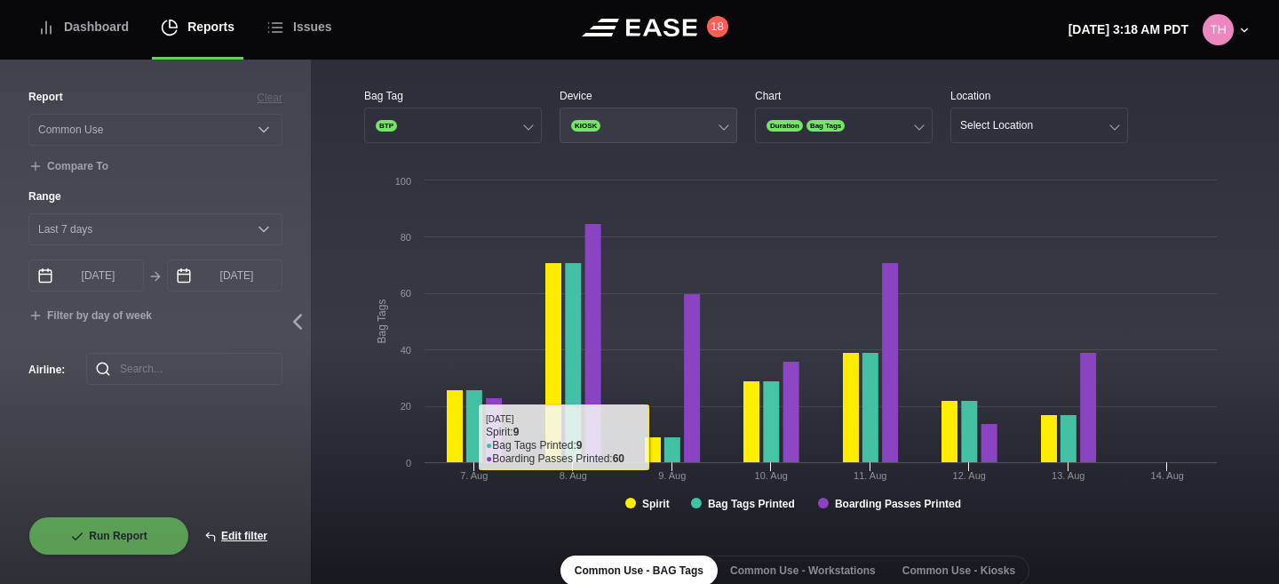
click at [631, 124] on button "KIOSK" at bounding box center [649, 126] width 178 height 36
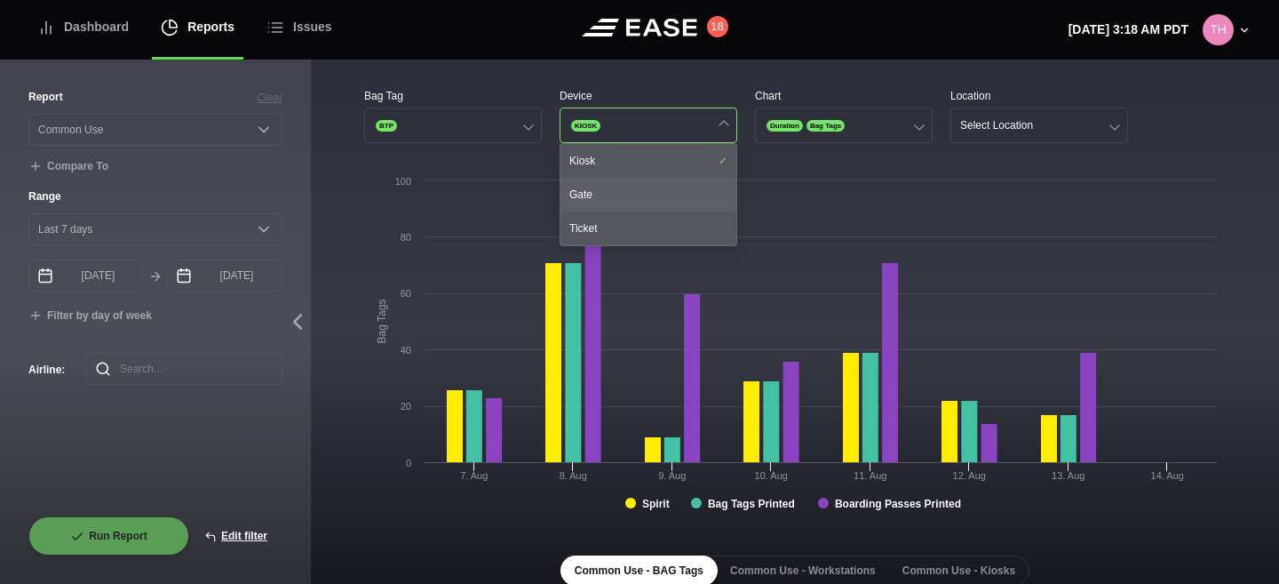
click at [600, 204] on div "Gate" at bounding box center [649, 195] width 176 height 34
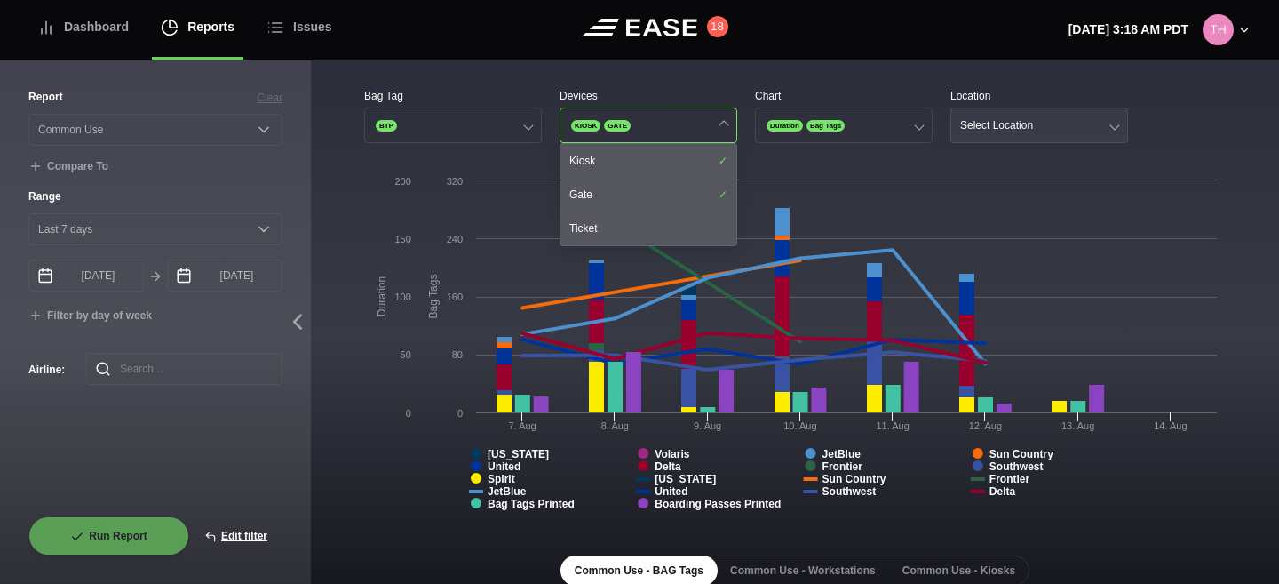
click at [1019, 127] on div "Select Location" at bounding box center [997, 125] width 73 height 12
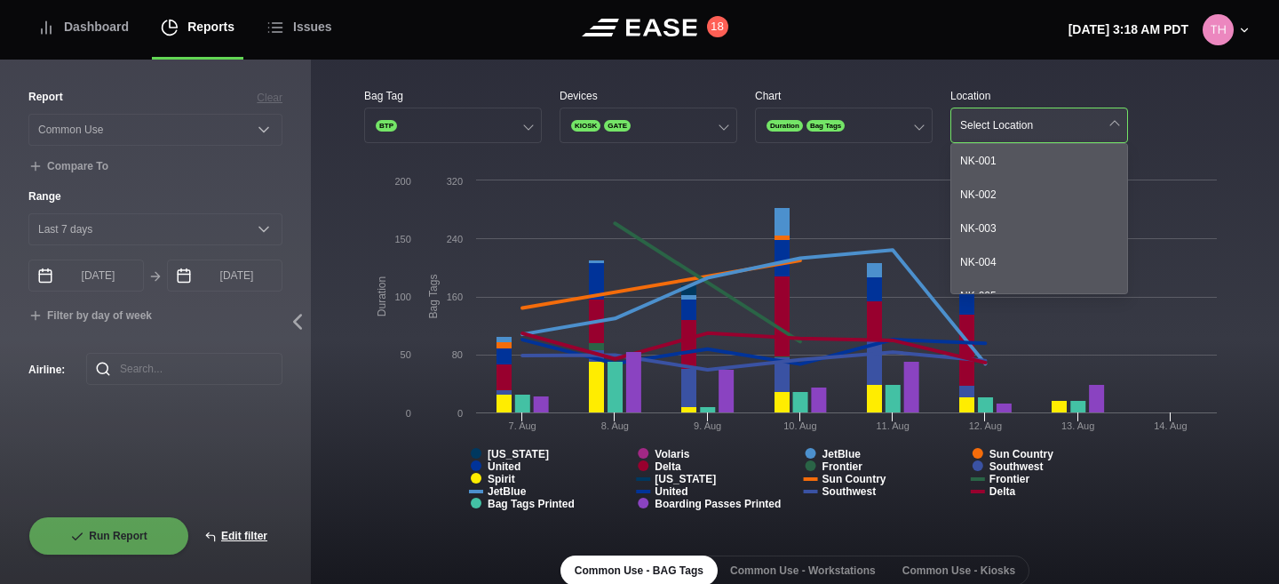
click at [1019, 127] on div "Select Location" at bounding box center [997, 125] width 73 height 12
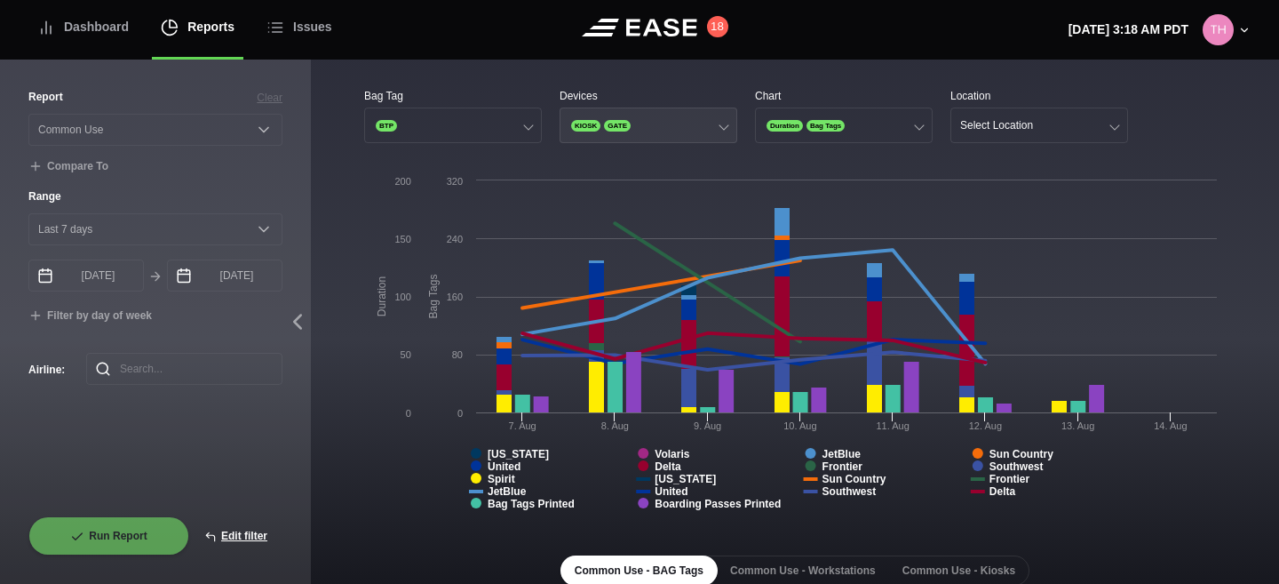
click at [660, 138] on button "KIOSK GATE" at bounding box center [649, 126] width 178 height 36
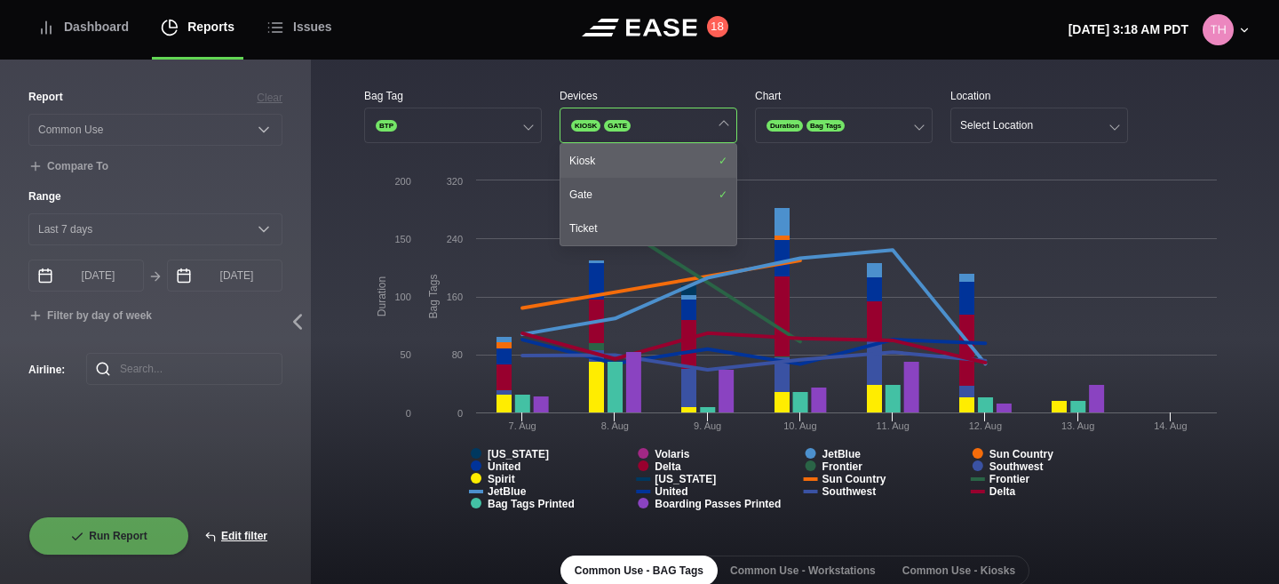
click at [619, 169] on div "Kiosk" at bounding box center [649, 161] width 176 height 34
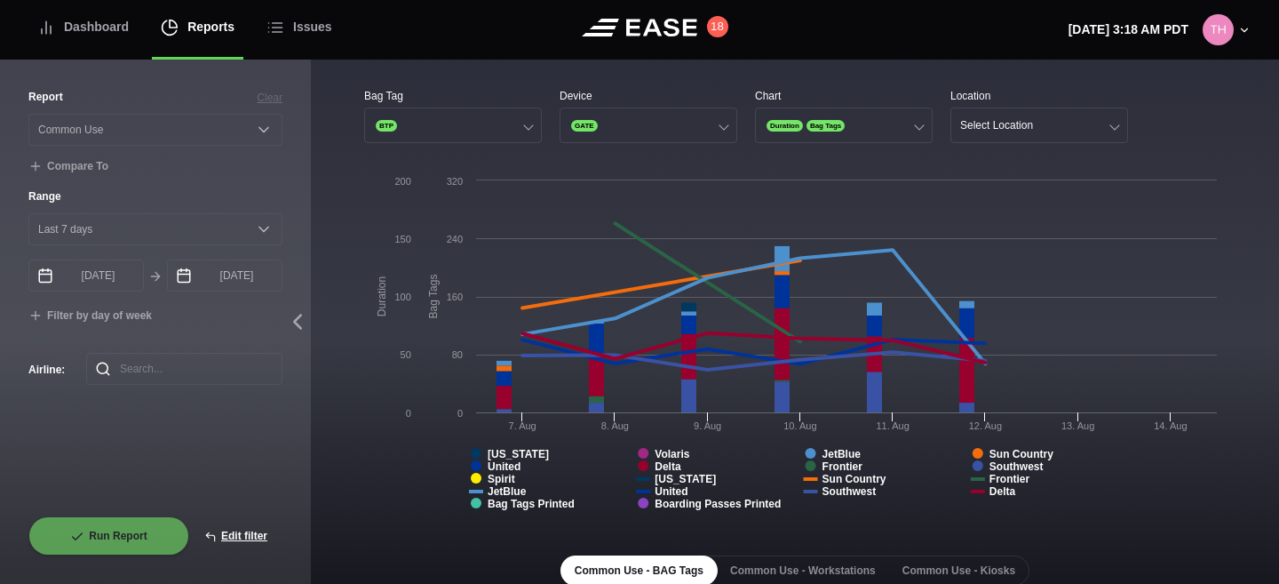
click at [1015, 123] on div "Select Location" at bounding box center [997, 125] width 73 height 12
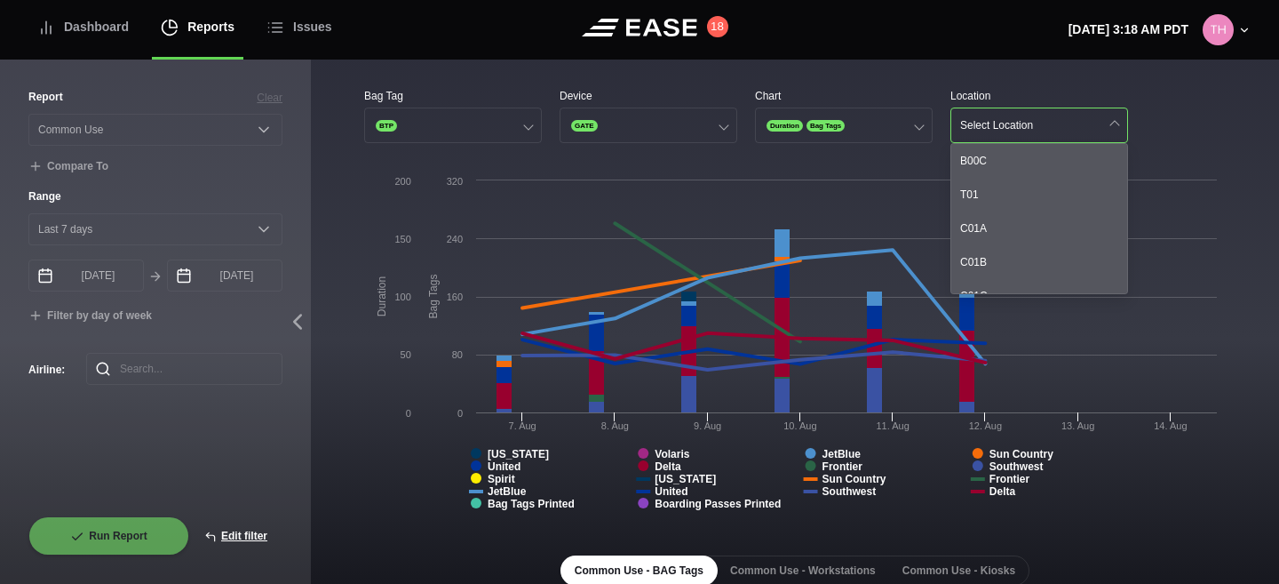
click at [803, 100] on div "Chart" at bounding box center [844, 96] width 178 height 16
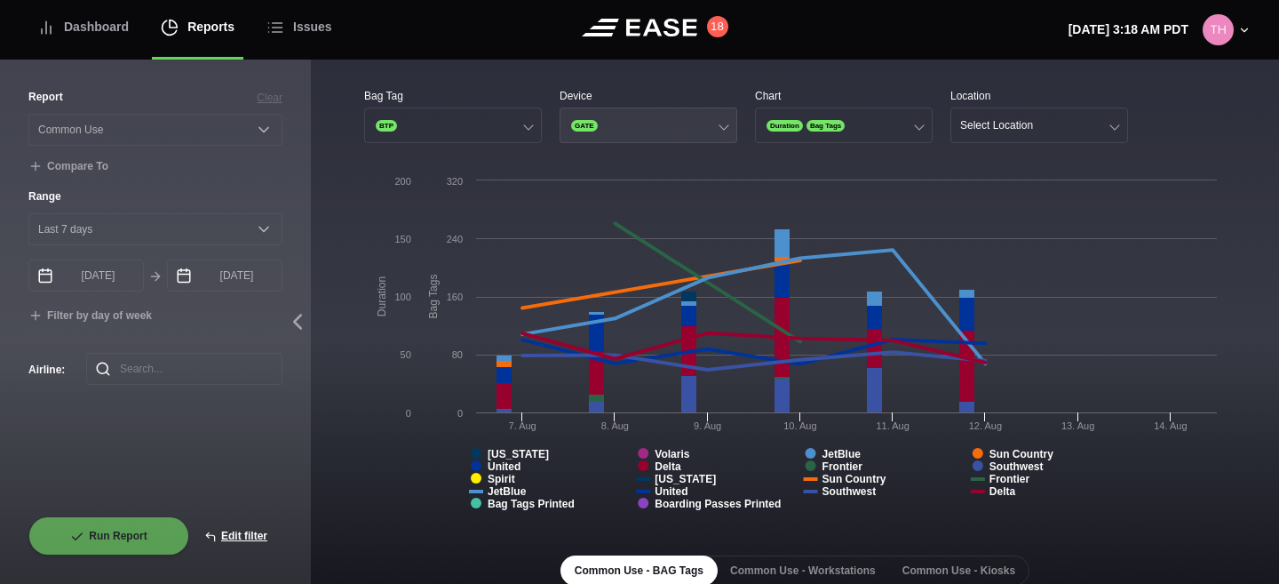
click at [597, 132] on div "GATE" at bounding box center [585, 125] width 30 height 15
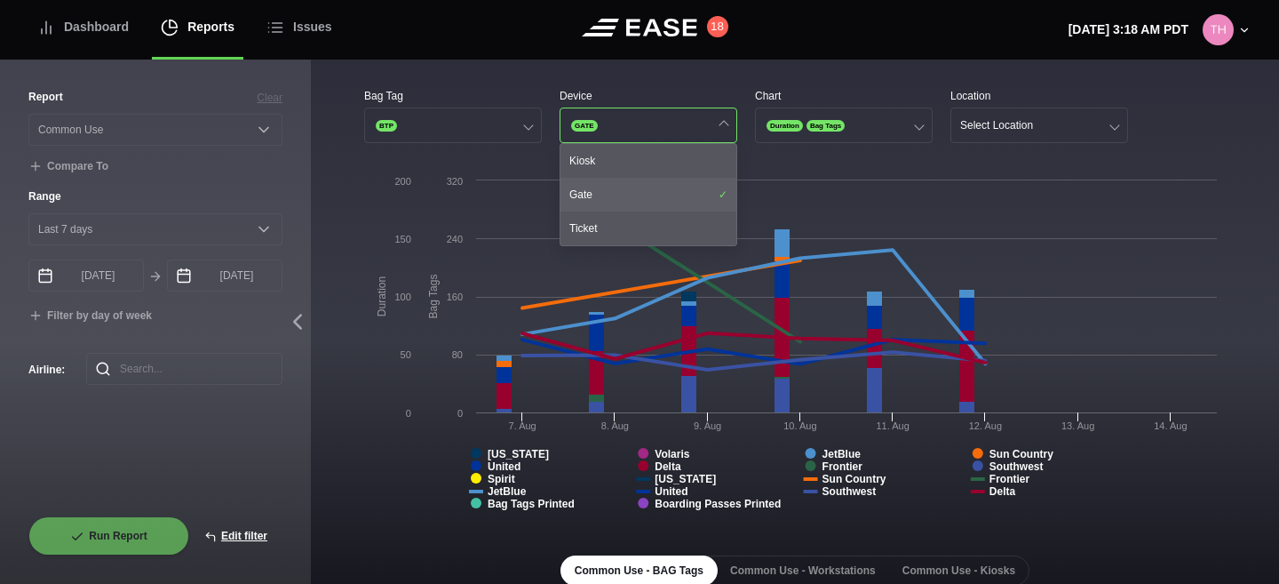
click at [595, 188] on div "Gate" at bounding box center [649, 195] width 176 height 34
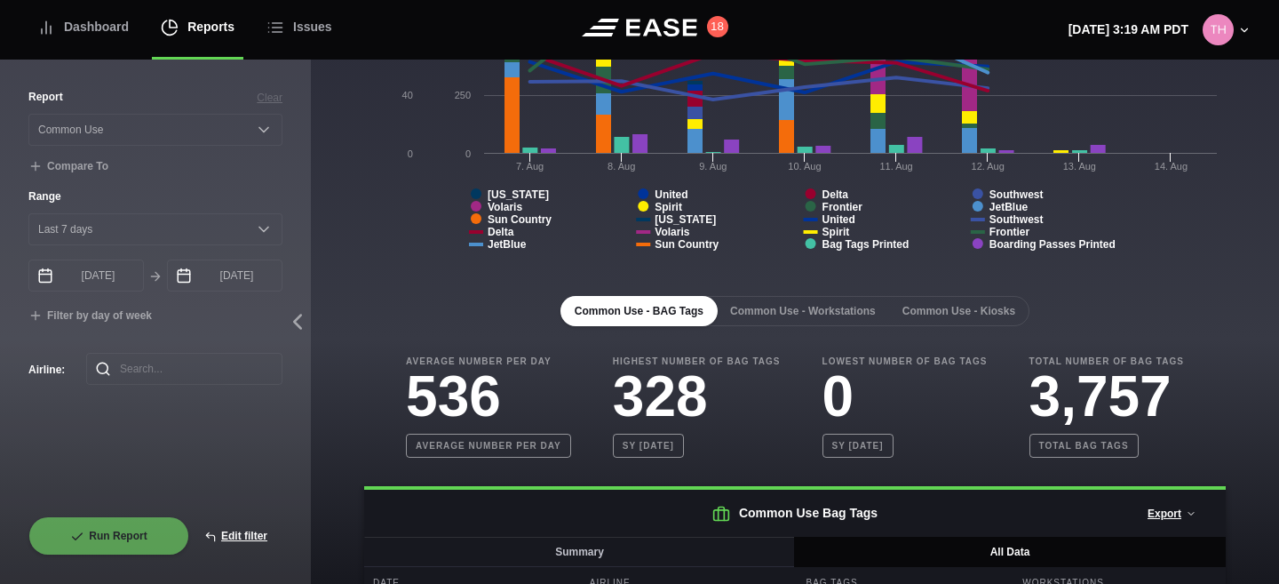
scroll to position [389, 0]
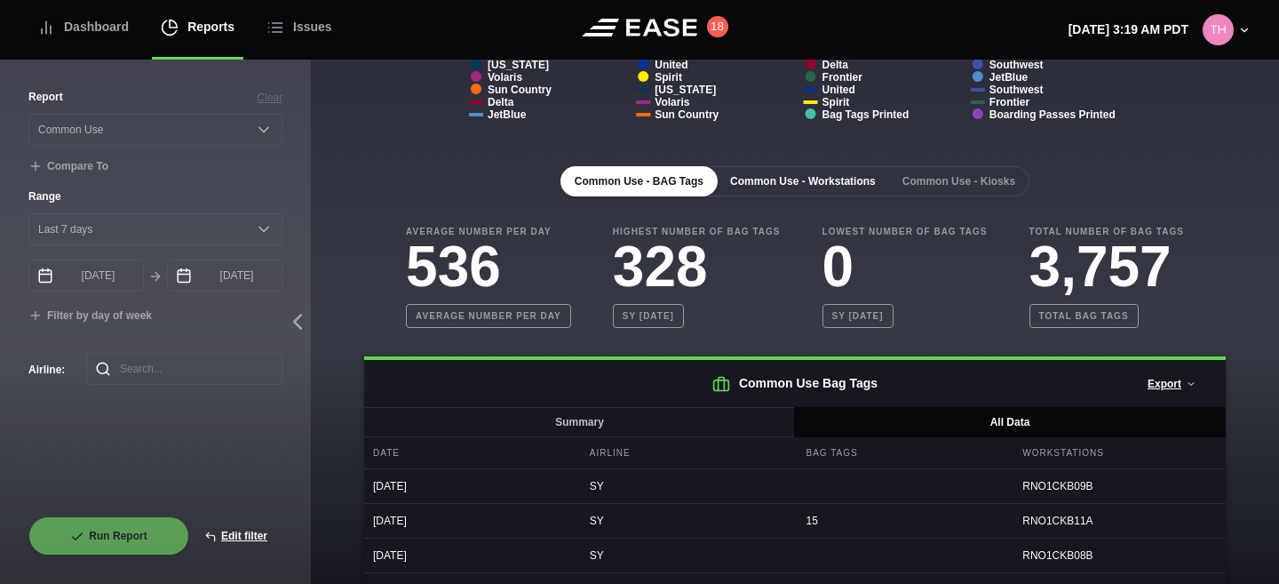
click at [804, 178] on button "Common Use - Workstations" at bounding box center [803, 181] width 174 height 30
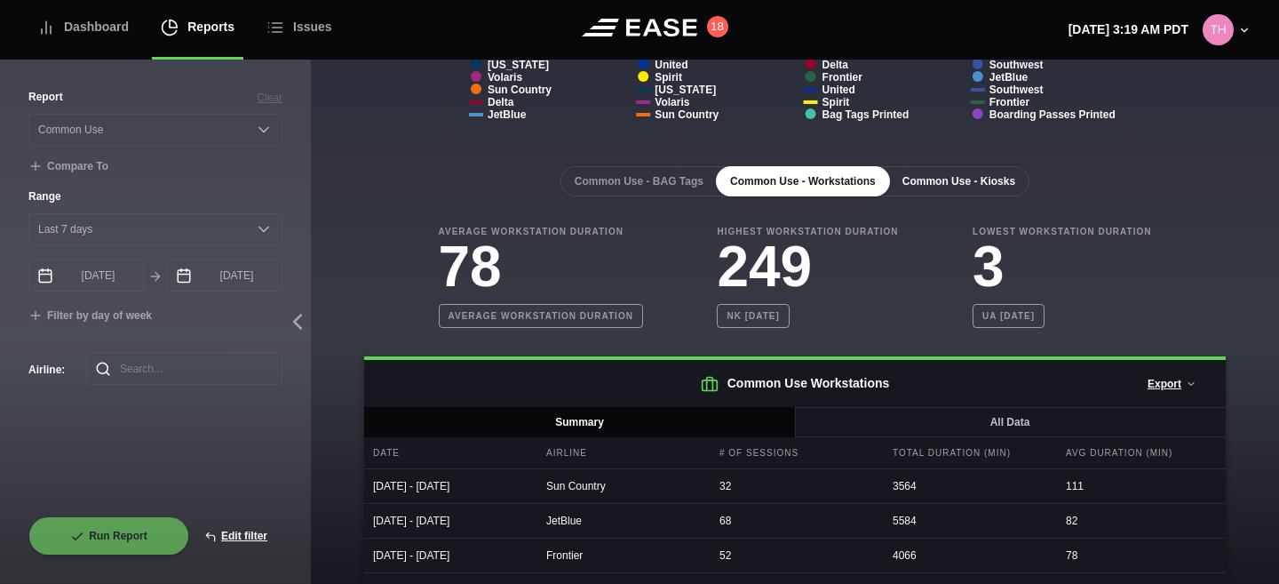
click at [952, 180] on button "Common Use - Kiosks" at bounding box center [959, 181] width 141 height 30
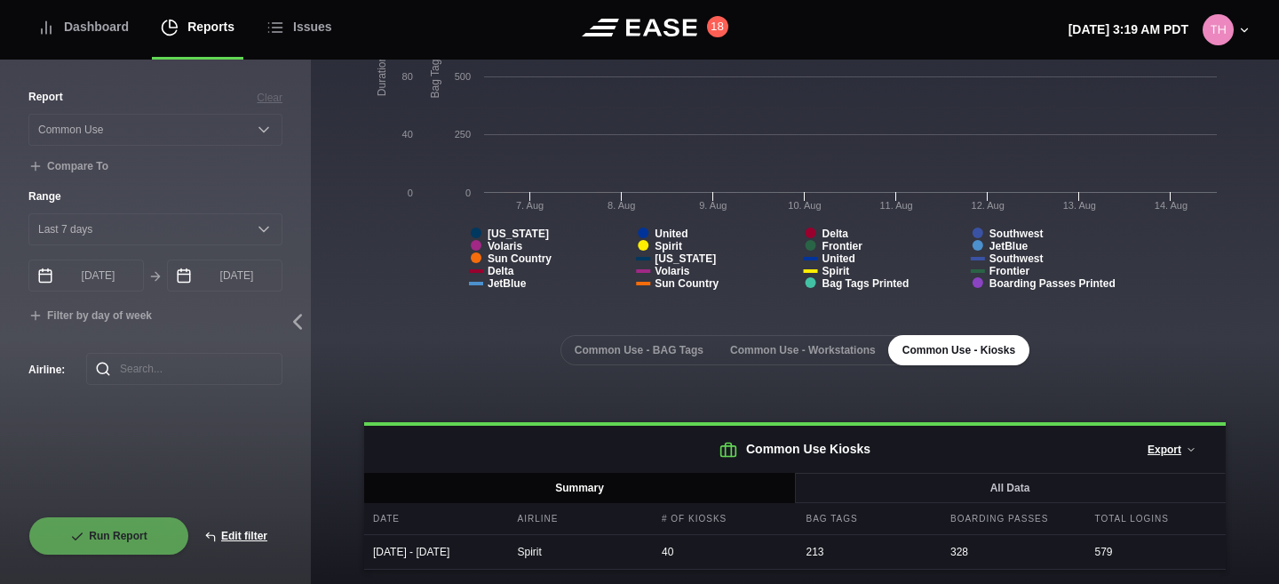
scroll to position [236, 0]
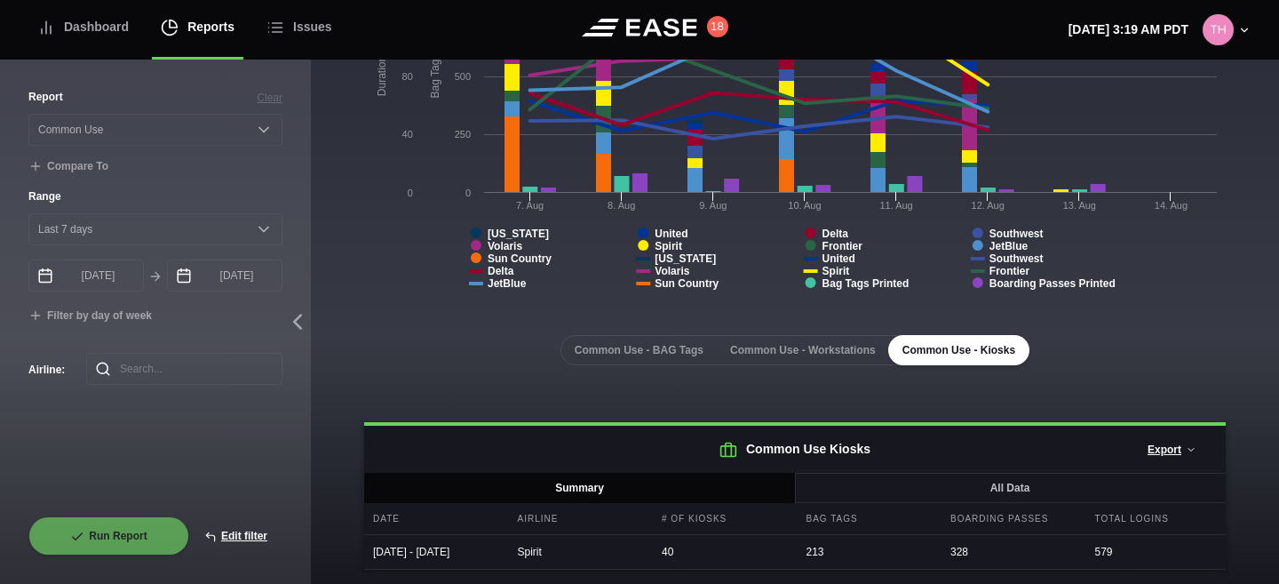
click at [671, 352] on div "Common Use - BAG Tags Common Use - Workstations Common Use - Kiosks Common Use …" at bounding box center [795, 438] width 862 height 263
click at [750, 335] on button "Common Use - Workstations" at bounding box center [803, 350] width 174 height 30
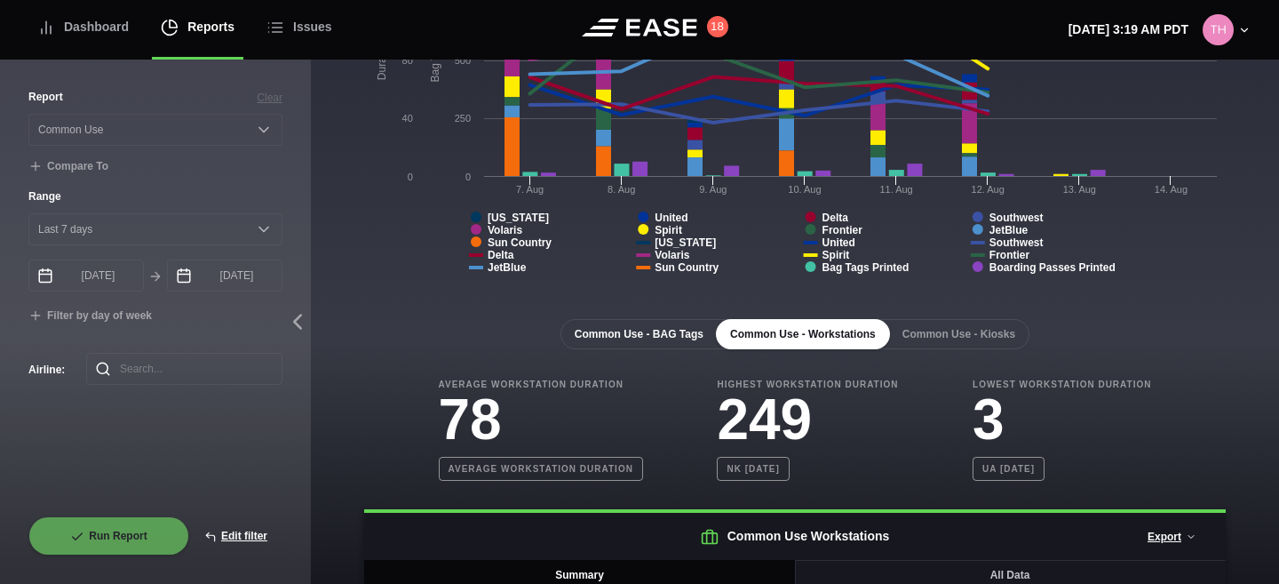
click at [669, 340] on button "Common Use - BAG Tags" at bounding box center [639, 334] width 157 height 30
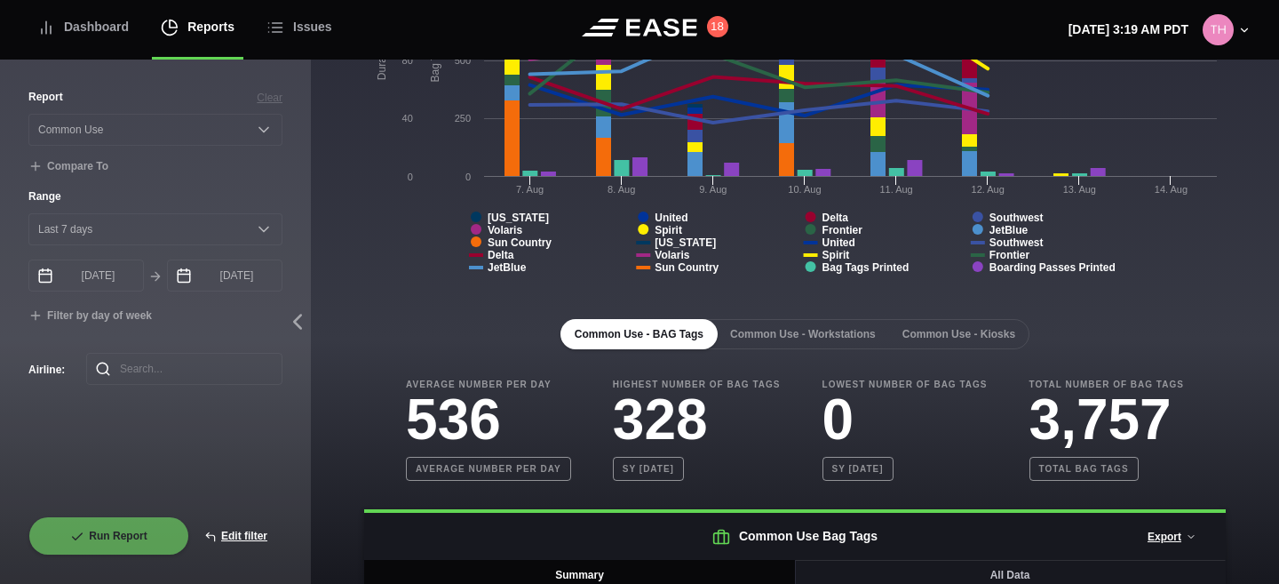
scroll to position [0, 0]
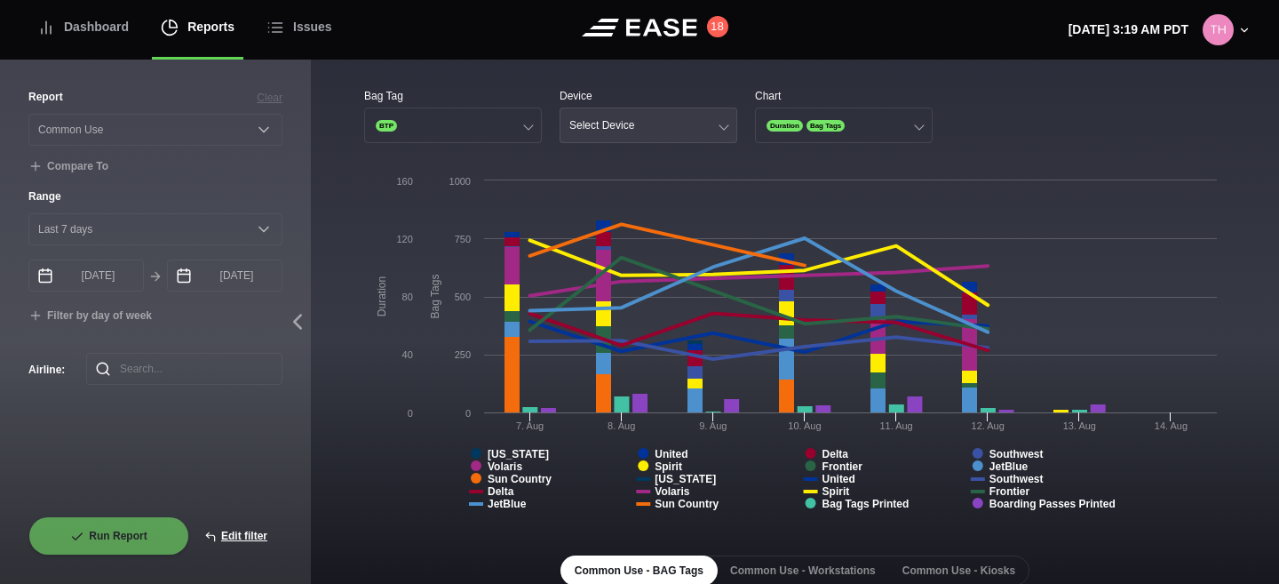
click at [619, 125] on div "Select Device" at bounding box center [602, 125] width 65 height 12
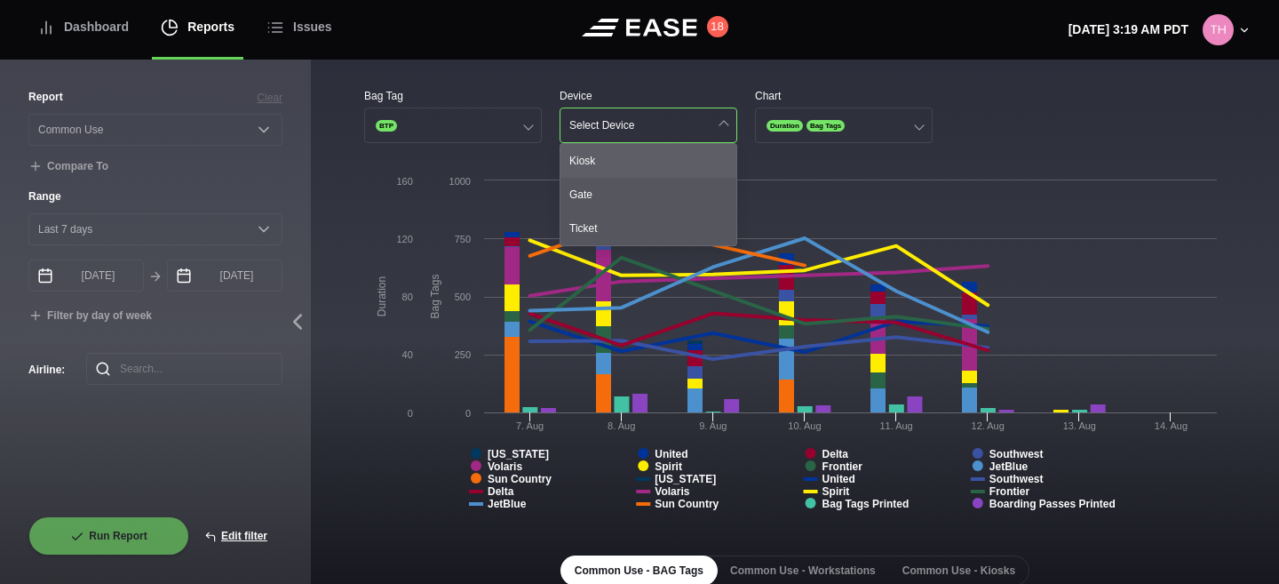
click at [615, 155] on div "Kiosk" at bounding box center [649, 161] width 176 height 34
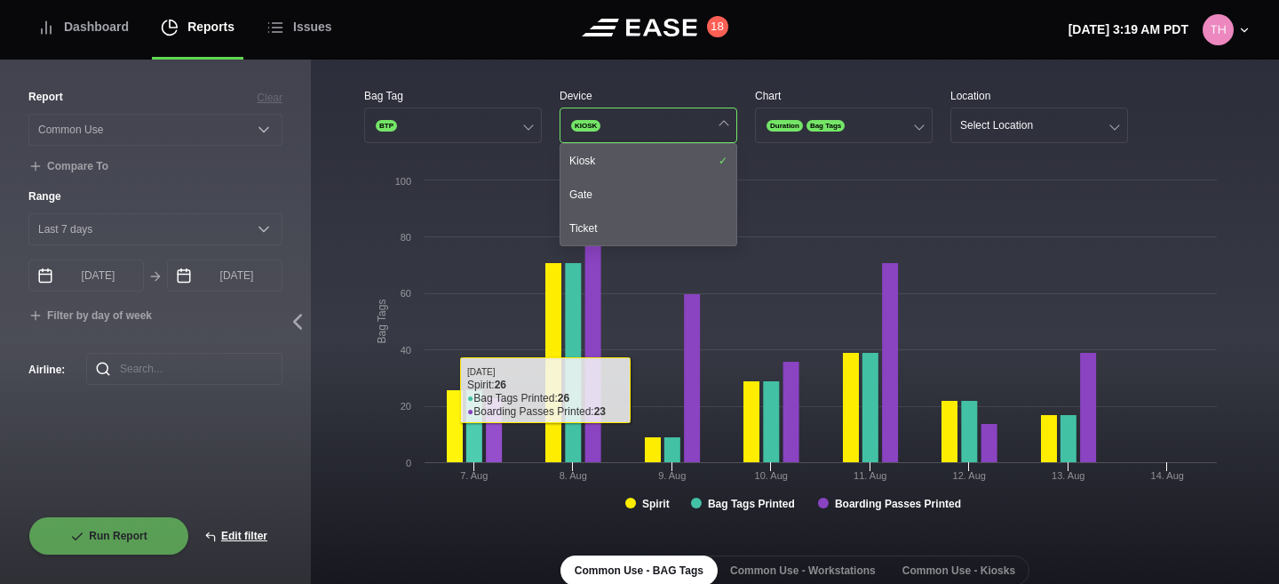
click at [364, 453] on rect at bounding box center [795, 348] width 862 height 355
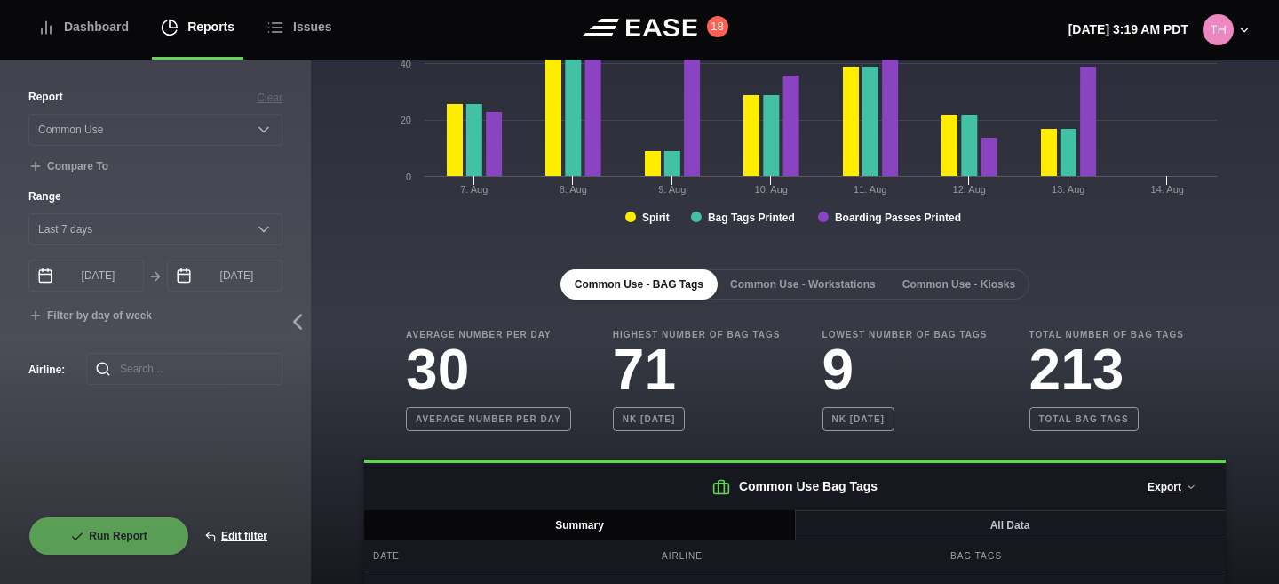
scroll to position [323, 0]
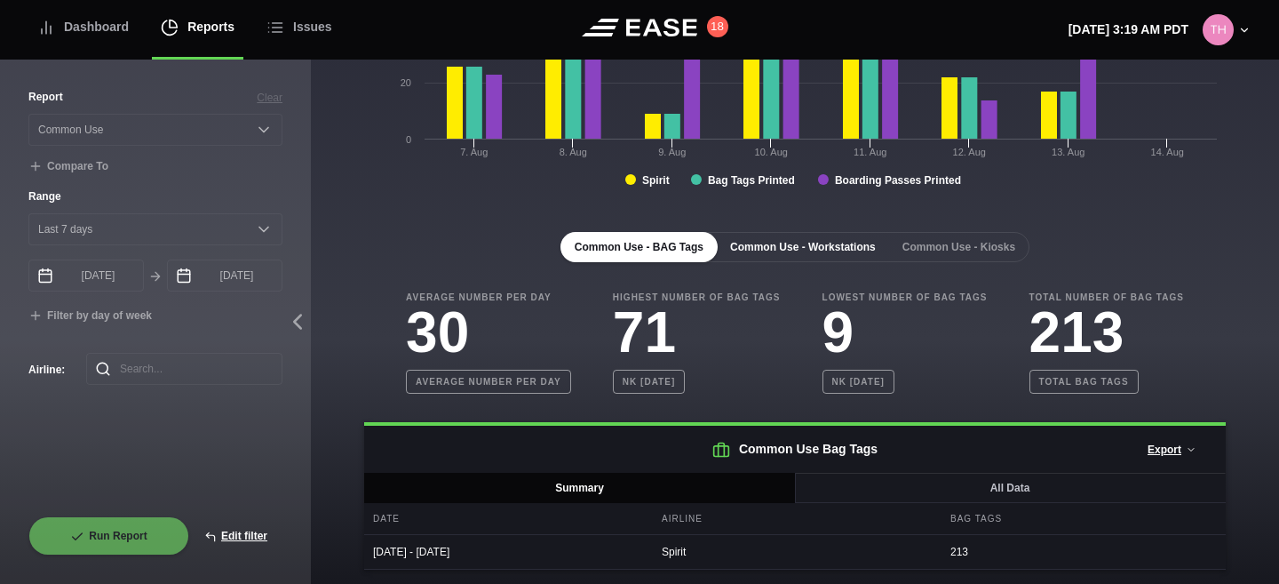
click at [790, 232] on button "Common Use - Workstations" at bounding box center [803, 247] width 174 height 30
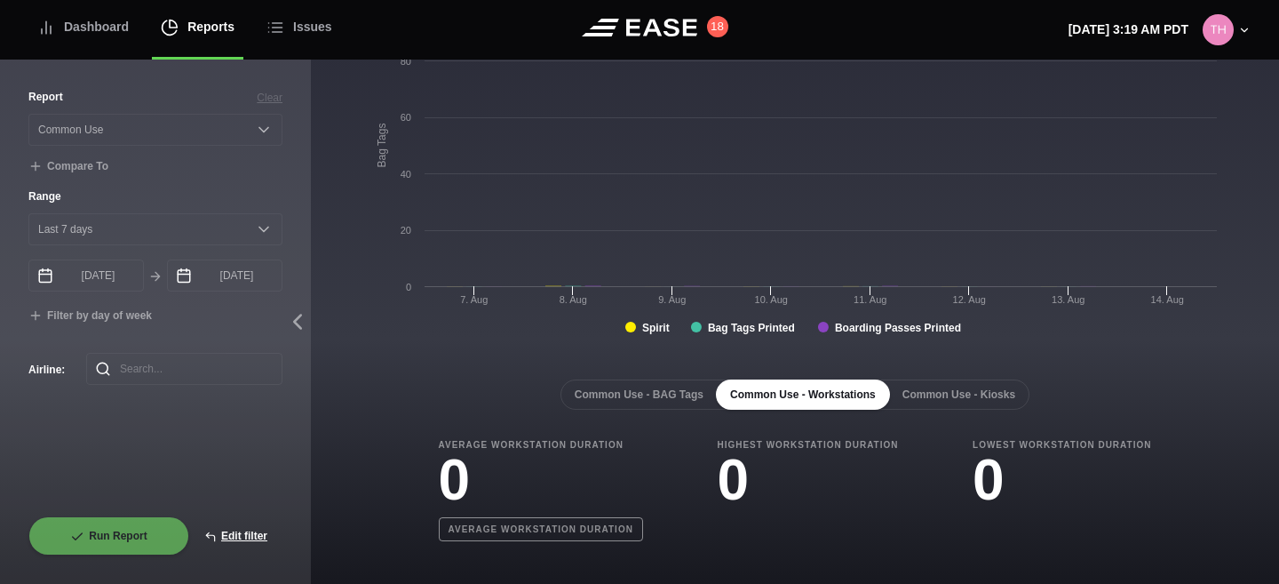
scroll to position [176, 0]
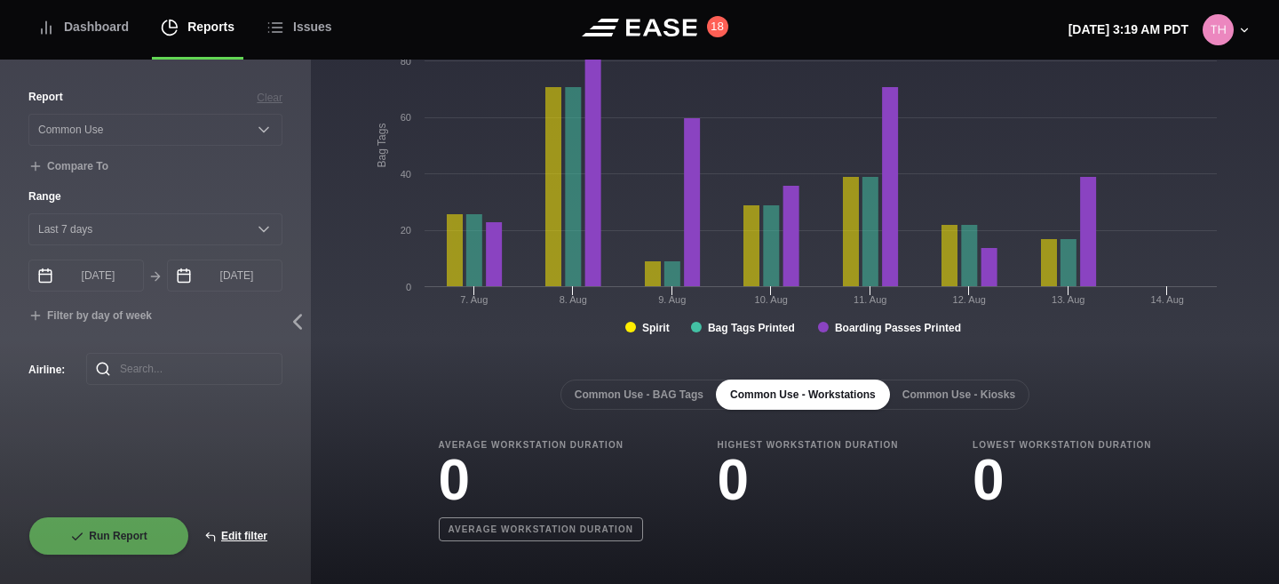
click at [957, 379] on div "Common Use - BAG Tags Common Use - Workstations Common Use - Kiosks Average Wor…" at bounding box center [795, 460] width 862 height 219
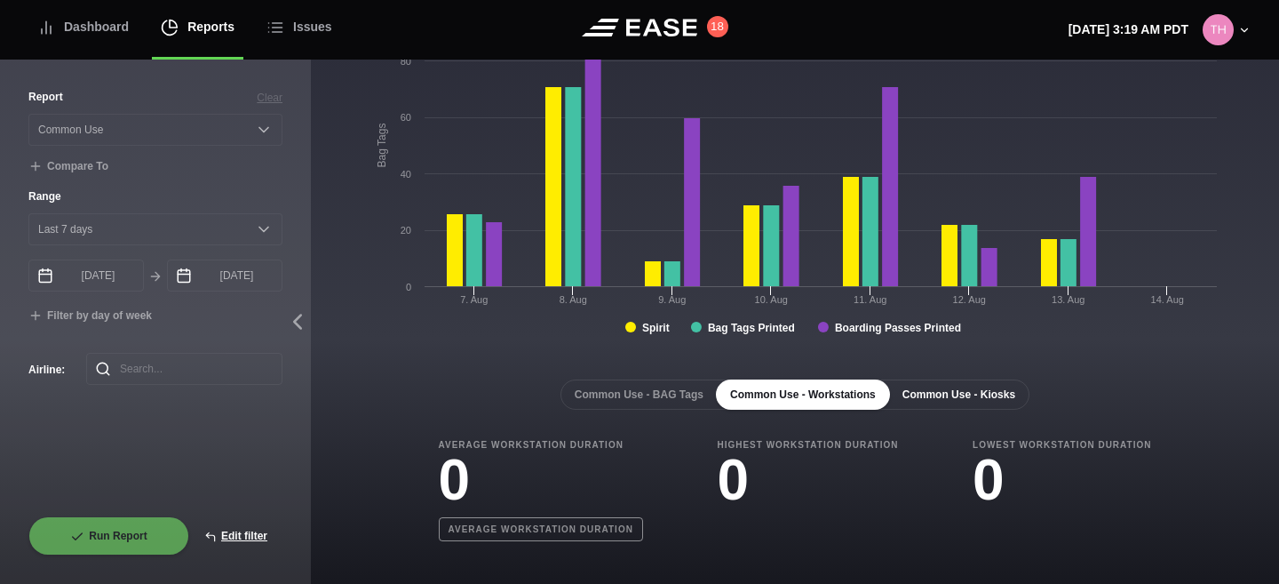
click at [953, 391] on button "Common Use - Kiosks" at bounding box center [959, 394] width 141 height 30
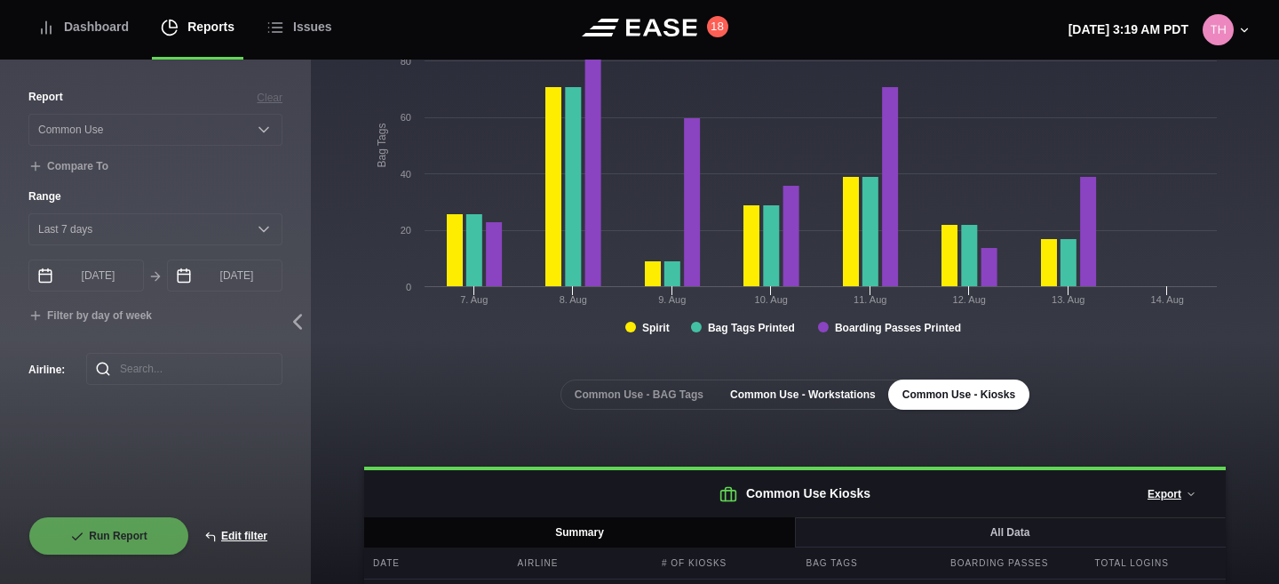
scroll to position [236, 0]
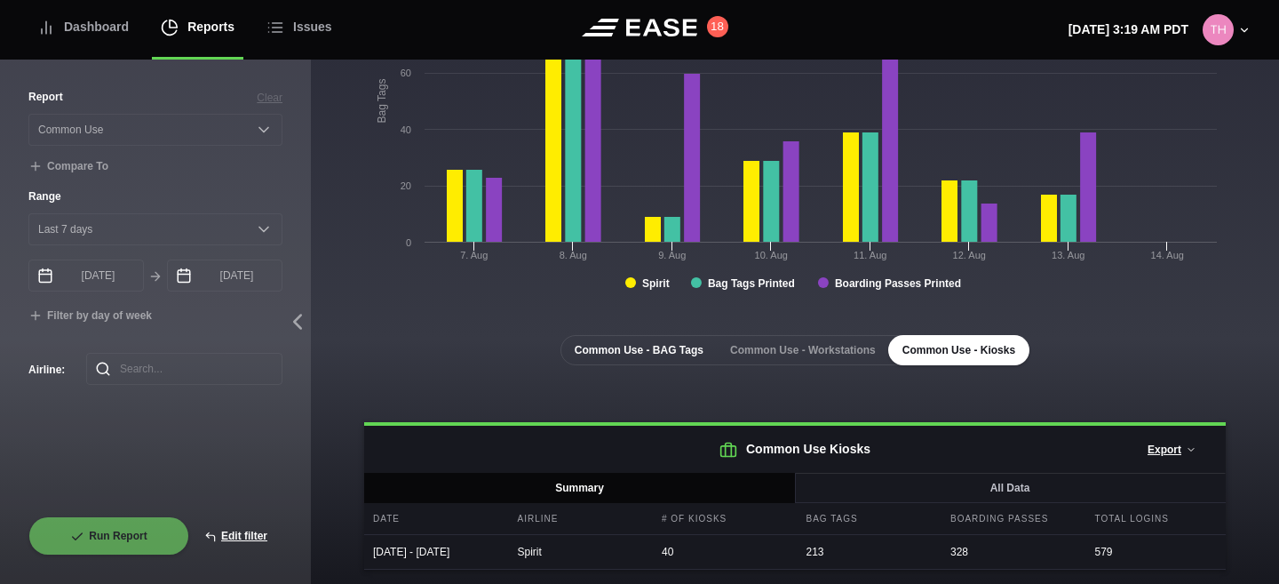
click at [681, 344] on button "Common Use - BAG Tags" at bounding box center [639, 350] width 157 height 30
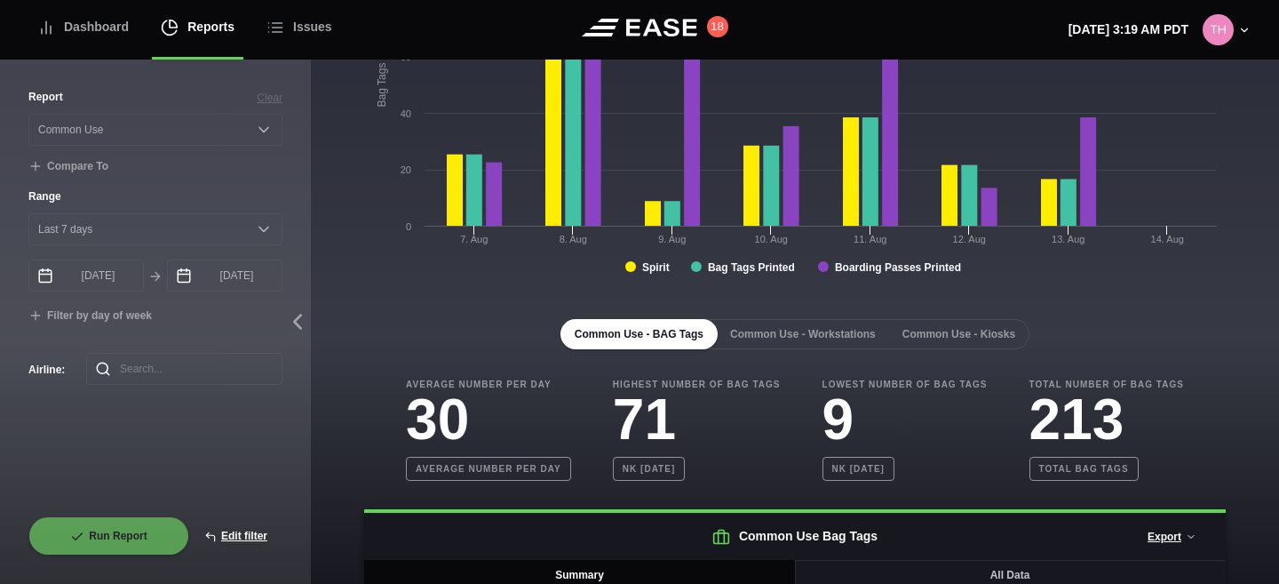
scroll to position [0, 0]
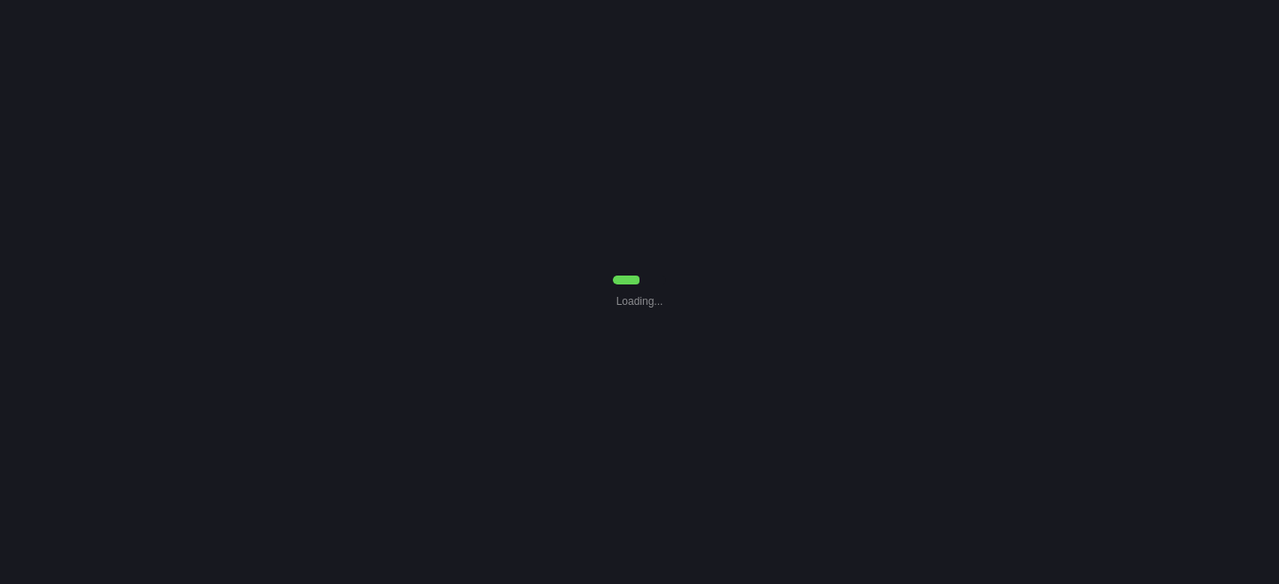
select select "Common Use"
select select "7"
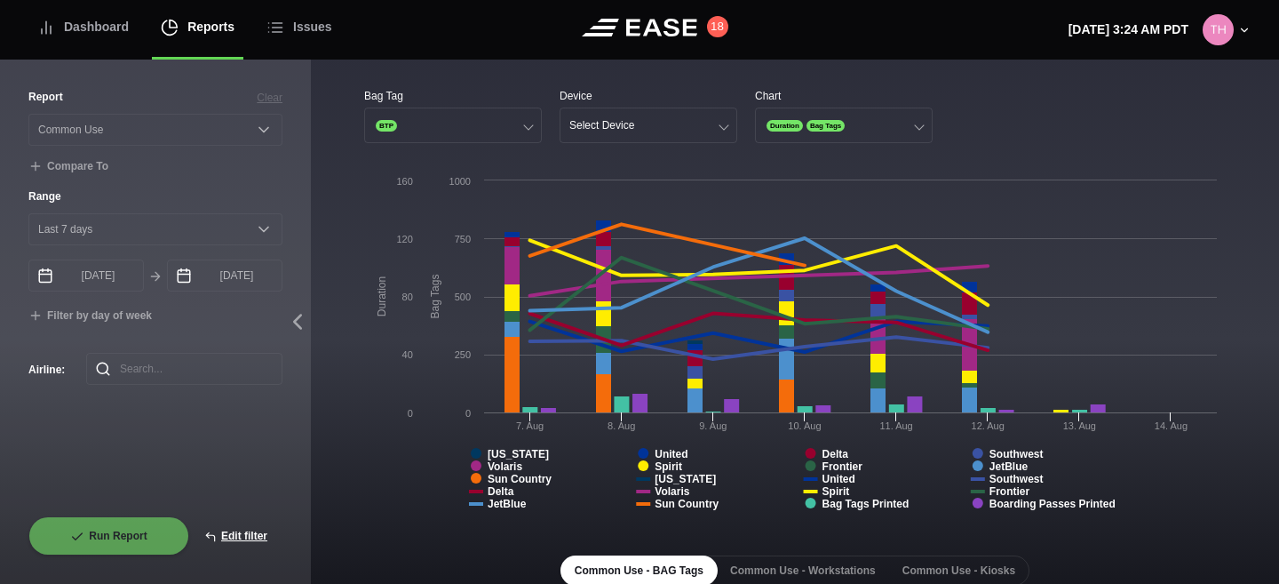
click at [373, 458] on rect at bounding box center [795, 348] width 862 height 355
click at [459, 124] on button "BTP" at bounding box center [453, 126] width 178 height 36
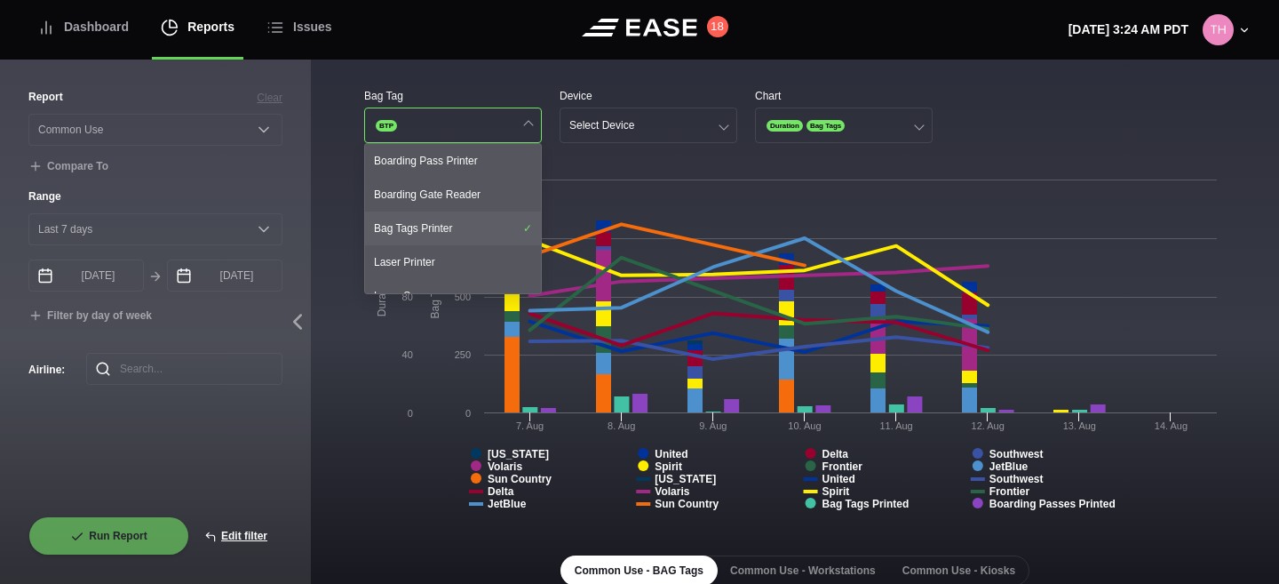
click at [448, 223] on div "Bag Tags Printer" at bounding box center [453, 228] width 176 height 34
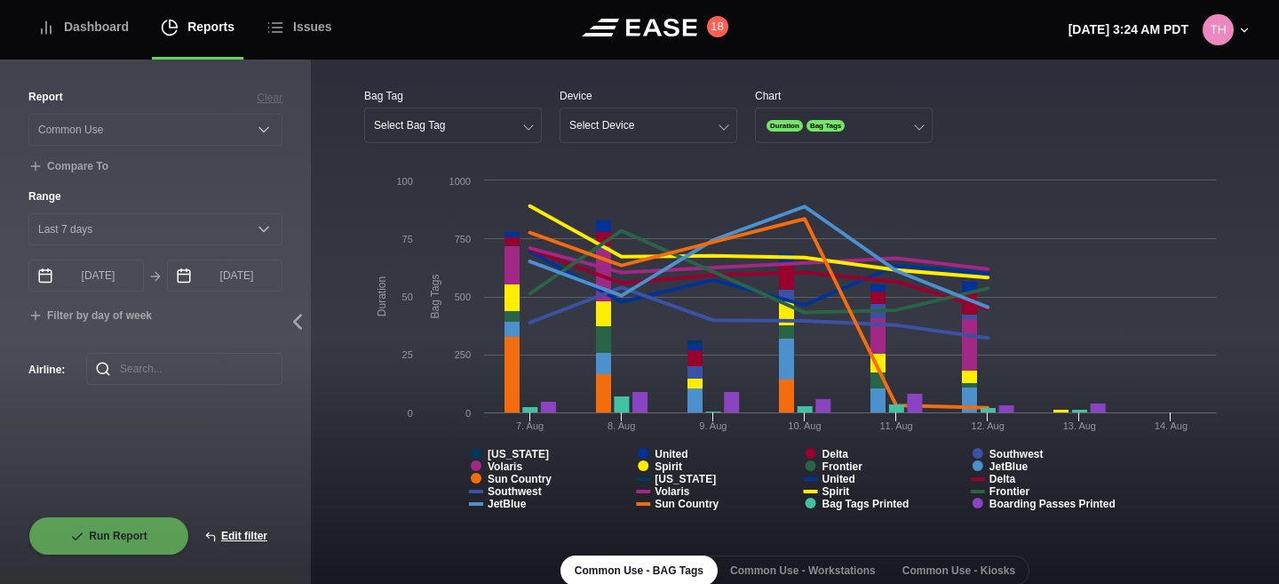
click at [375, 411] on rect at bounding box center [795, 348] width 862 height 355
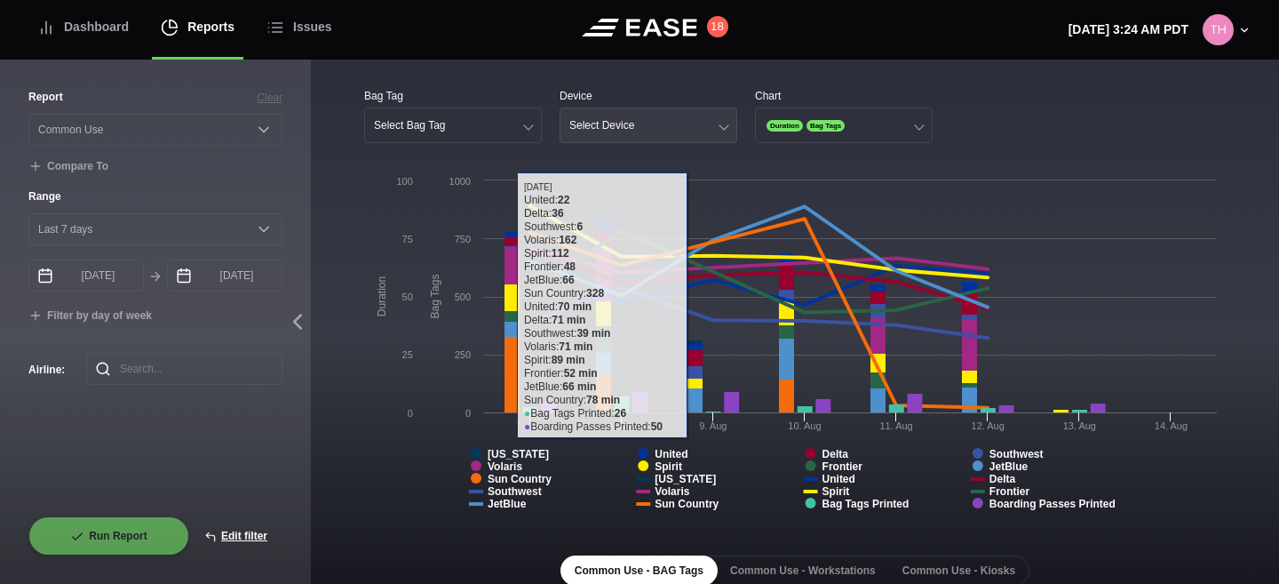
click at [579, 129] on div "Select Device" at bounding box center [602, 125] width 65 height 12
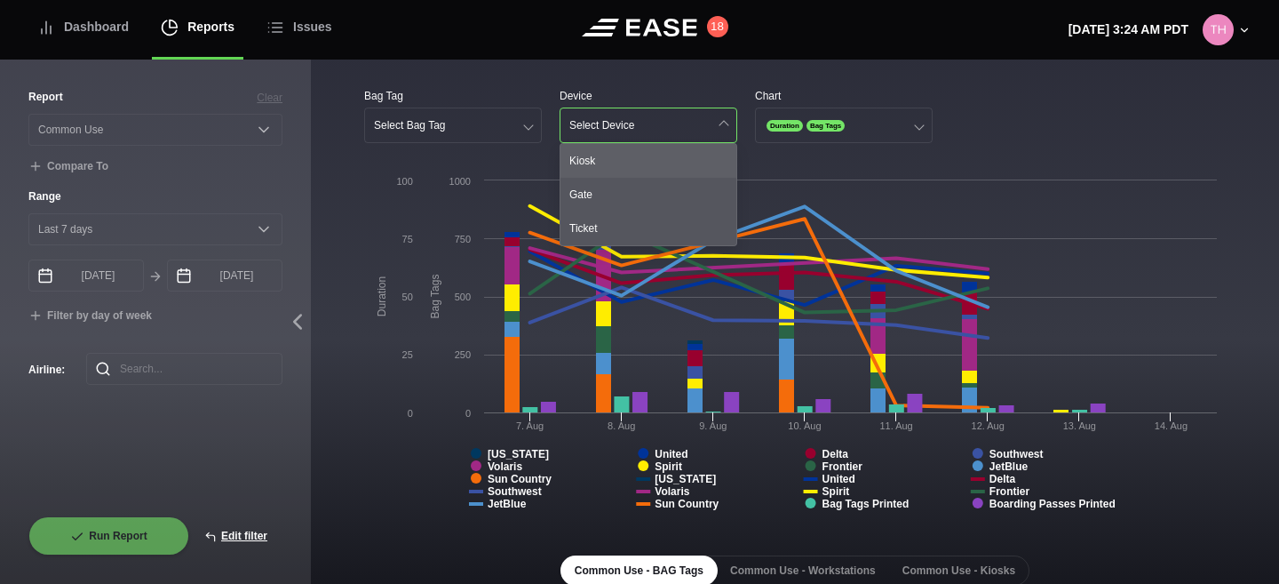
click at [590, 163] on div "Kiosk" at bounding box center [649, 161] width 176 height 34
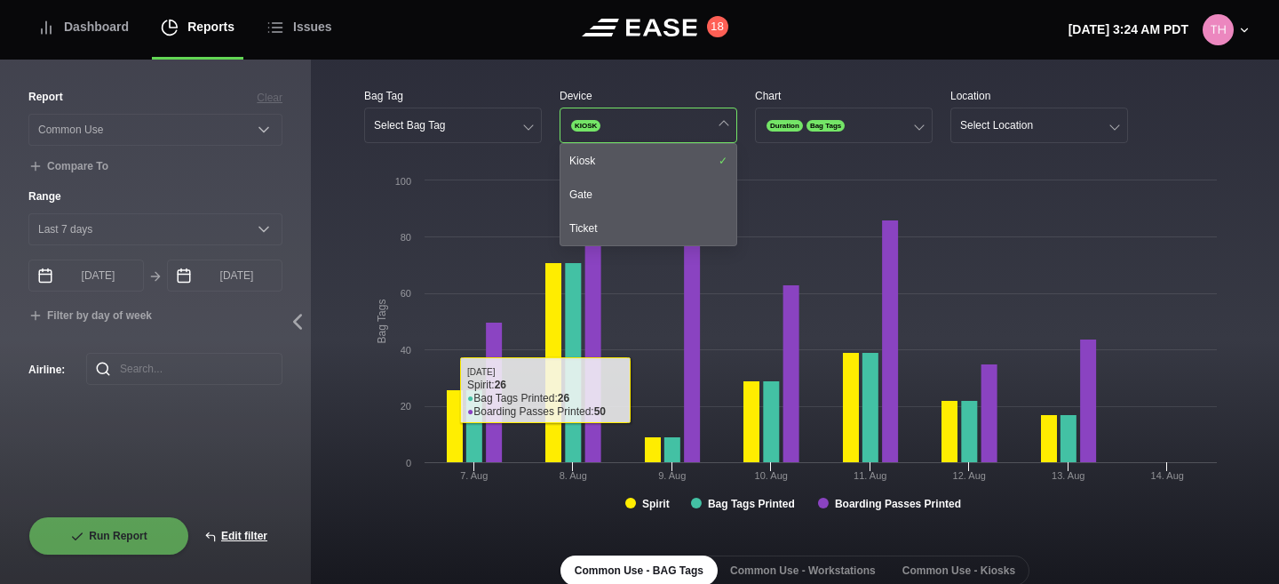
click at [341, 415] on div "Bag Tag Select Bag Tag Device KIOSK Kiosk Gate Ticket Chart Duration Bag Tags L…" at bounding box center [795, 484] width 969 height 848
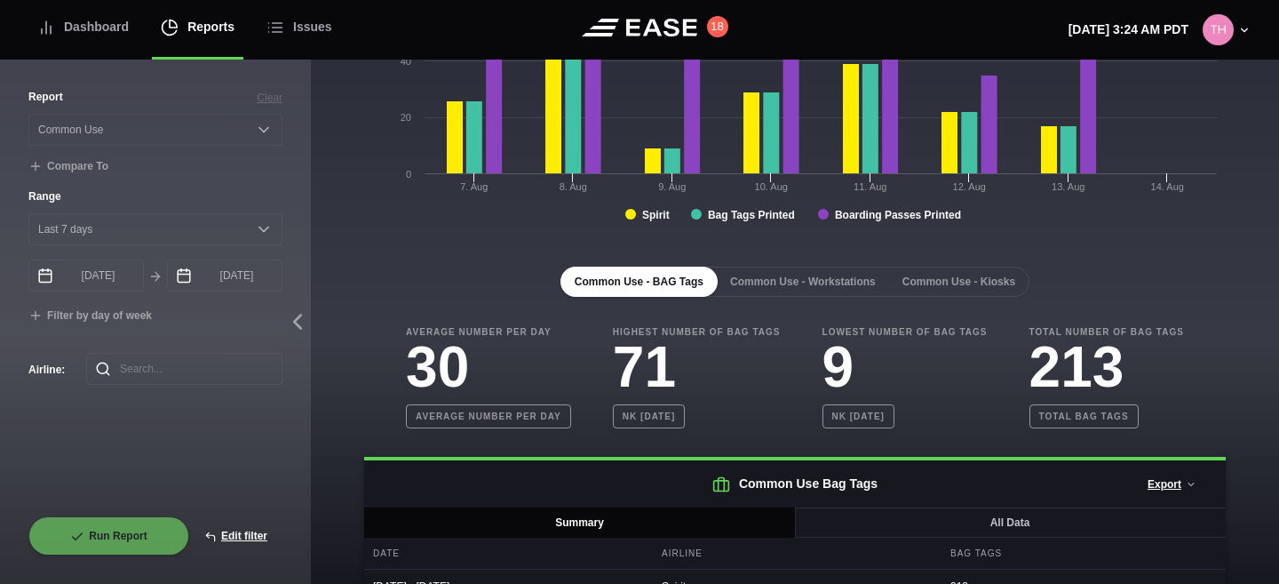
scroll to position [323, 0]
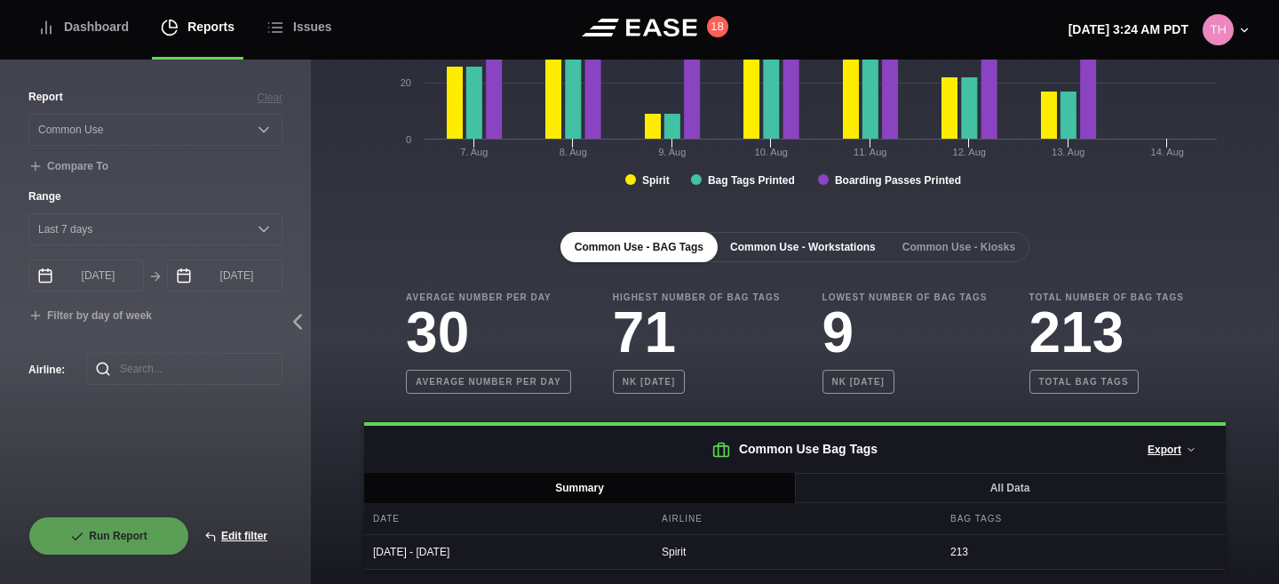
click at [781, 255] on button "Common Use - Workstations" at bounding box center [803, 247] width 174 height 30
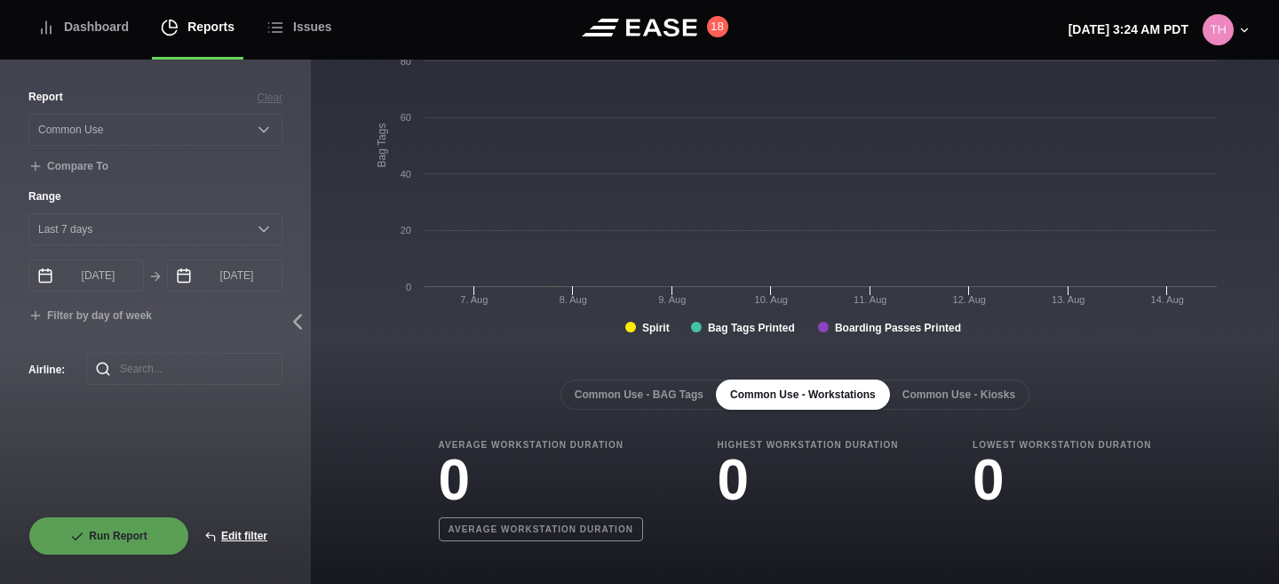
scroll to position [176, 0]
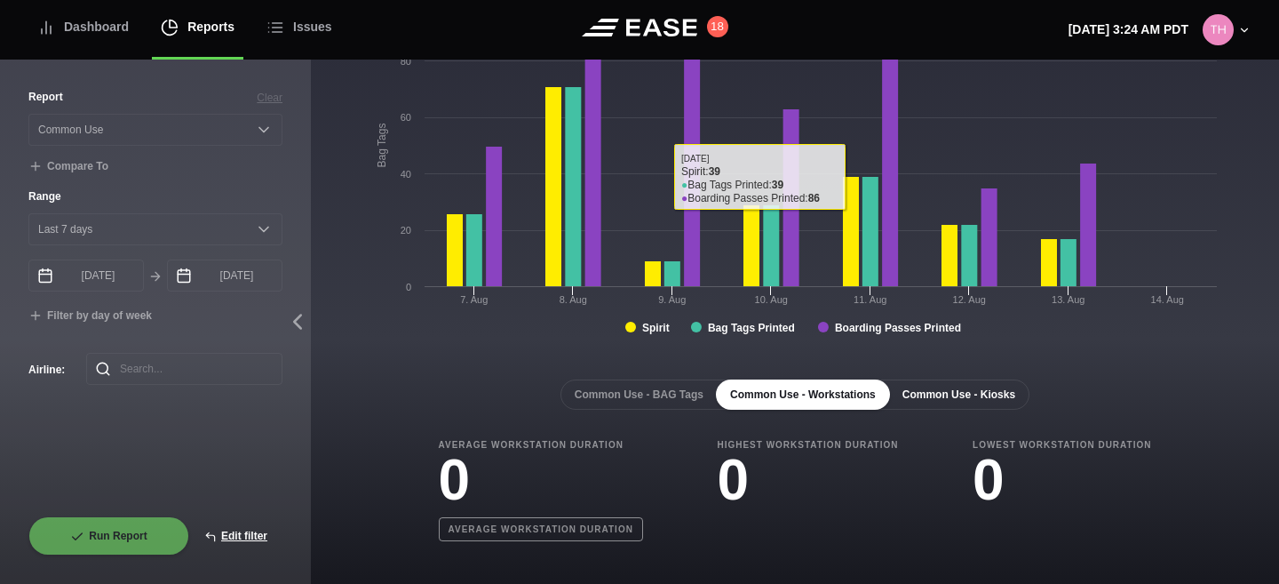
click at [933, 398] on button "Common Use - Kiosks" at bounding box center [959, 394] width 141 height 30
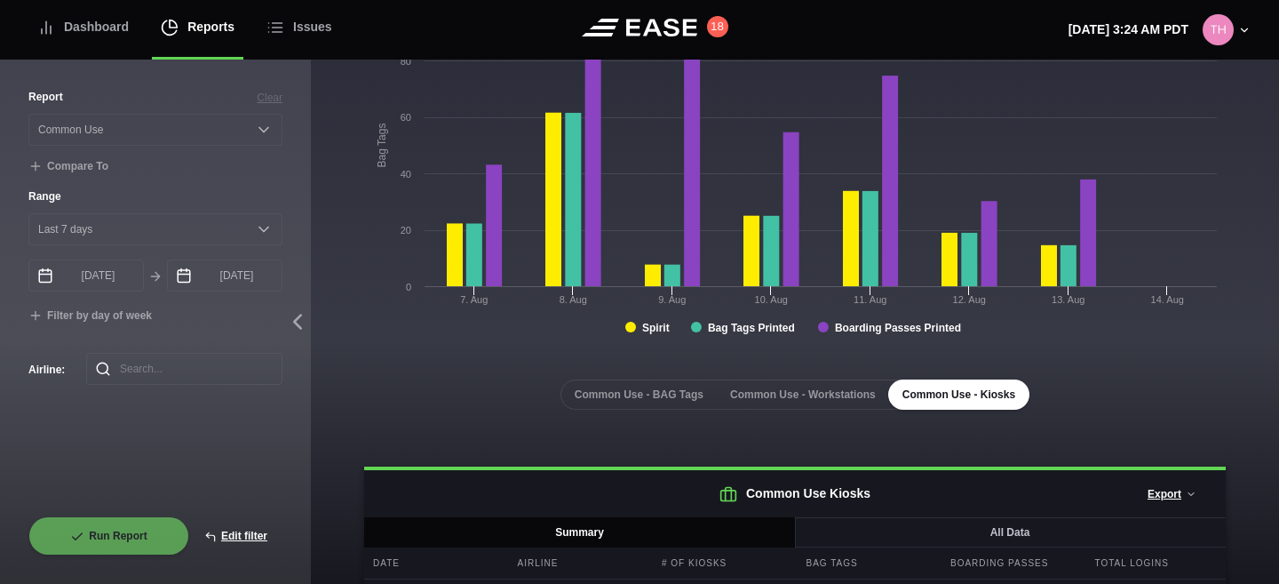
scroll to position [236, 0]
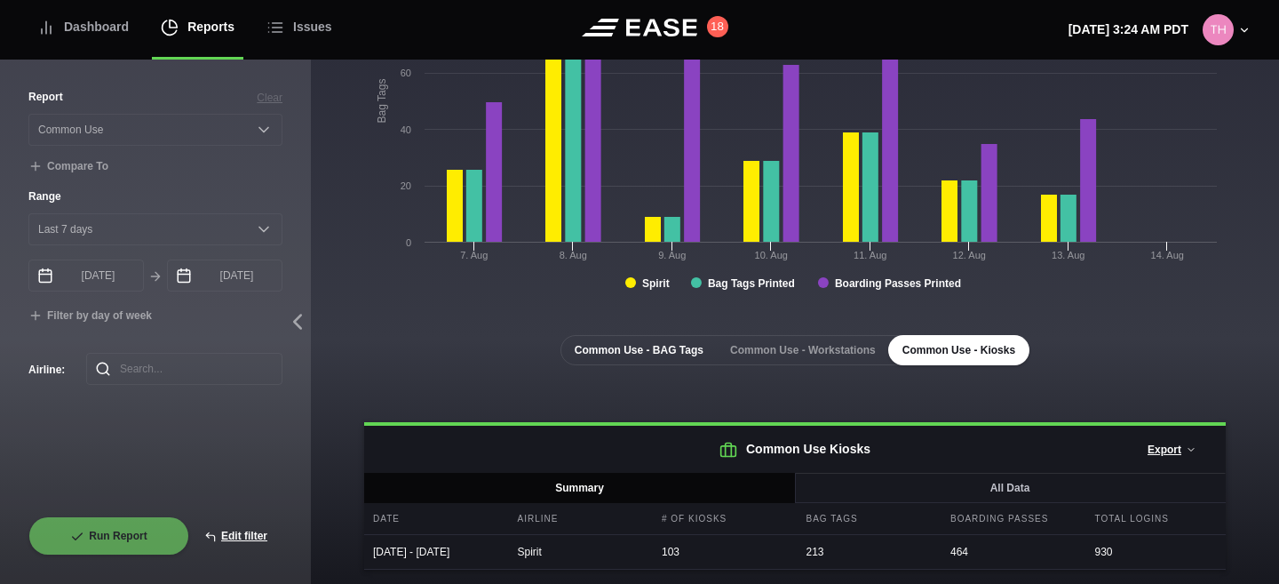
click at [666, 341] on button "Common Use - BAG Tags" at bounding box center [639, 350] width 157 height 30
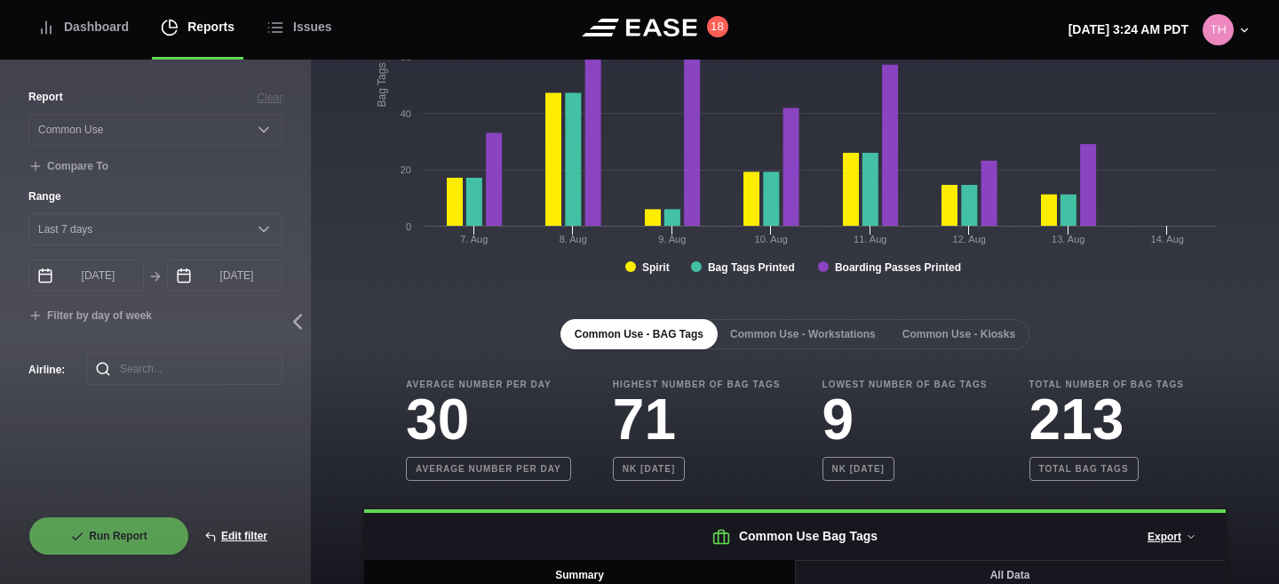
scroll to position [323, 0]
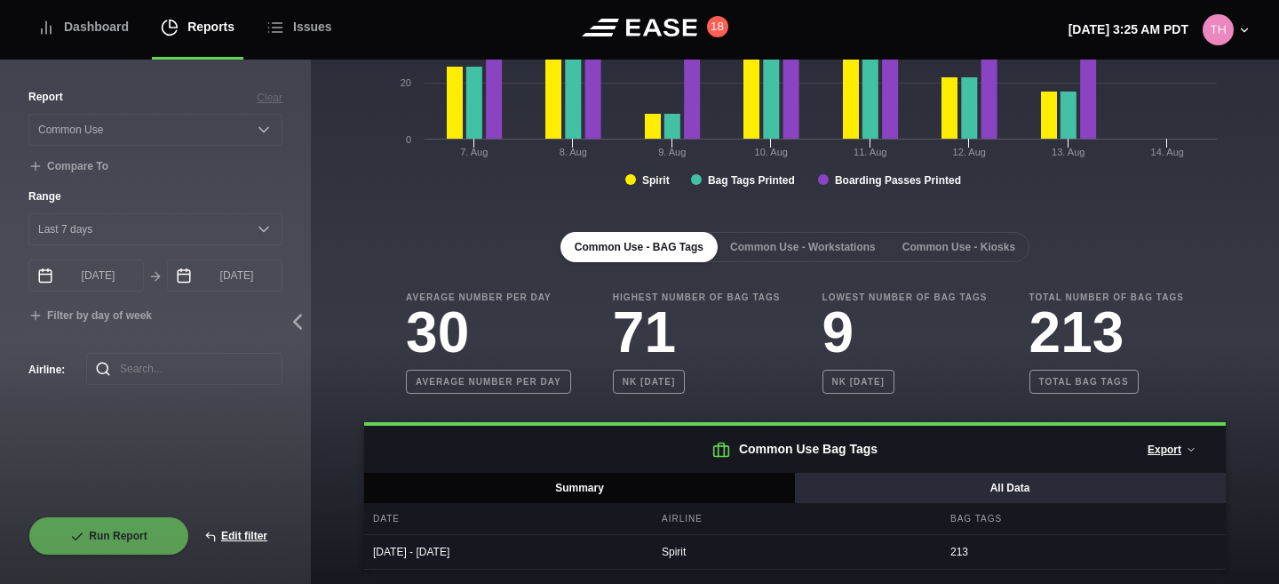
click at [1073, 481] on button "All Data" at bounding box center [1010, 488] width 432 height 30
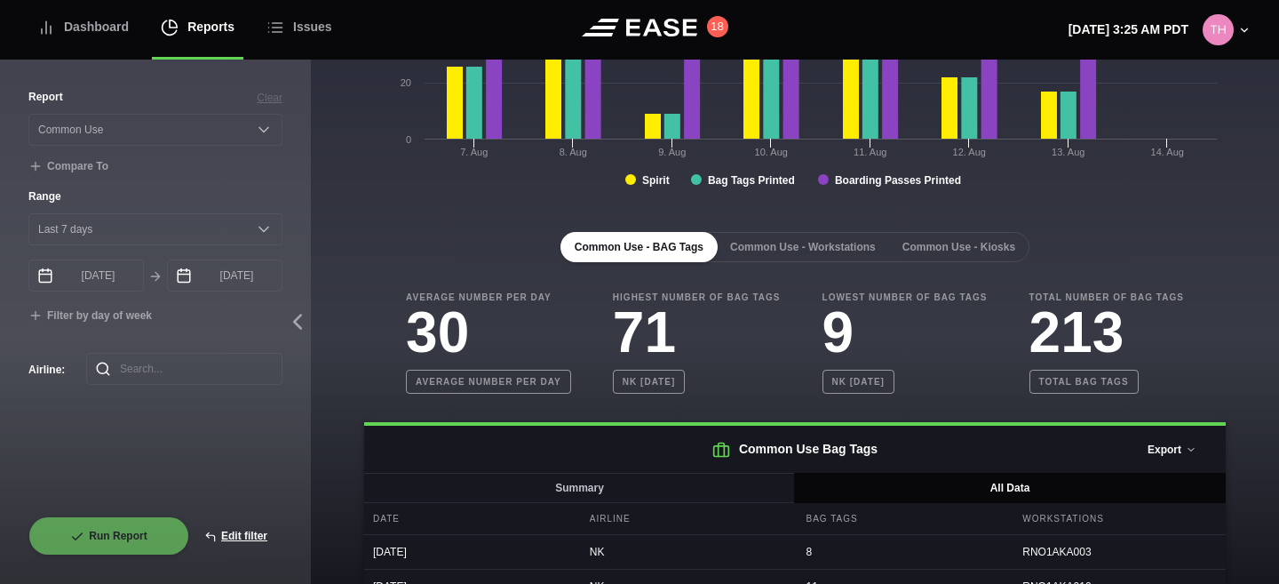
click at [1161, 458] on button "Export" at bounding box center [1172, 449] width 79 height 39
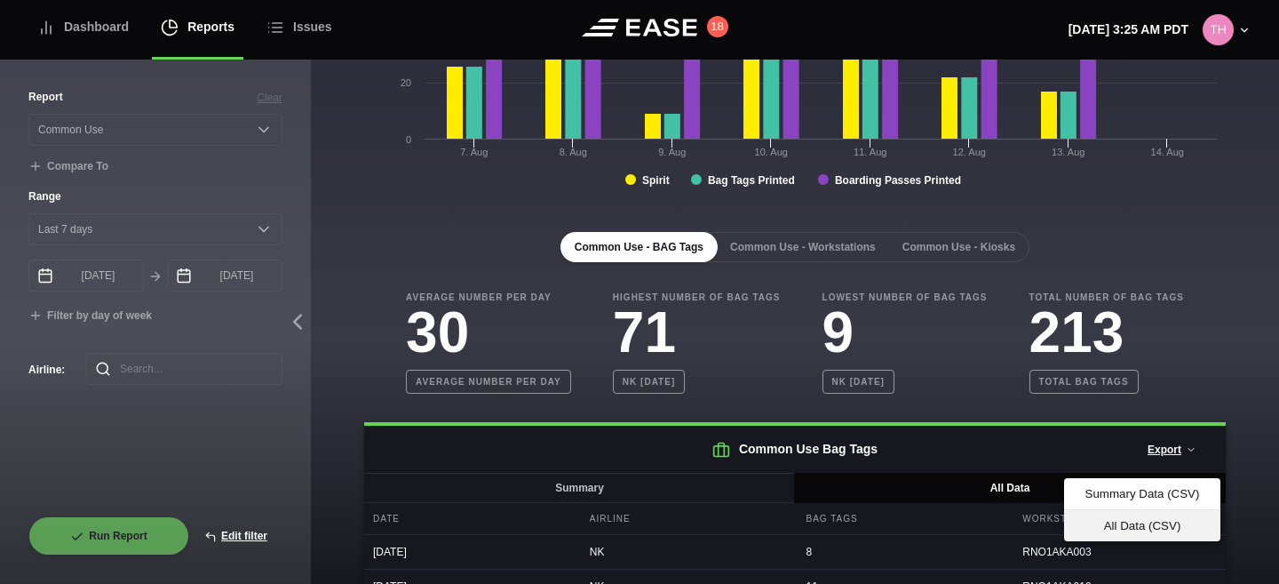
click at [1137, 530] on div "All Data (CSV)" at bounding box center [1143, 525] width 128 height 13
click at [1190, 450] on icon at bounding box center [1191, 450] width 5 height 3
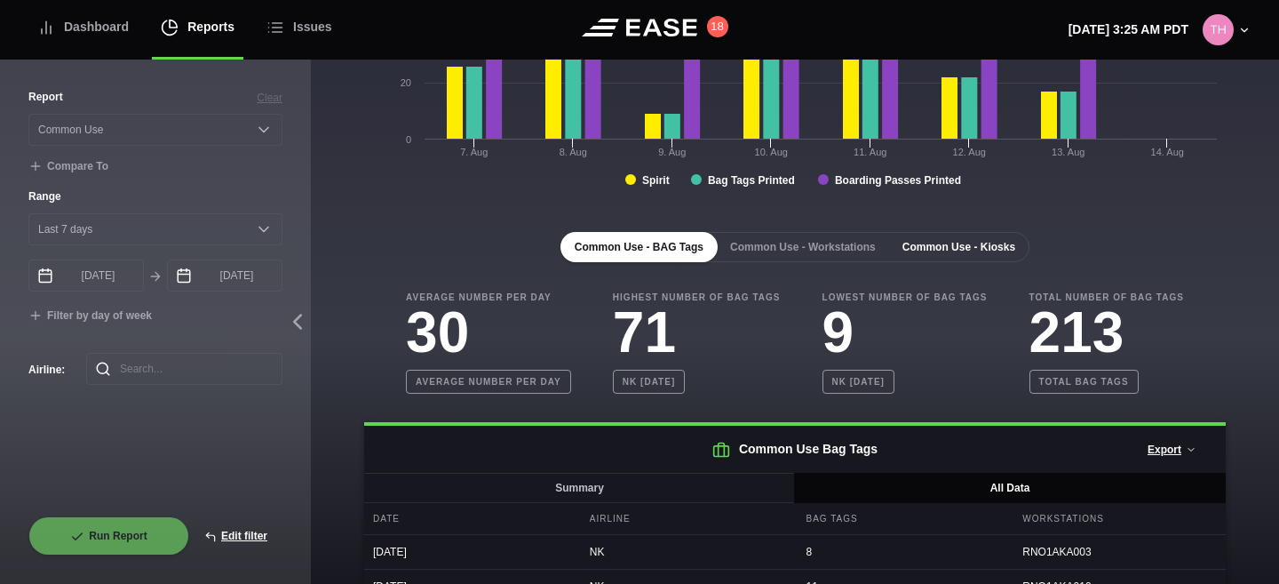
click at [991, 246] on button "Common Use - Kiosks" at bounding box center [959, 247] width 141 height 30
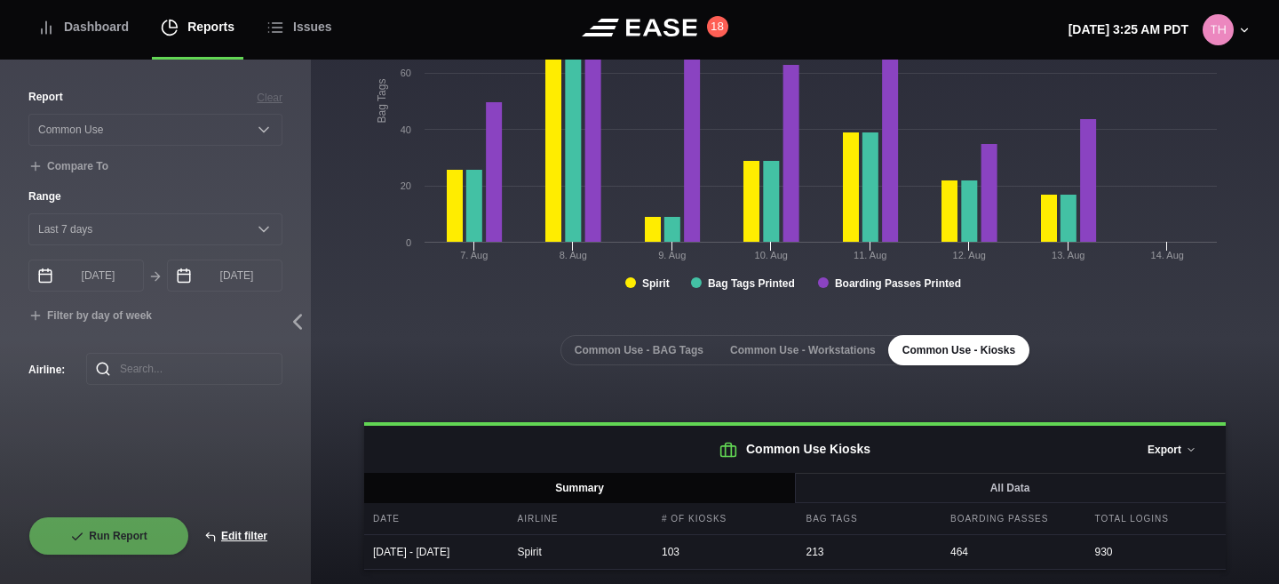
click at [1163, 433] on button "Export" at bounding box center [1172, 449] width 79 height 39
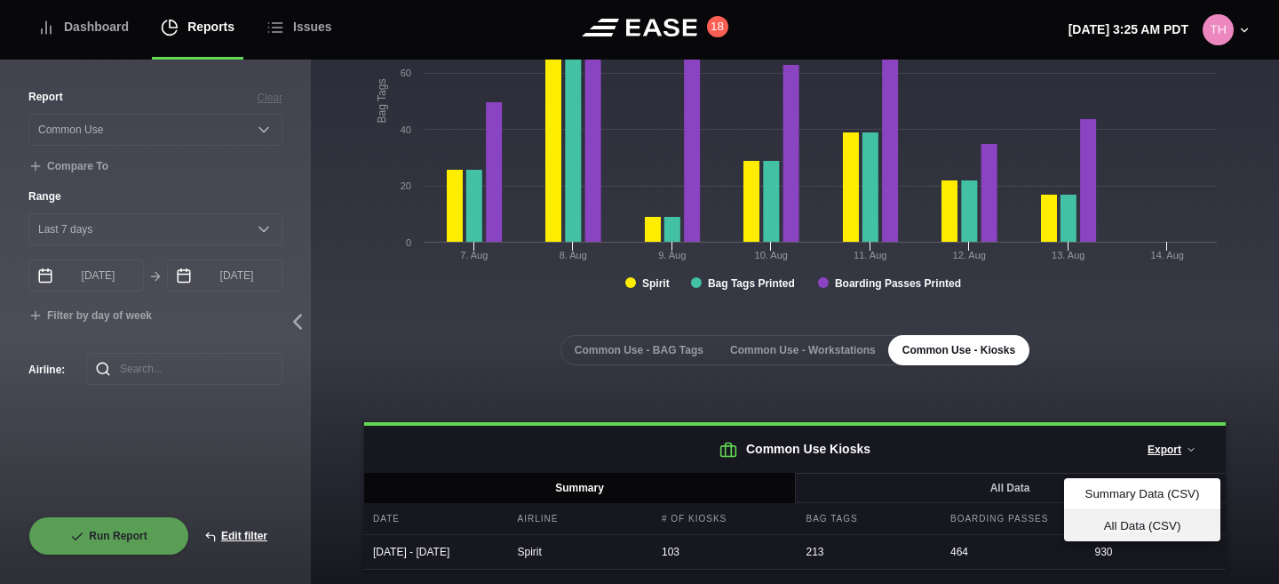
click at [1126, 518] on span "All Data (CSV)" at bounding box center [1142, 525] width 156 height 31
click at [1158, 519] on div "All Data (CSV)" at bounding box center [1143, 525] width 128 height 13
click at [655, 341] on button "Common Use - BAG Tags" at bounding box center [639, 350] width 157 height 30
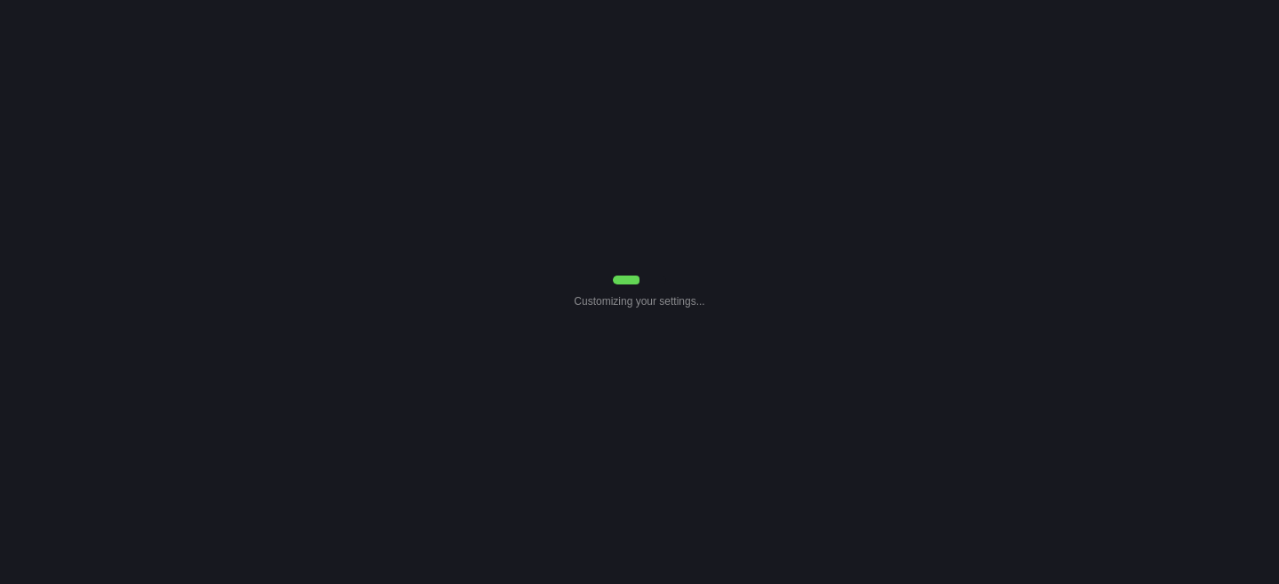
select select "Common Use"
select select "7"
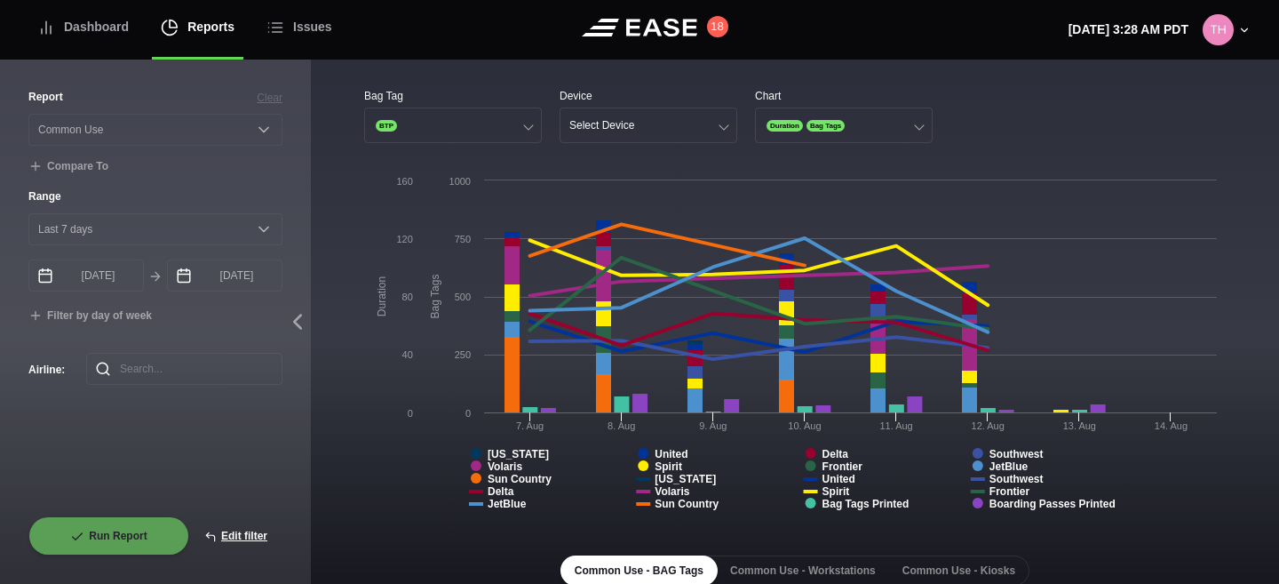
click at [412, 103] on div "Bag Tag" at bounding box center [453, 96] width 178 height 16
click at [407, 124] on button "BTP" at bounding box center [453, 126] width 178 height 36
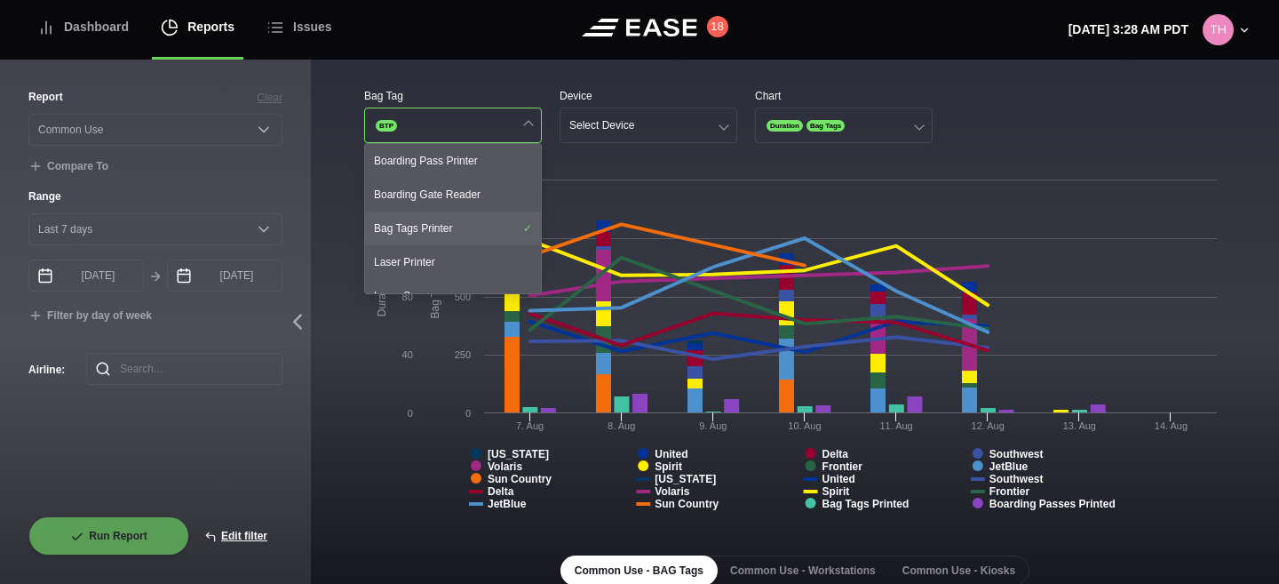
click at [404, 220] on div "Bag Tags Printer" at bounding box center [453, 228] width 176 height 34
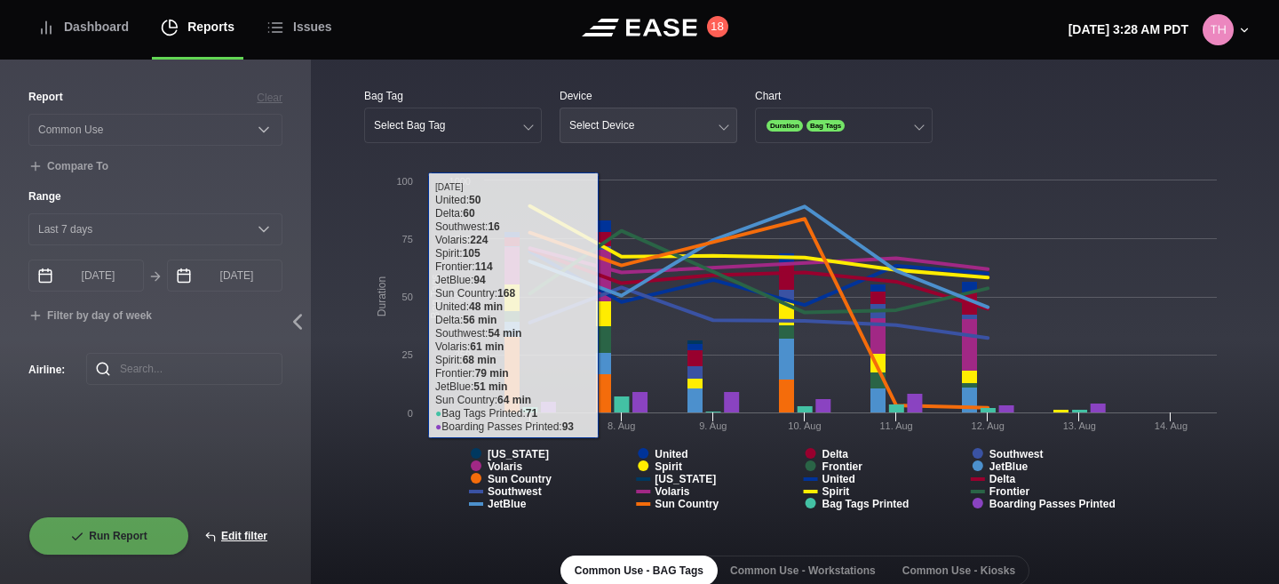
click at [618, 120] on div "Select Device" at bounding box center [602, 125] width 65 height 12
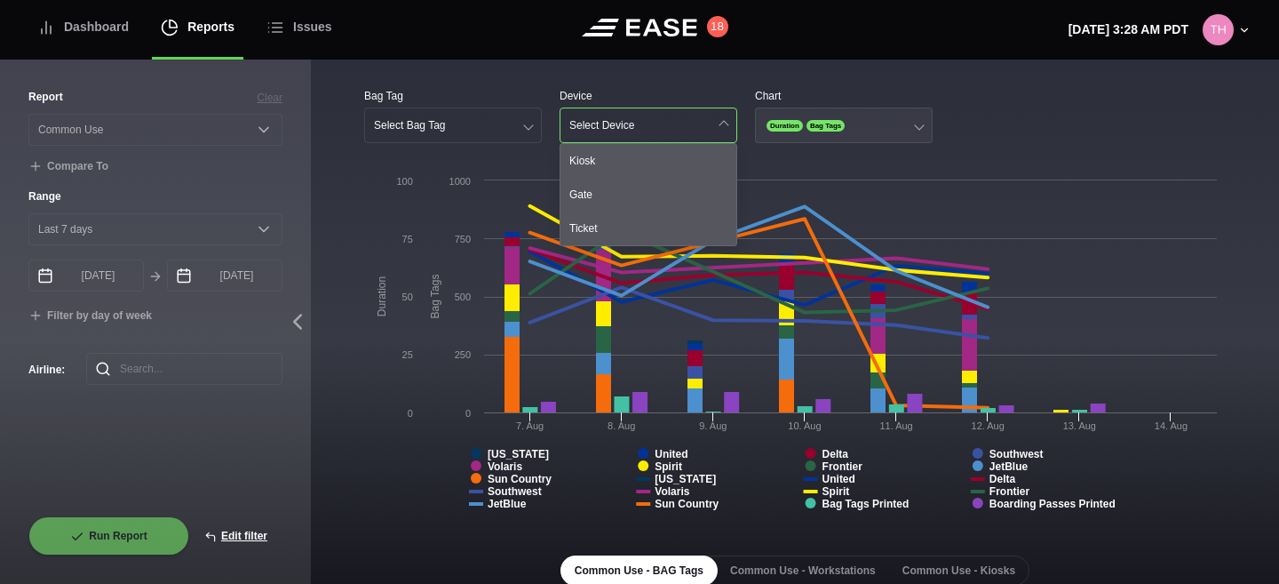
click at [801, 129] on span "Duration" at bounding box center [785, 126] width 36 height 12
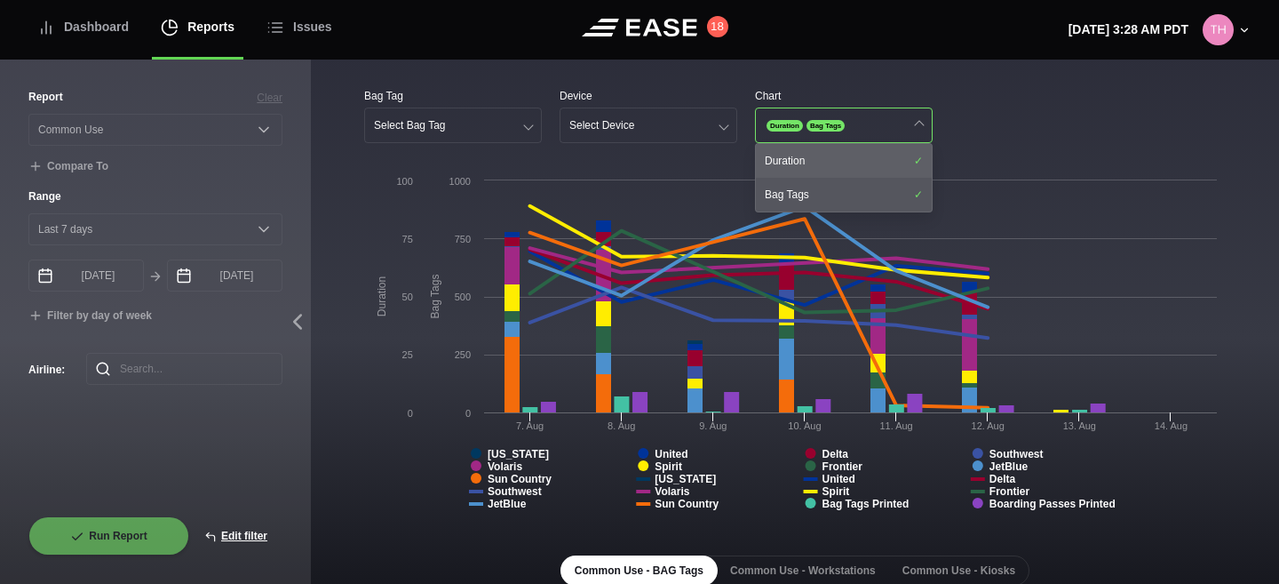
click at [801, 158] on div "Duration" at bounding box center [844, 161] width 176 height 34
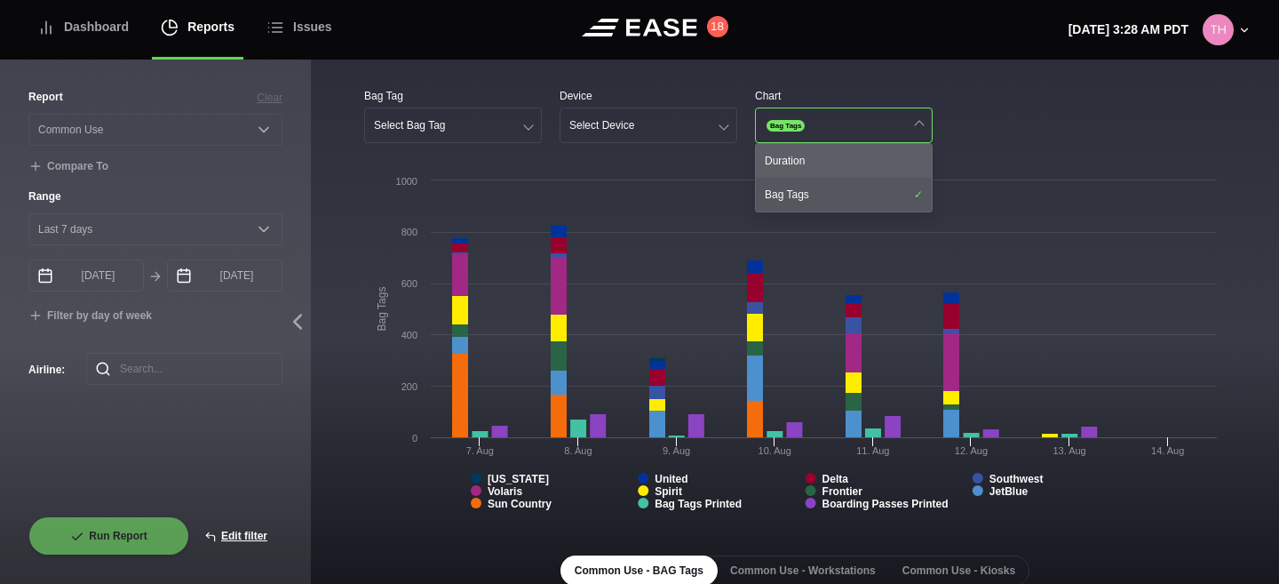
click at [801, 158] on div "Duration" at bounding box center [844, 161] width 176 height 34
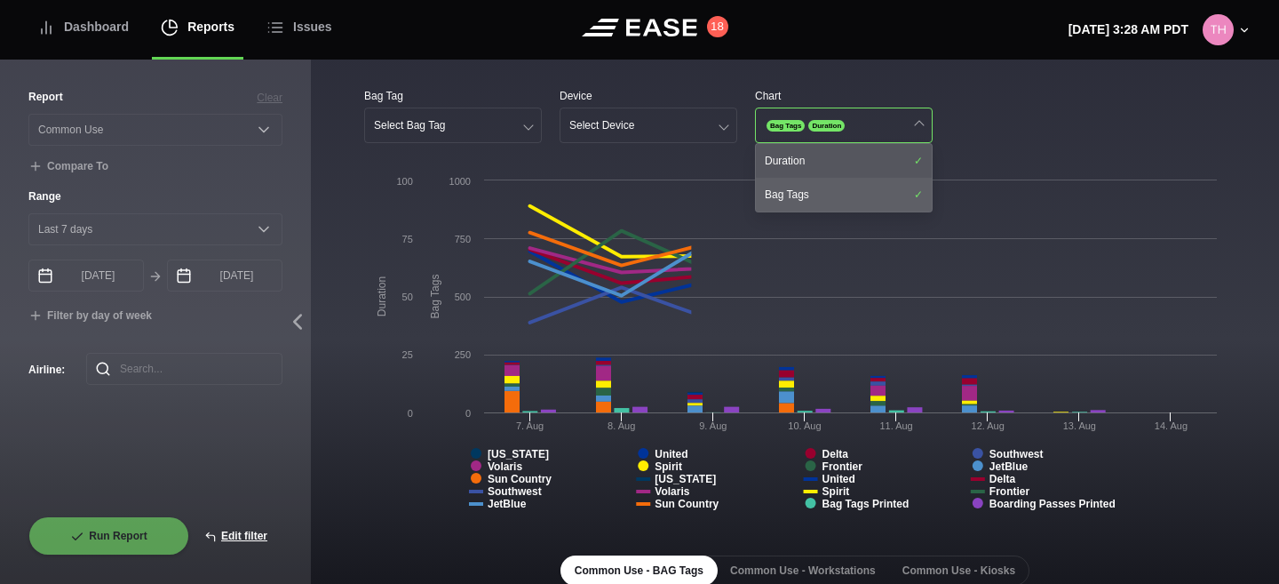
click at [799, 190] on div "Bag Tags" at bounding box center [844, 195] width 176 height 34
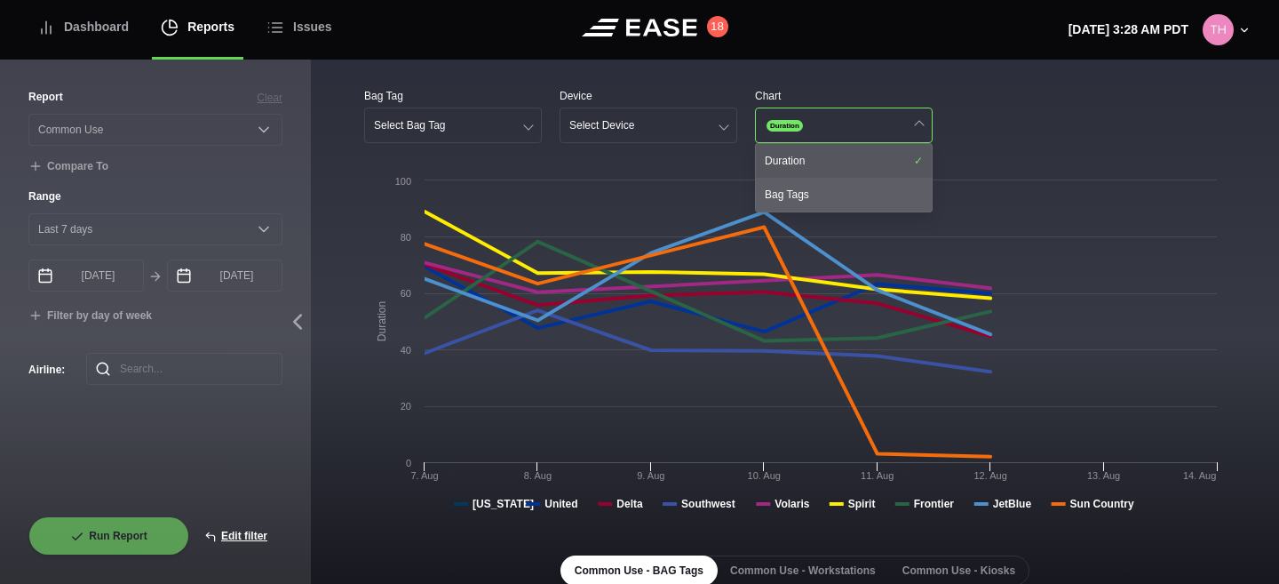
click at [799, 190] on div "Bag Tags" at bounding box center [844, 195] width 176 height 34
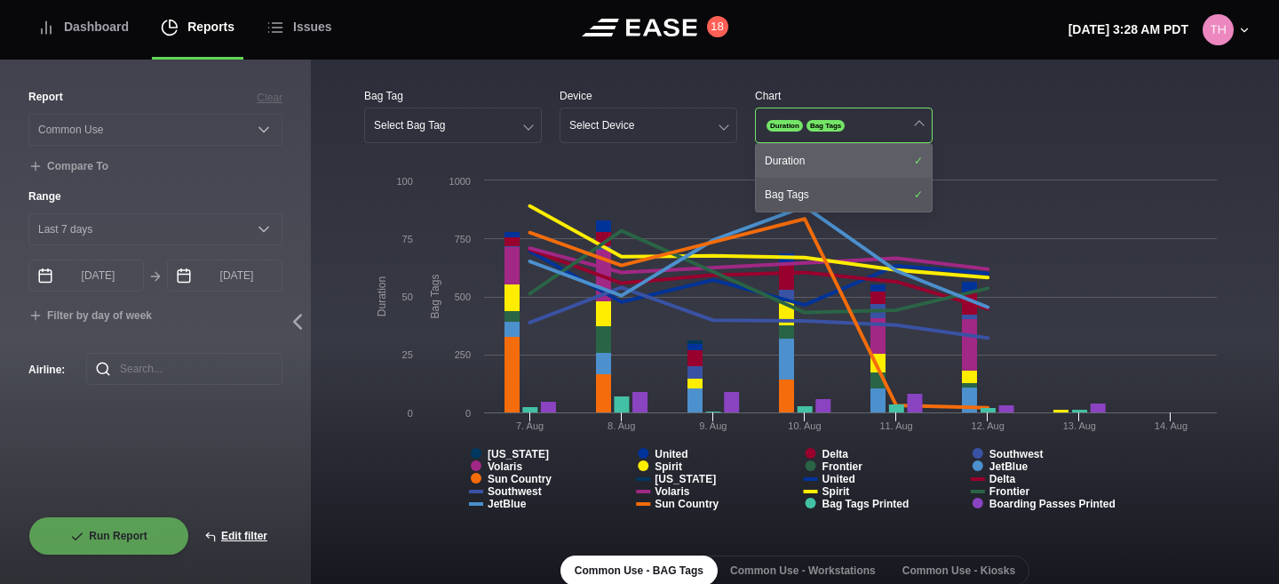
click at [806, 159] on div "Duration" at bounding box center [844, 161] width 176 height 34
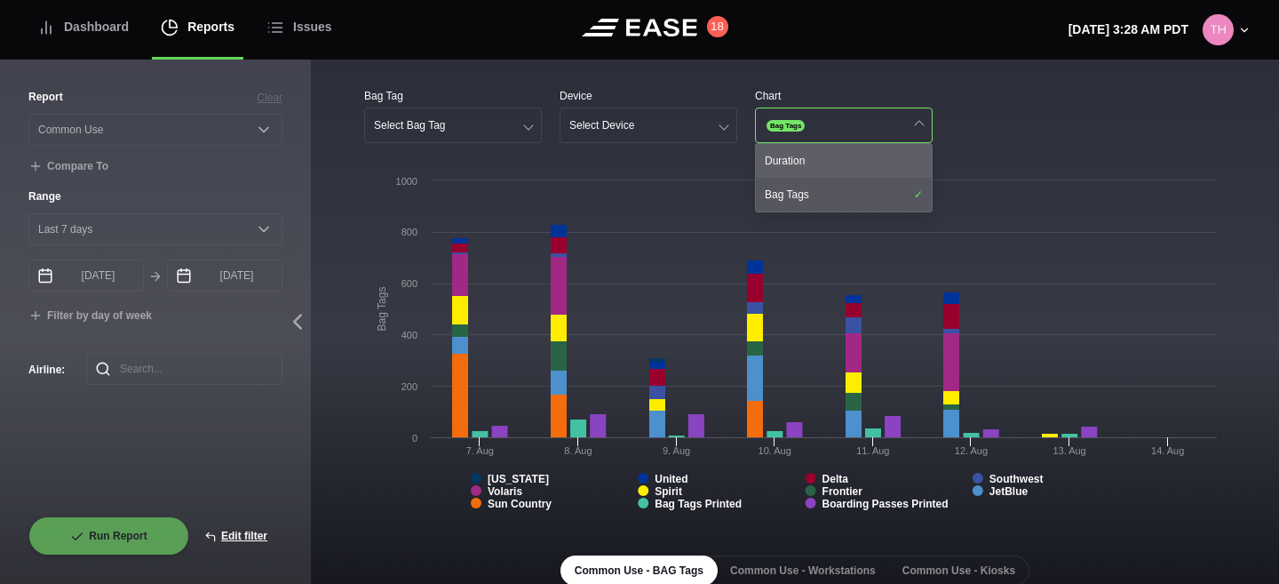
click at [806, 159] on div "Duration" at bounding box center [844, 161] width 176 height 34
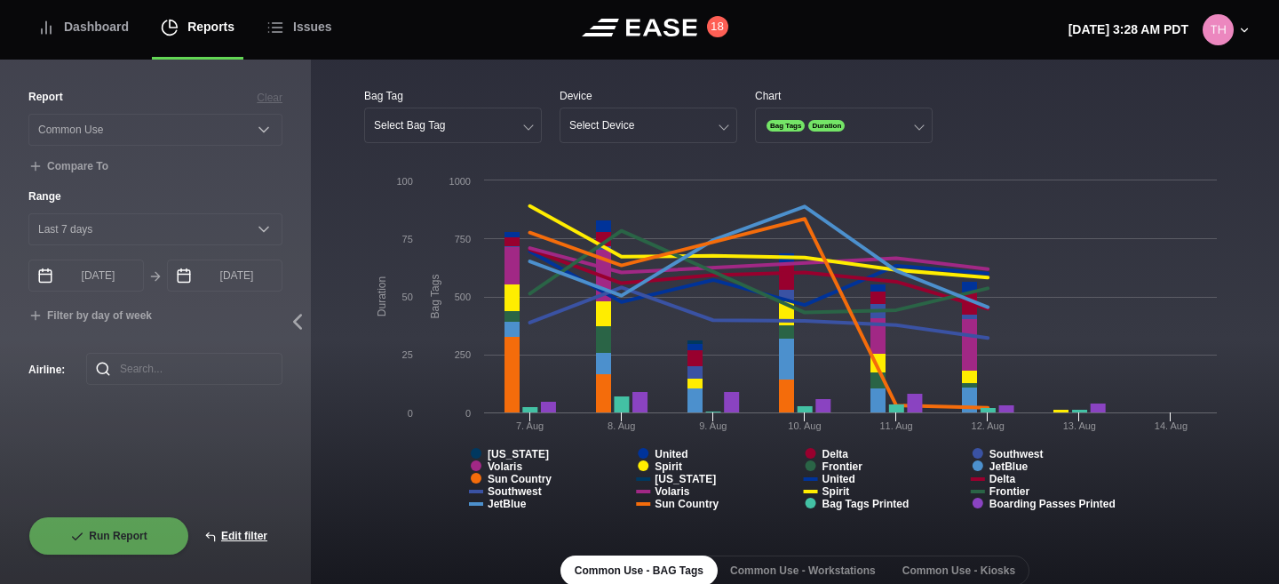
click at [371, 428] on rect at bounding box center [795, 348] width 862 height 355
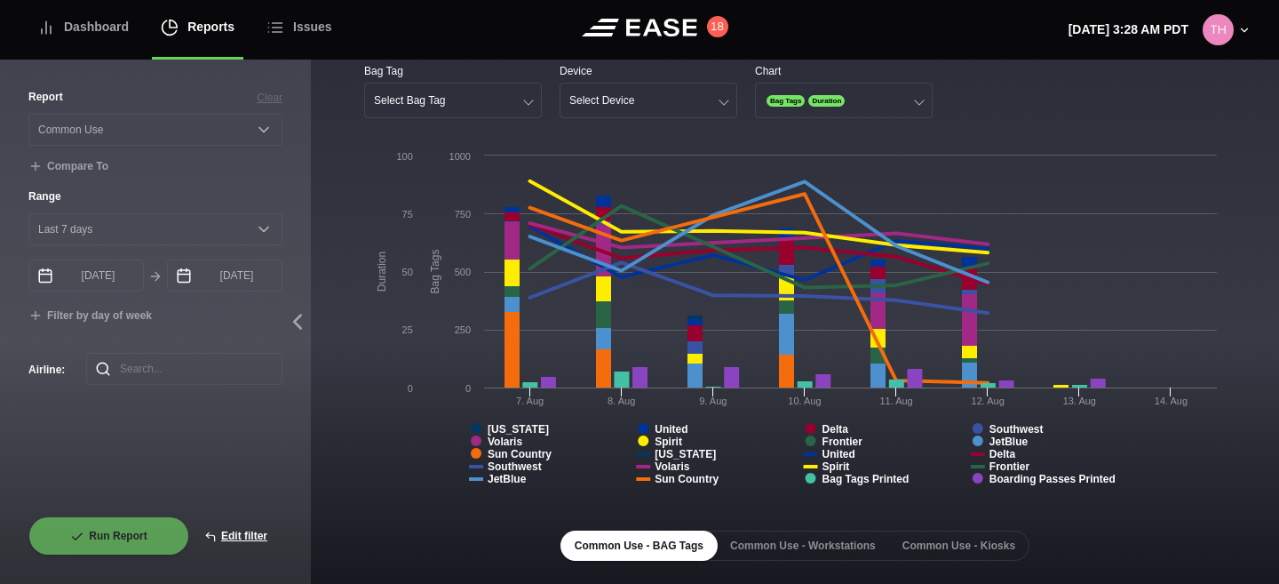
scroll to position [4, 0]
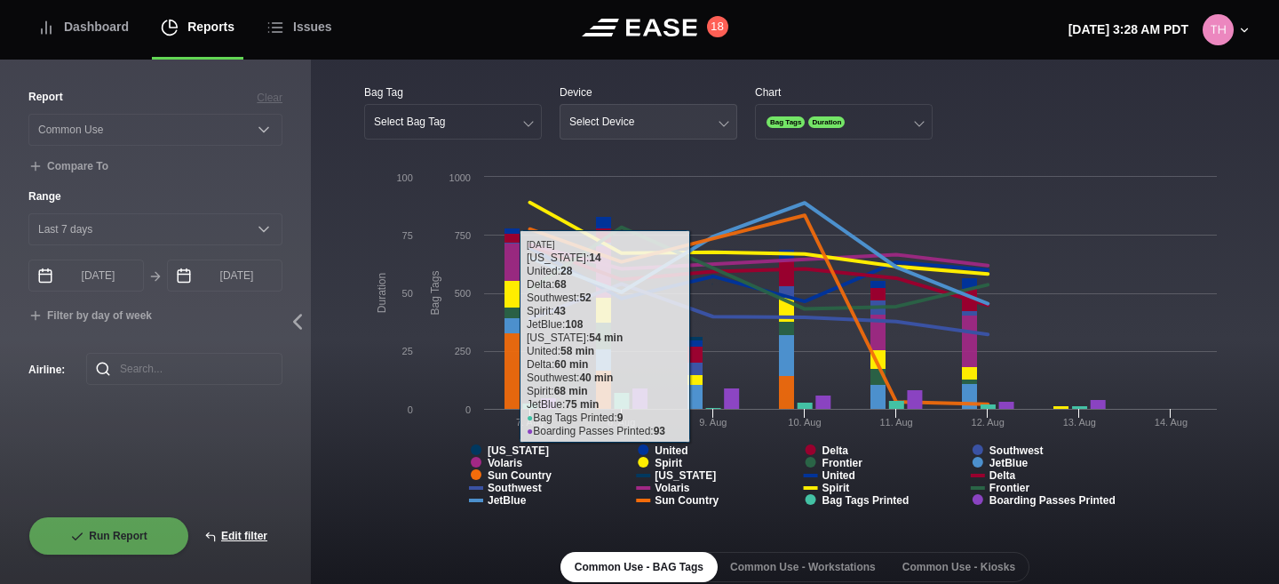
click at [698, 125] on button "Select Device" at bounding box center [649, 122] width 178 height 36
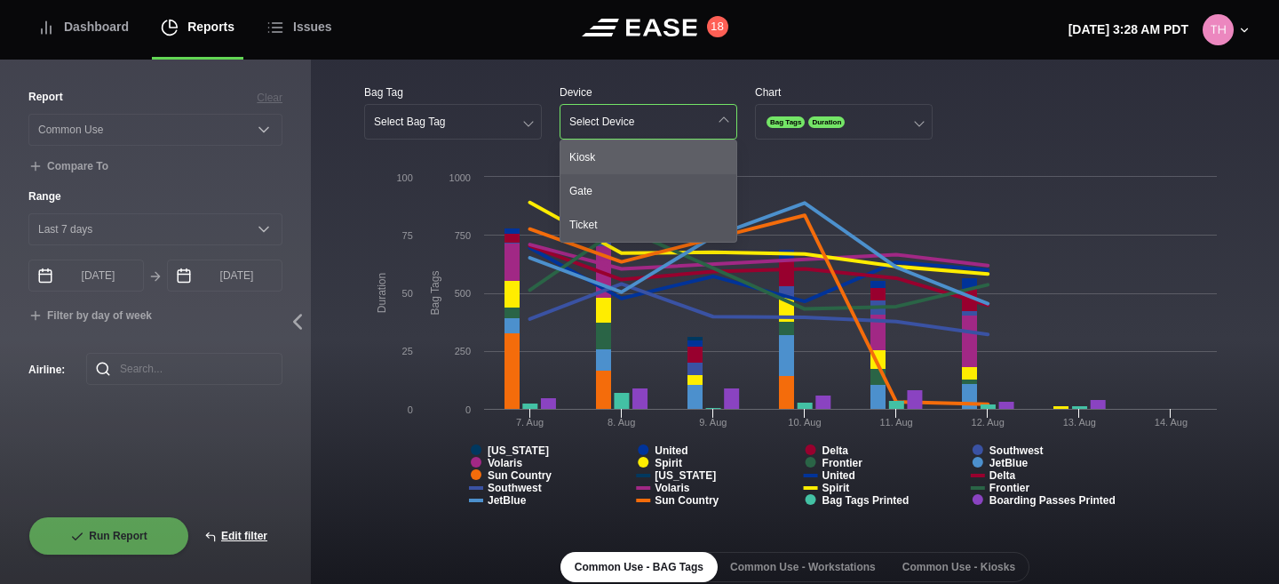
click at [668, 153] on div "Kiosk" at bounding box center [649, 157] width 176 height 34
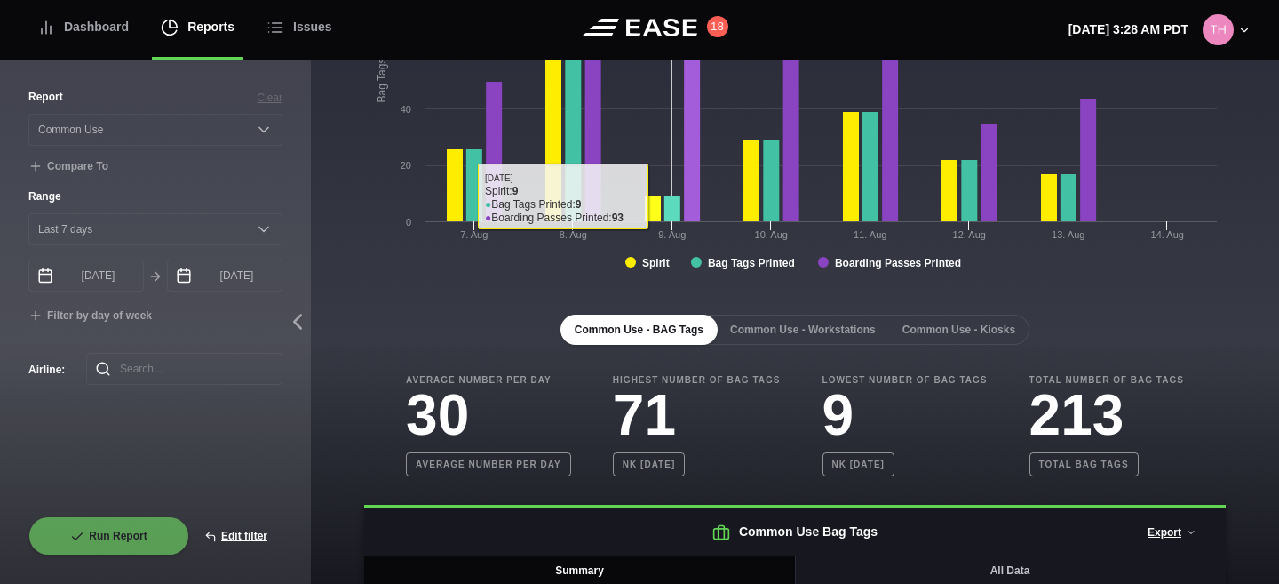
scroll to position [323, 0]
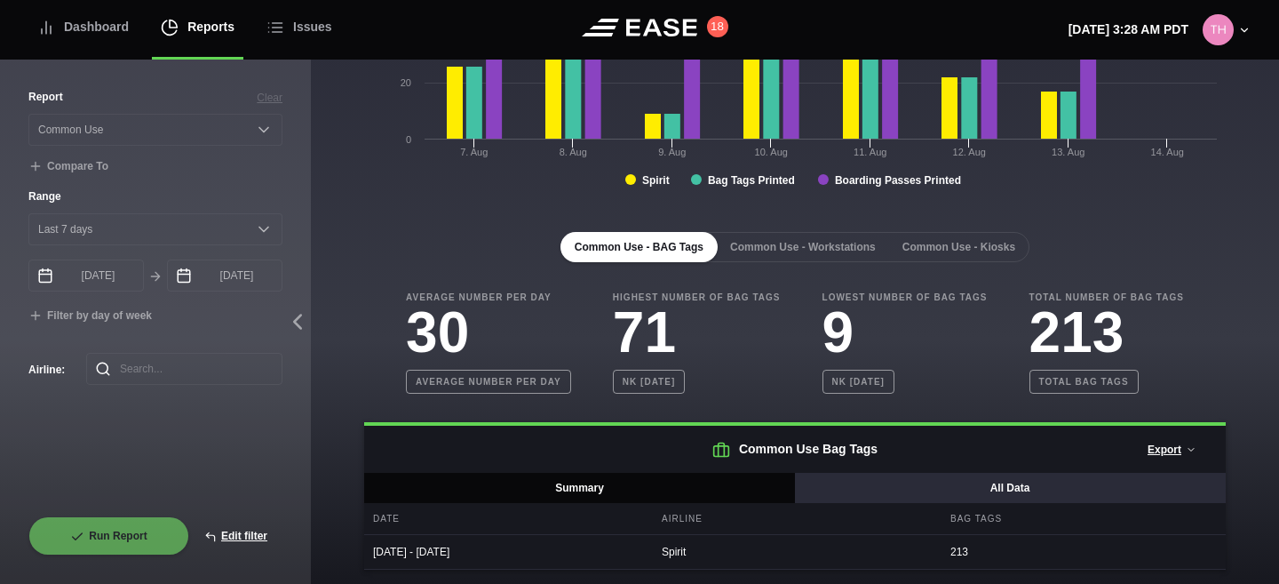
click at [890, 482] on button "All Data" at bounding box center [1010, 488] width 432 height 30
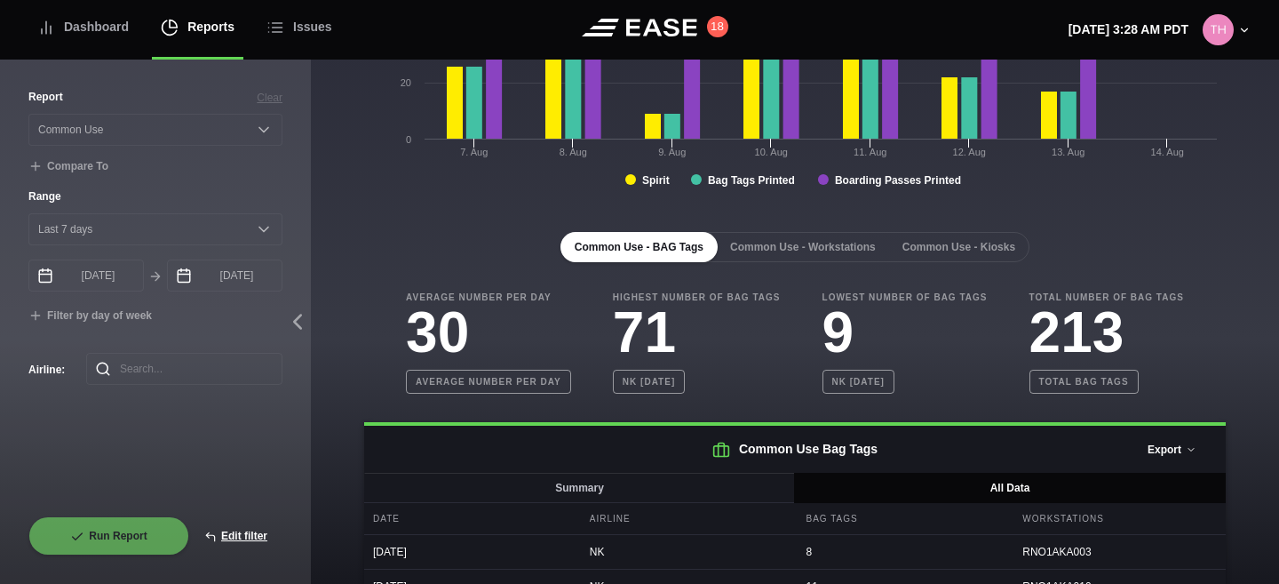
click at [1185, 450] on button "Export" at bounding box center [1172, 449] width 79 height 39
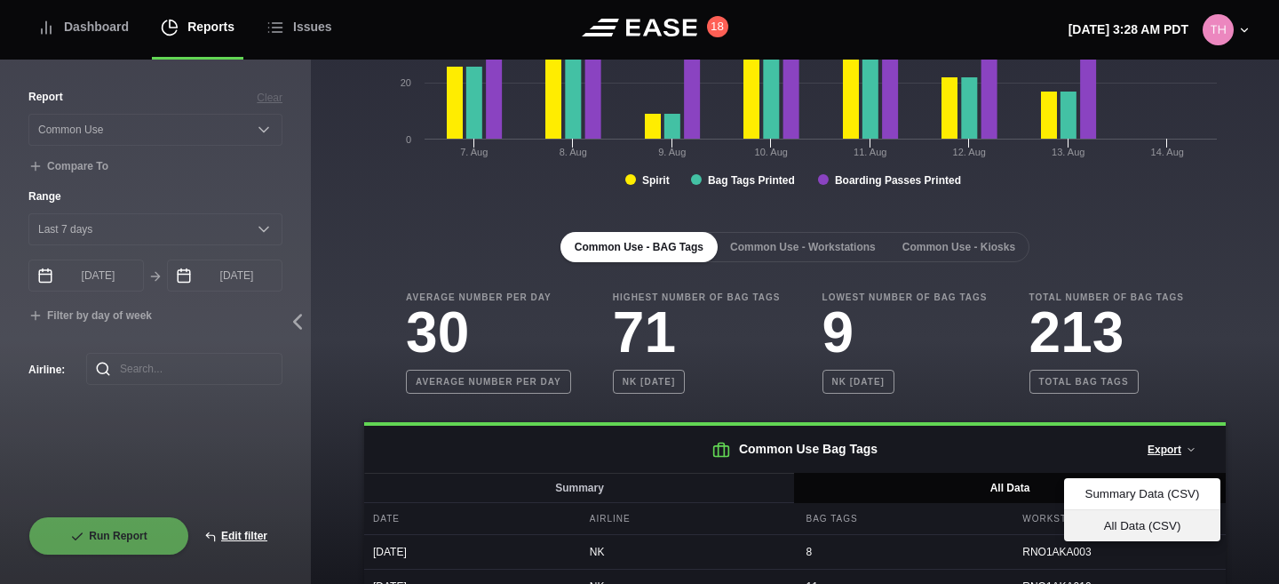
click at [1133, 524] on div "All Data (CSV)" at bounding box center [1143, 525] width 128 height 13
click at [1131, 345] on h3 "213" at bounding box center [1107, 332] width 155 height 57
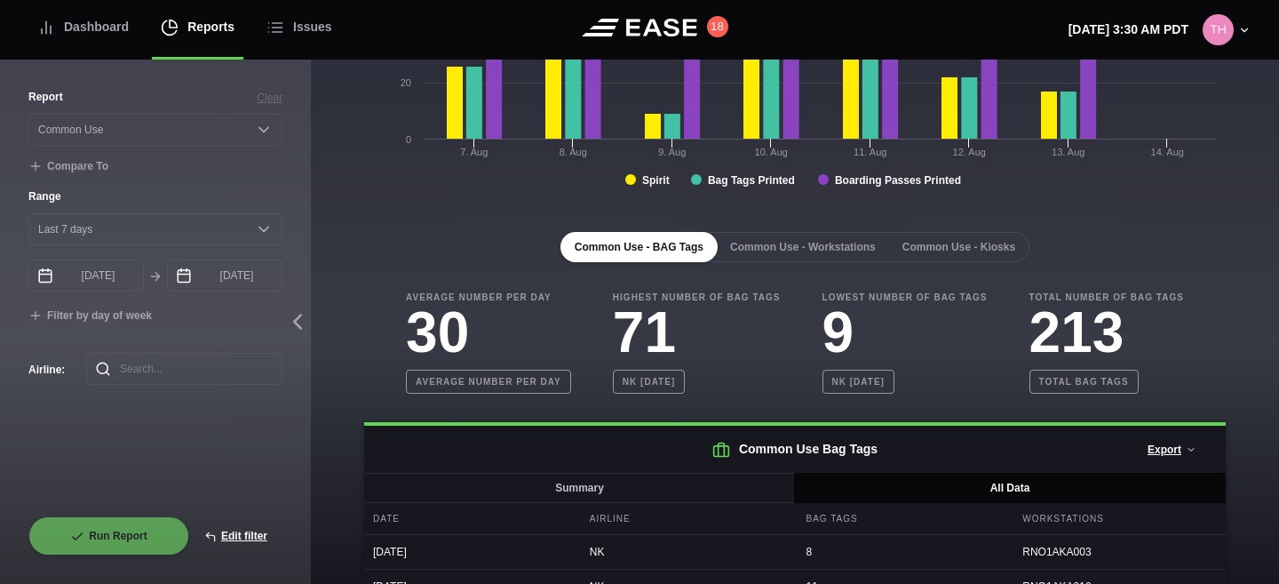
scroll to position [0, 0]
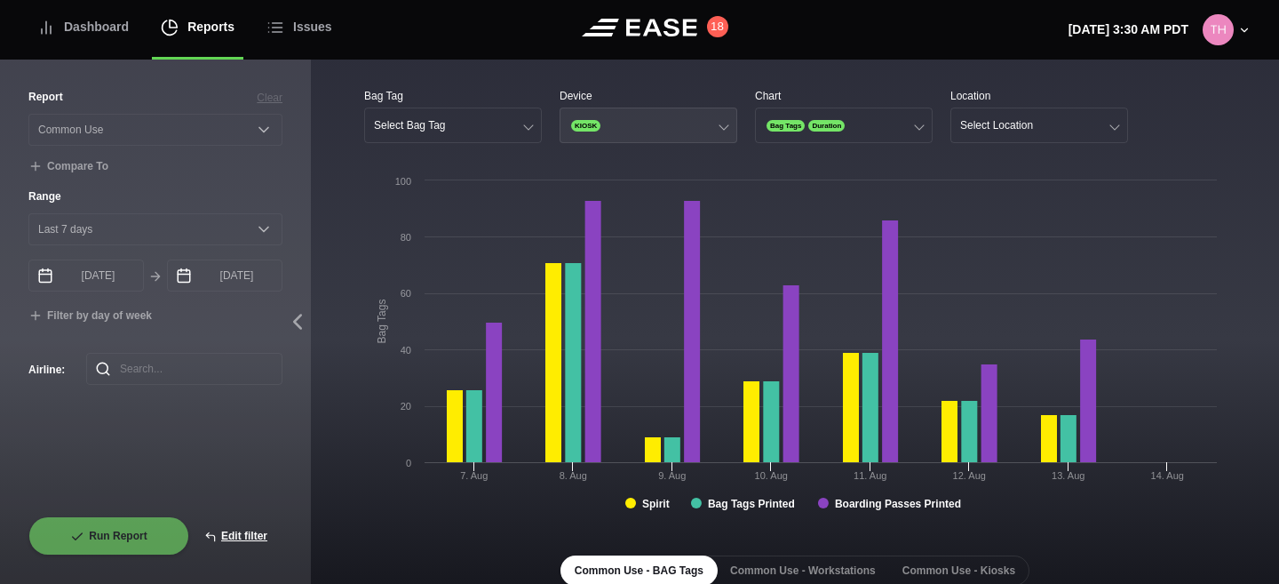
click at [612, 129] on button "KIOSK" at bounding box center [649, 126] width 178 height 36
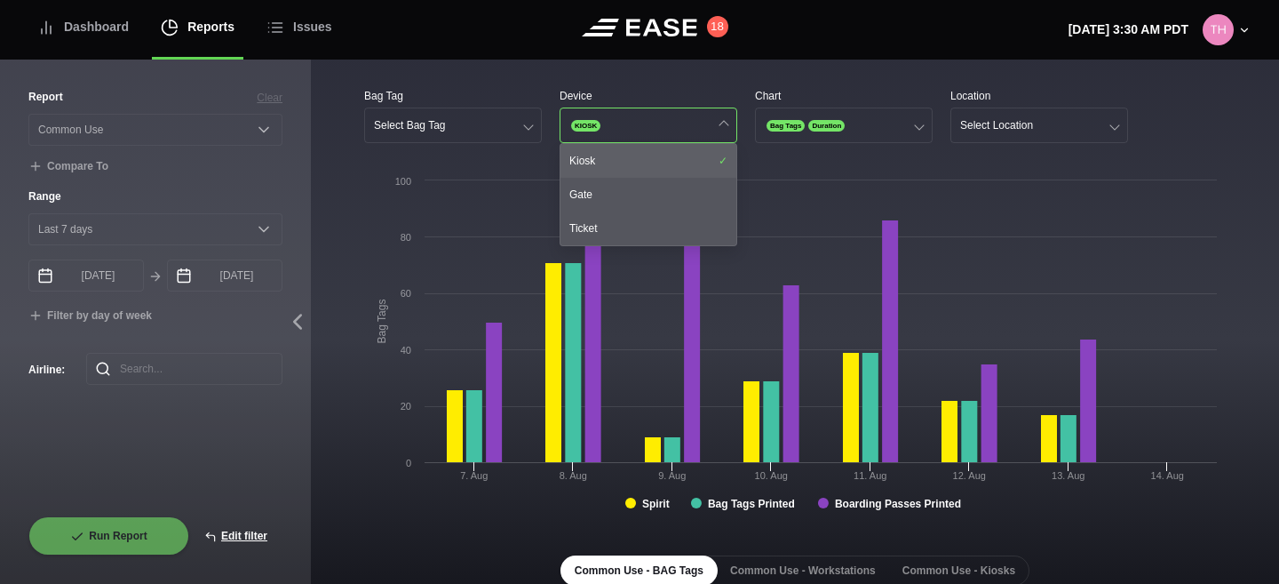
click at [614, 159] on div "Kiosk" at bounding box center [649, 161] width 176 height 34
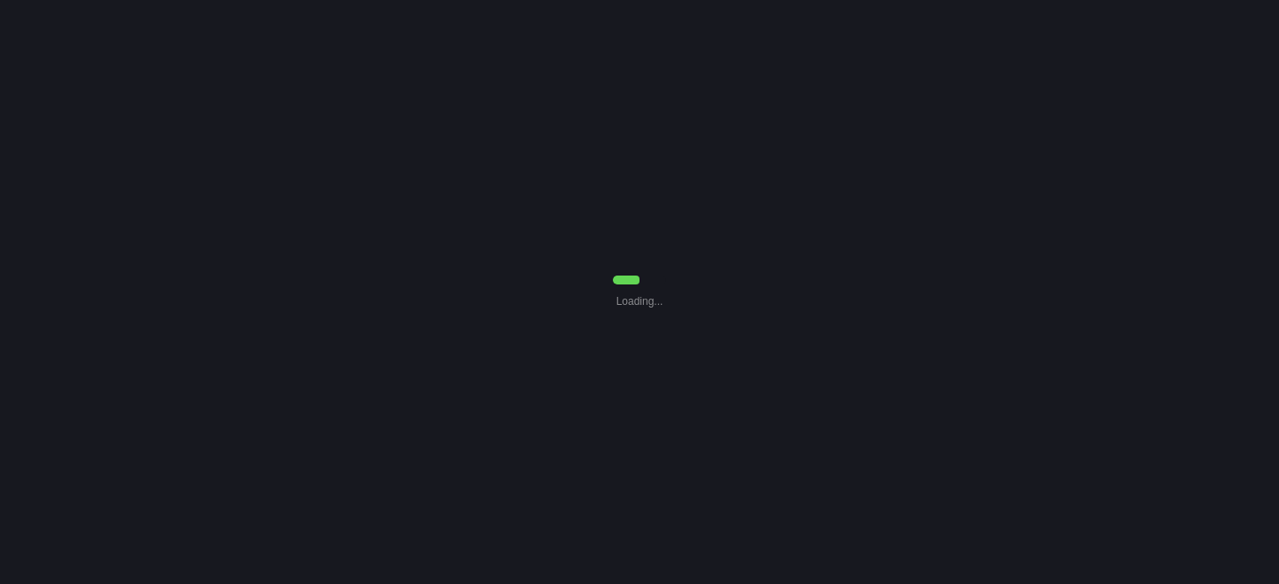
select select "Common Use"
select select "7"
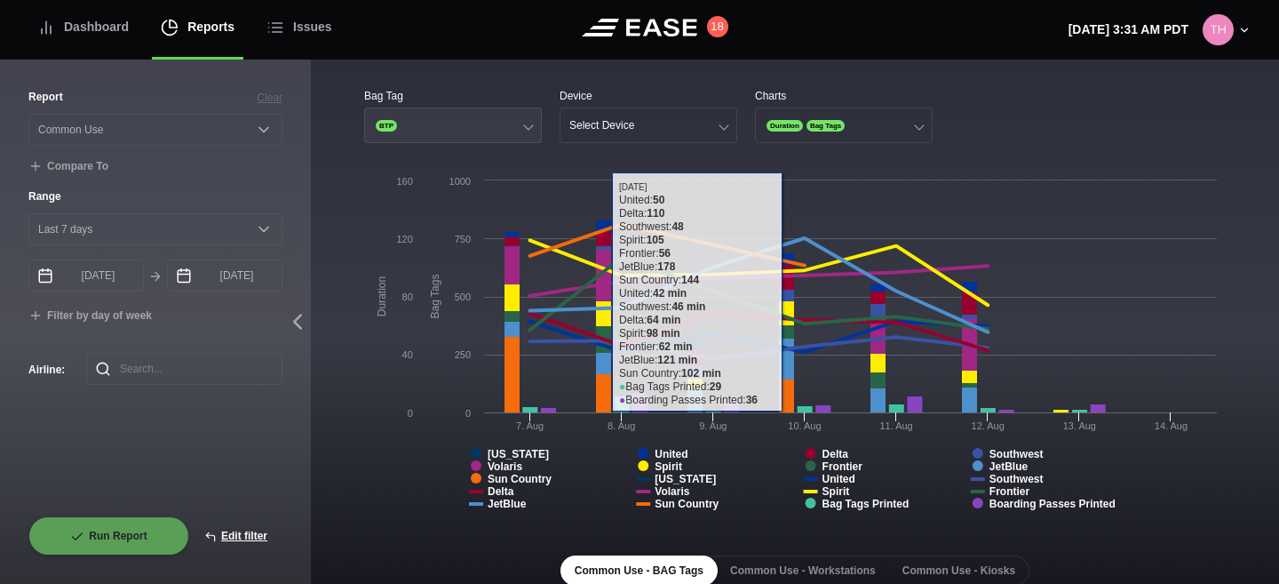
click at [470, 120] on button "BTP" at bounding box center [453, 126] width 178 height 36
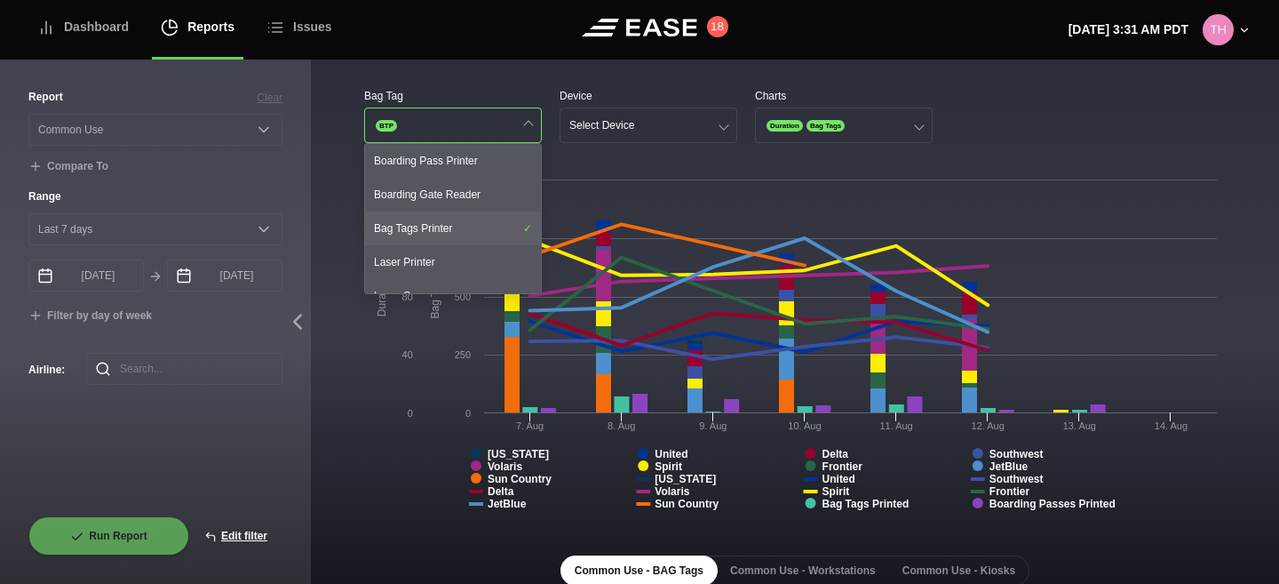
click at [457, 224] on div "Bag Tags Printer" at bounding box center [453, 228] width 176 height 34
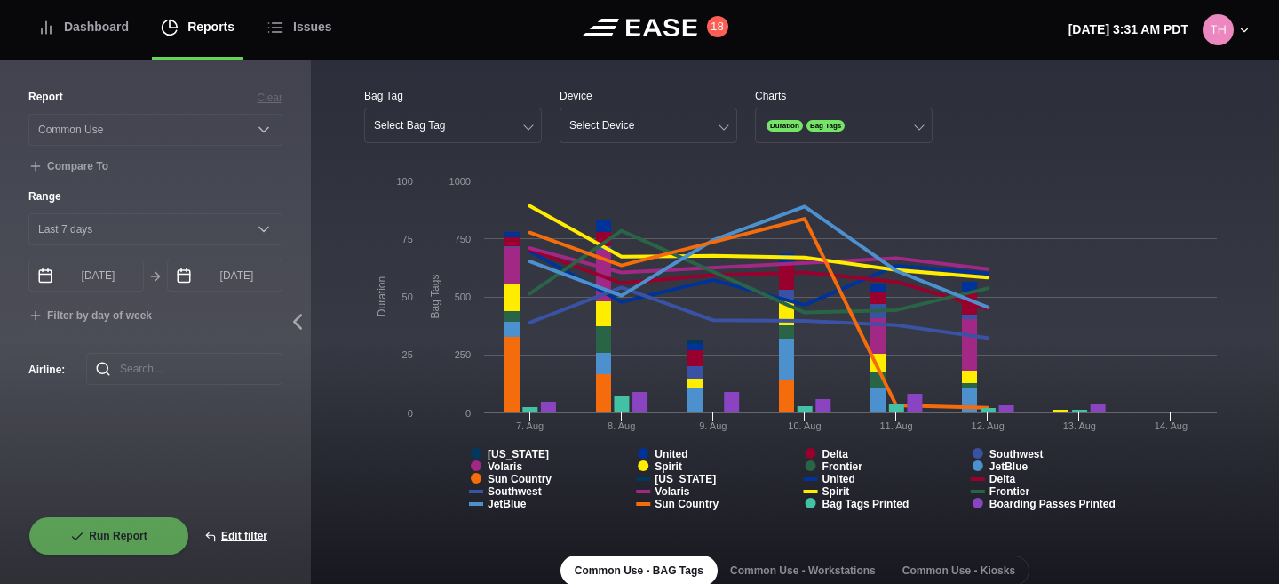
click at [373, 418] on rect at bounding box center [795, 348] width 862 height 355
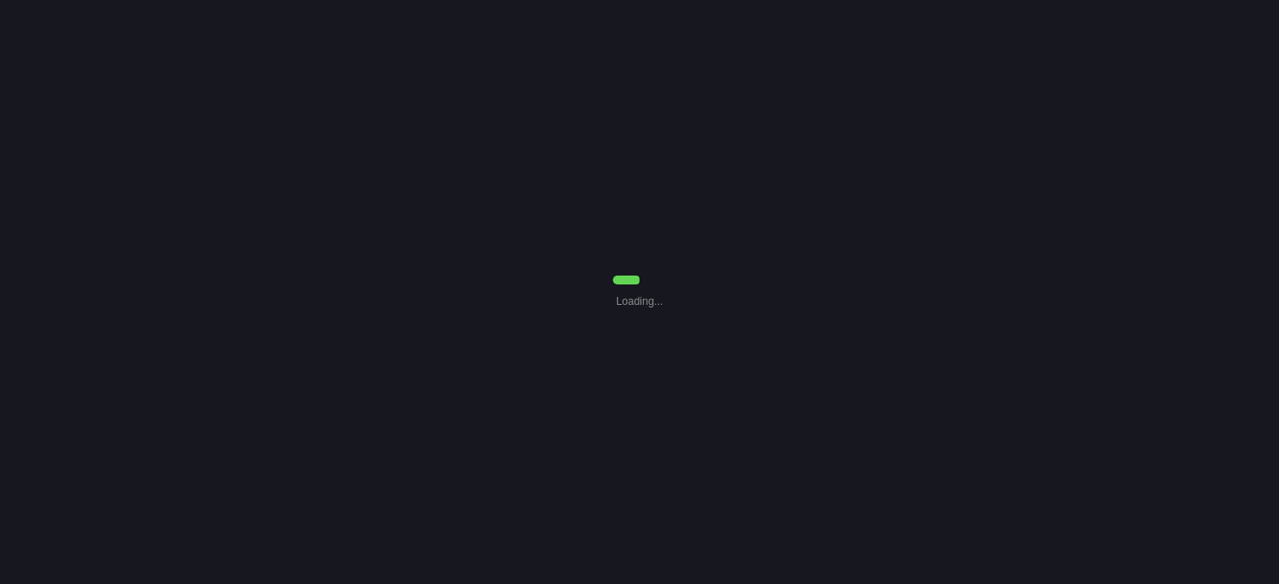
select select "Common Use"
select select "7"
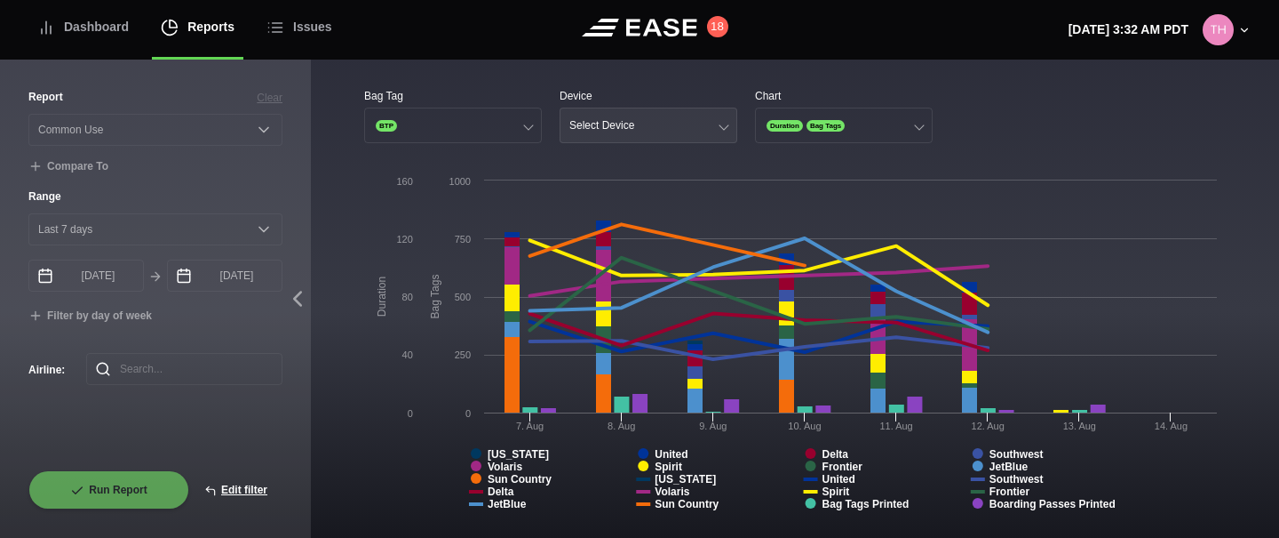
click at [601, 132] on button "Select Device" at bounding box center [649, 126] width 178 height 36
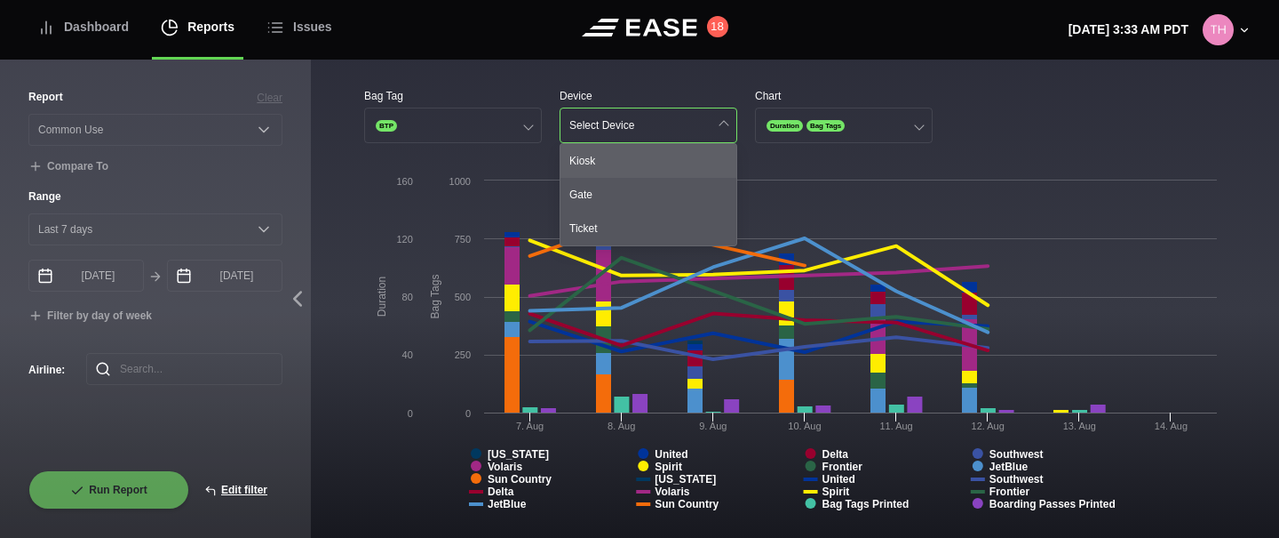
click at [590, 160] on div "Kiosk" at bounding box center [649, 161] width 176 height 34
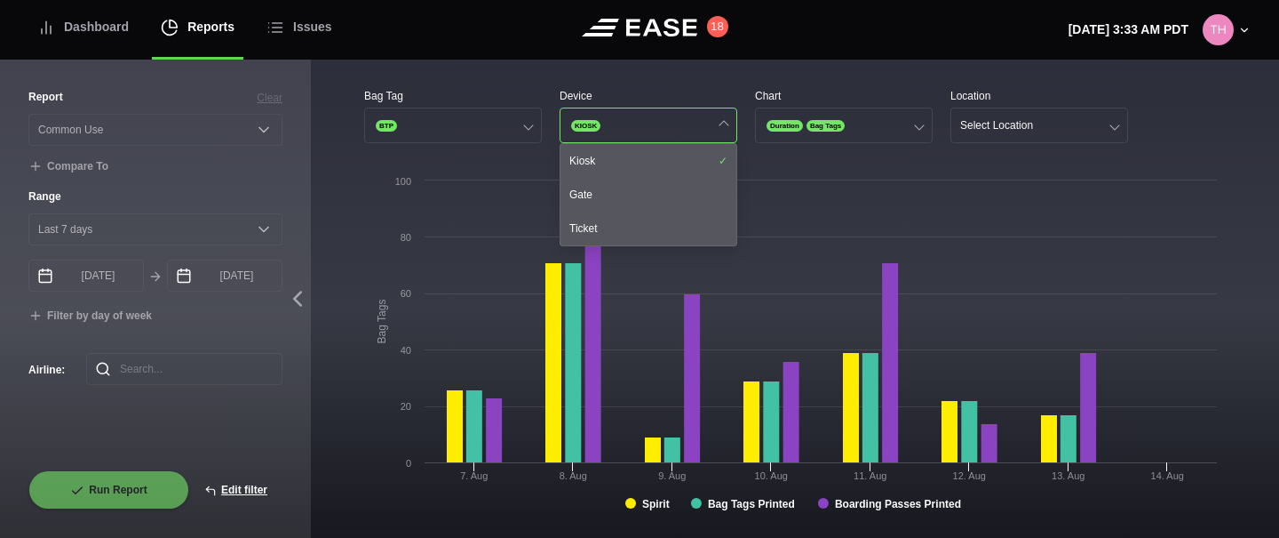
click at [364, 184] on rect at bounding box center [795, 348] width 862 height 355
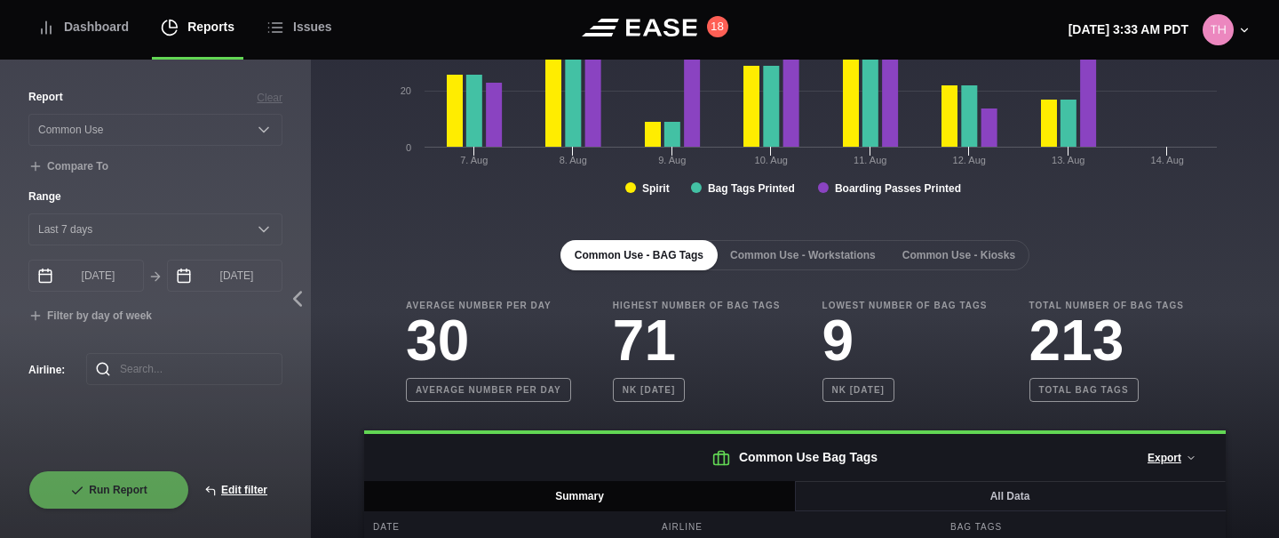
scroll to position [370, 0]
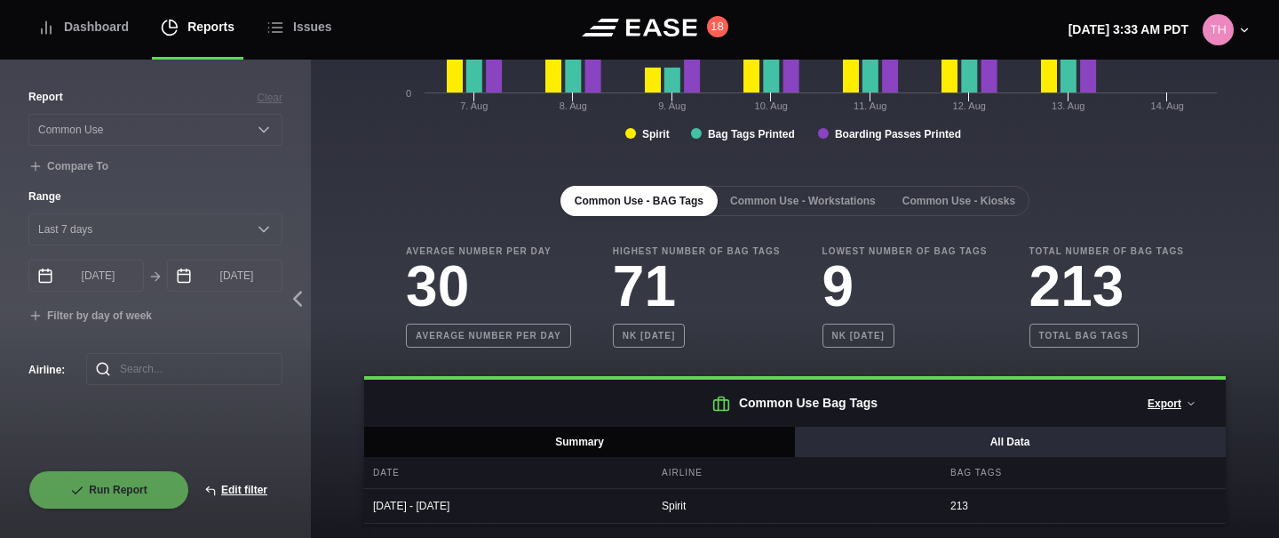
click at [990, 434] on button "All Data" at bounding box center [1010, 441] width 432 height 30
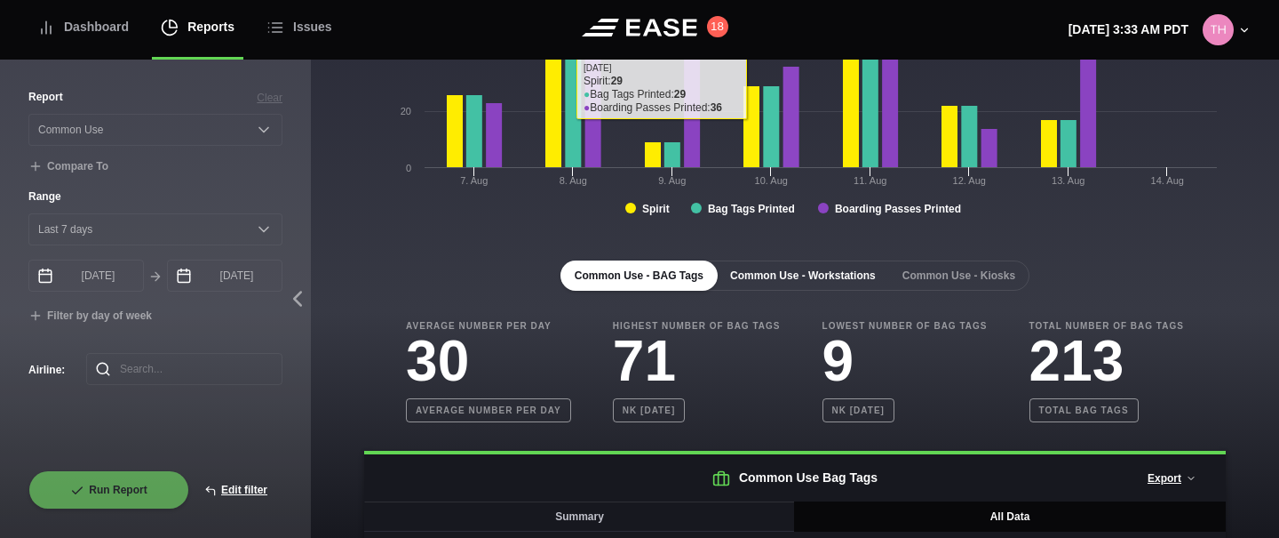
click at [832, 274] on button "Common Use - Workstations" at bounding box center [803, 275] width 174 height 30
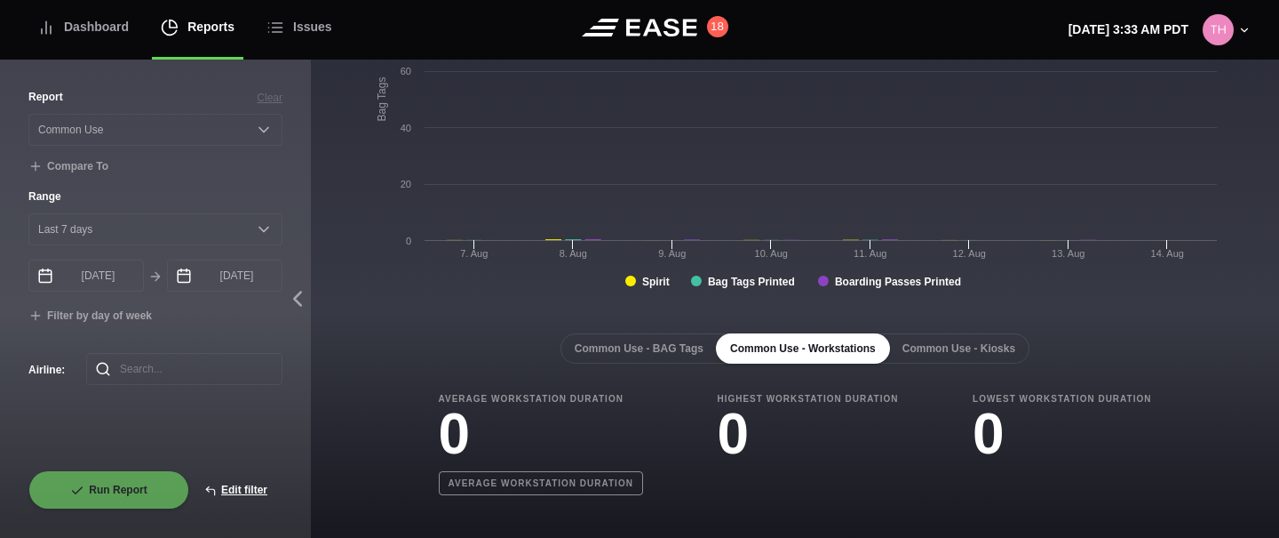
scroll to position [222, 0]
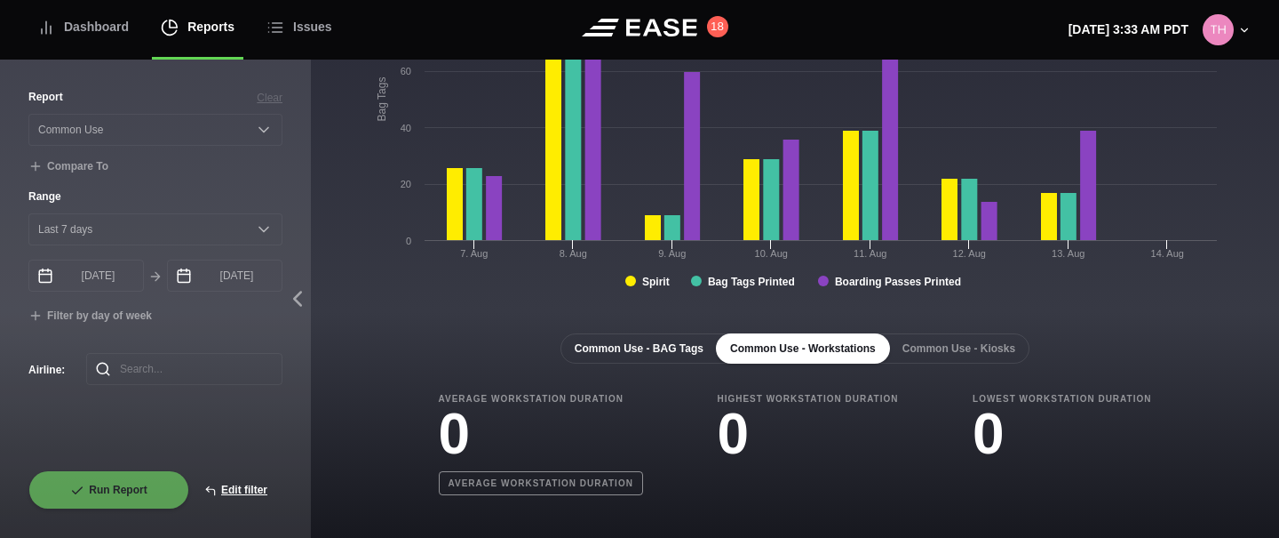
click at [655, 347] on button "Common Use - BAG Tags" at bounding box center [639, 348] width 157 height 30
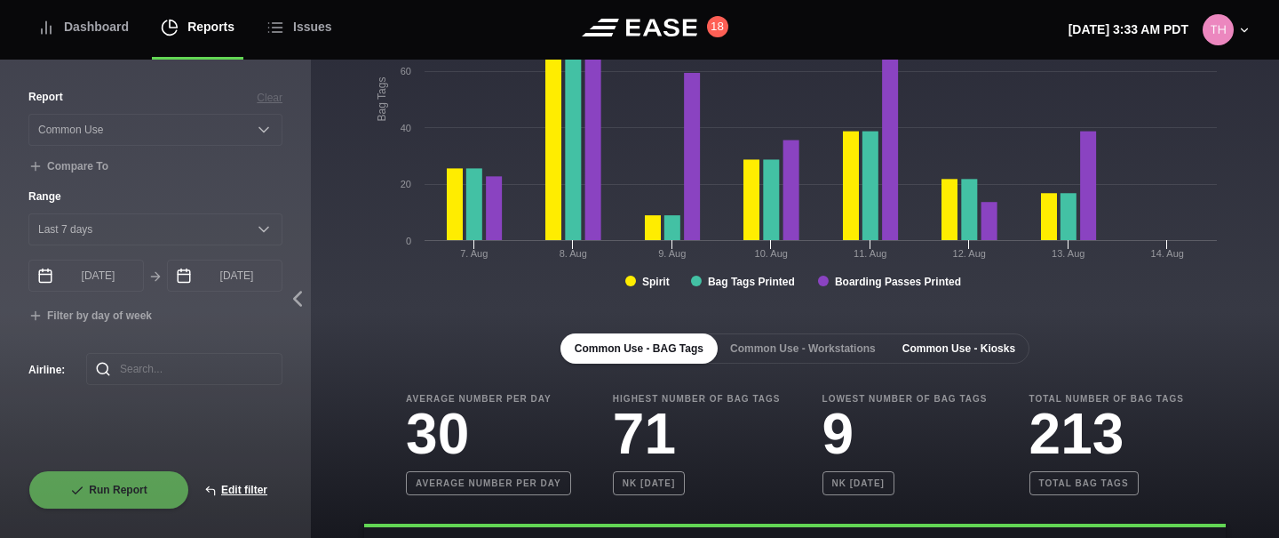
click at [1020, 351] on button "Common Use - Kiosks" at bounding box center [959, 348] width 141 height 30
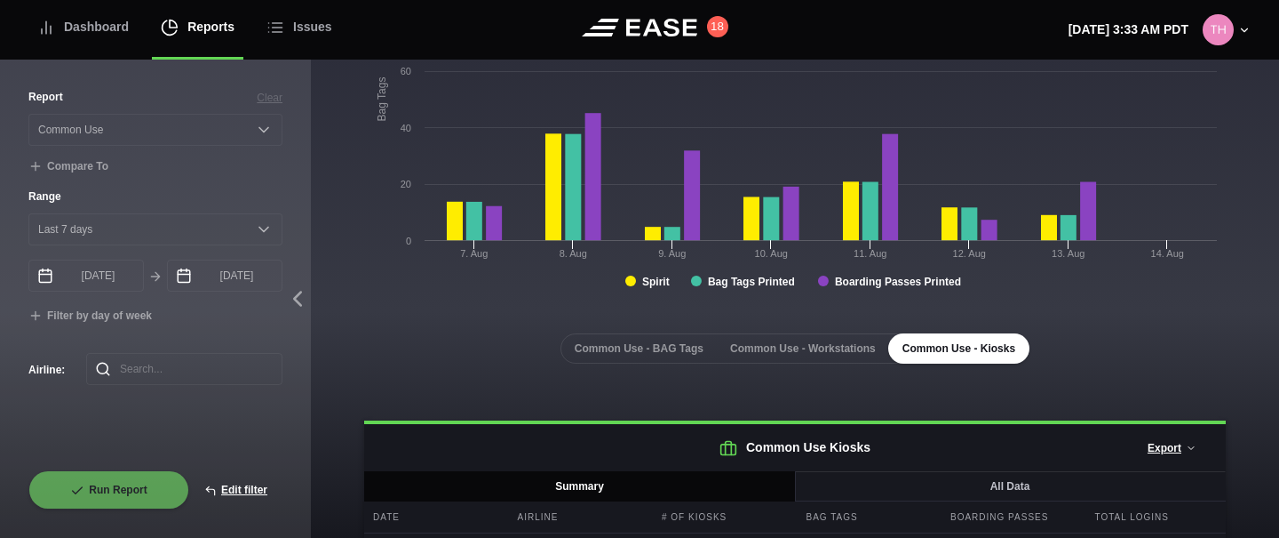
scroll to position [283, 0]
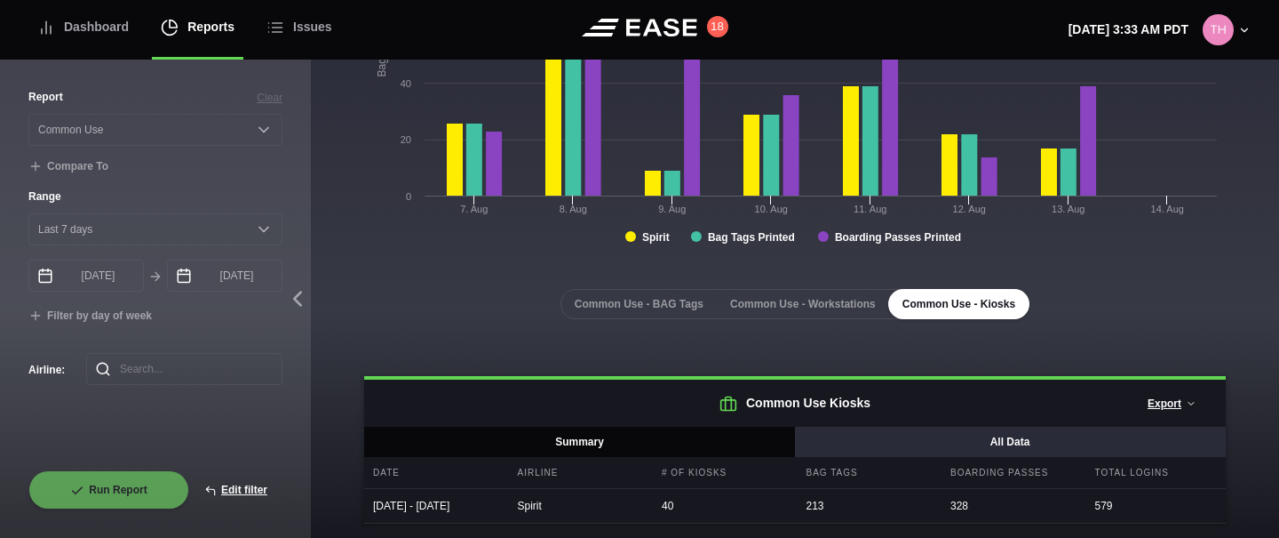
click at [1007, 426] on button "All Data" at bounding box center [1010, 441] width 432 height 30
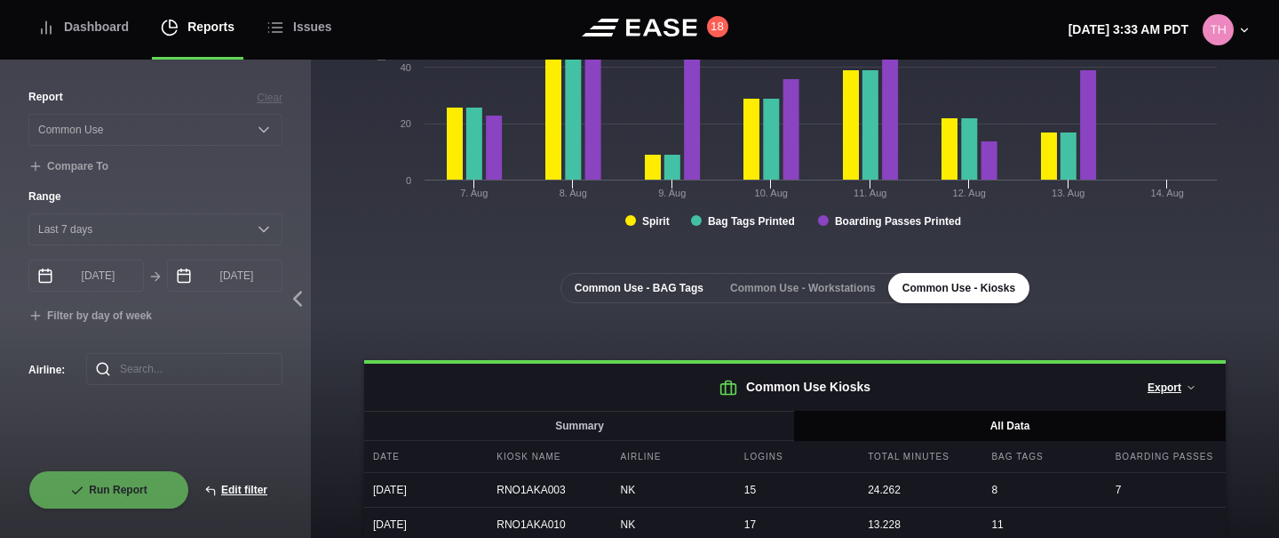
click at [666, 295] on button "Common Use - BAG Tags" at bounding box center [639, 288] width 157 height 30
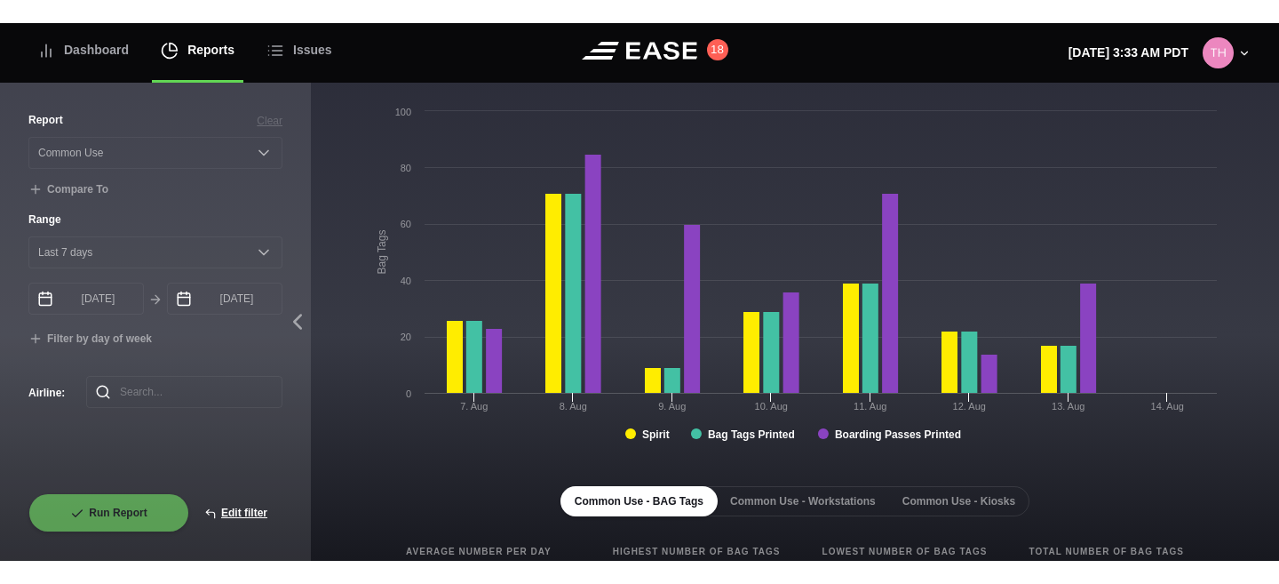
scroll to position [0, 0]
